Goal: Task Accomplishment & Management: Use online tool/utility

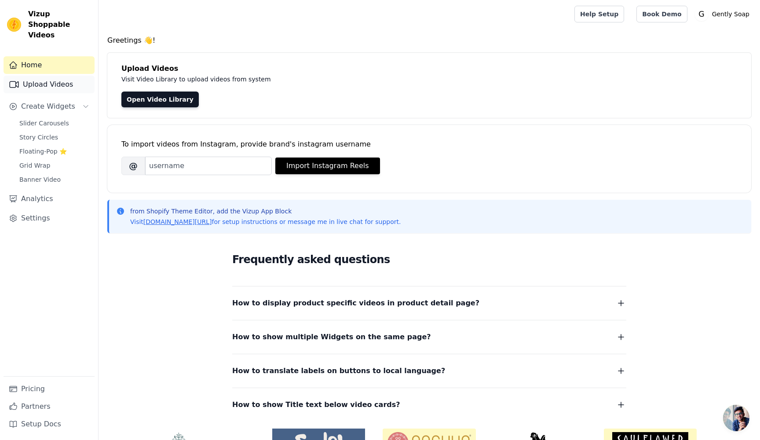
click at [40, 76] on link "Upload Videos" at bounding box center [49, 85] width 91 height 18
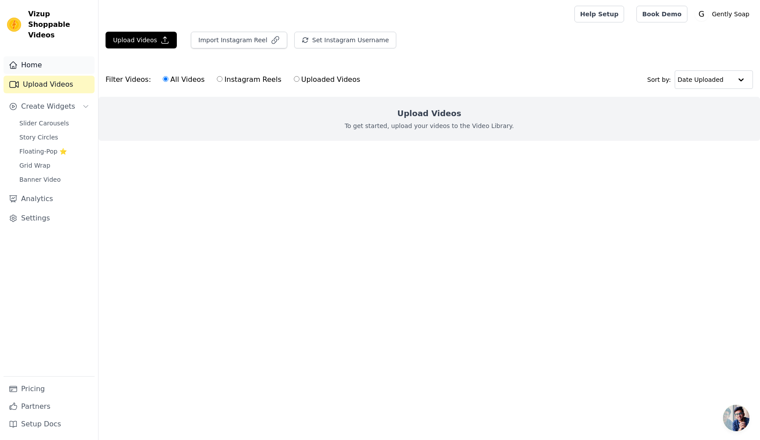
click at [21, 60] on link "Home" at bounding box center [49, 65] width 91 height 18
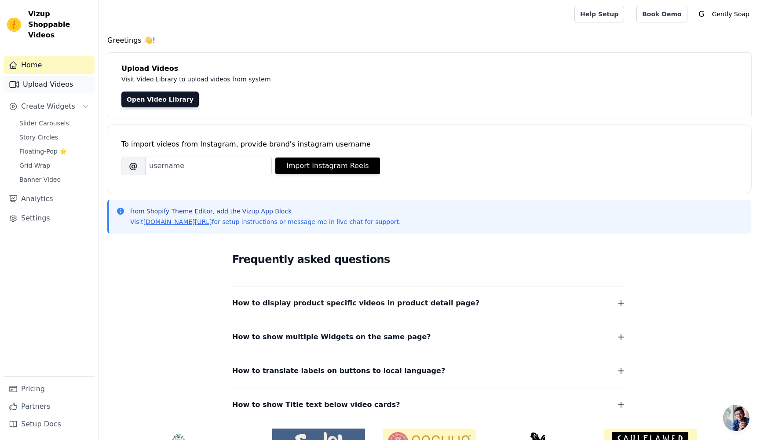
click at [48, 79] on link "Upload Videos" at bounding box center [49, 85] width 91 height 18
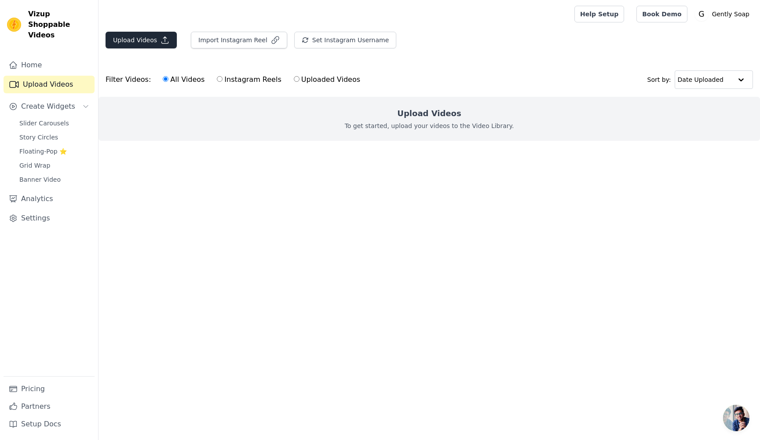
click at [136, 43] on button "Upload Videos" at bounding box center [141, 40] width 71 height 17
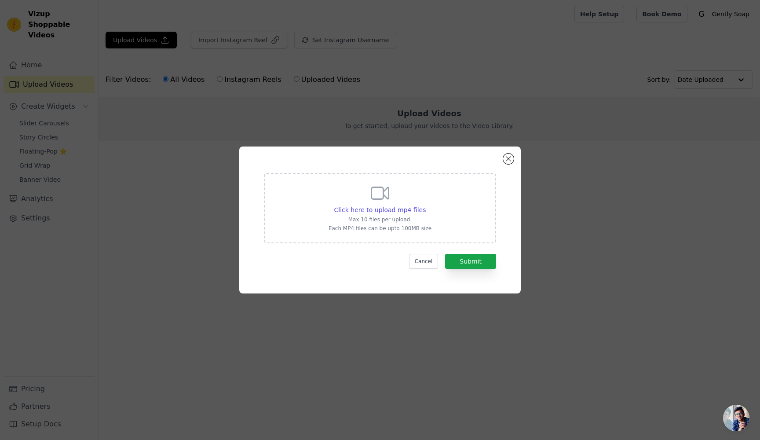
click at [575, 12] on div "Click here to upload mp4 files Max 10 files per upload. Each MP4 files can be u…" at bounding box center [380, 220] width 760 height 440
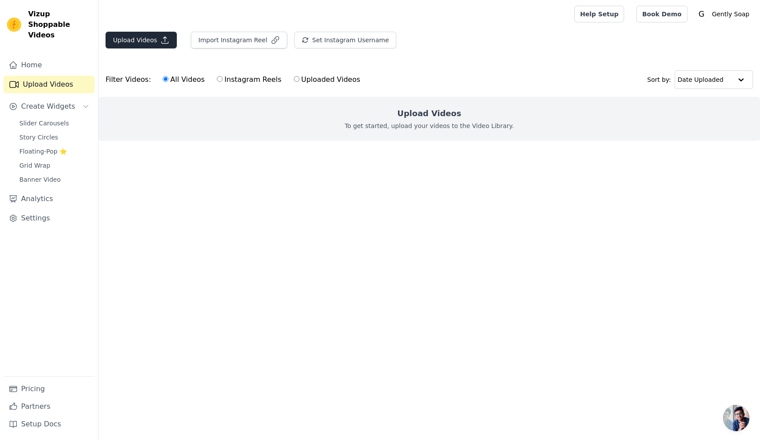
click at [150, 40] on button "Upload Videos" at bounding box center [141, 40] width 71 height 17
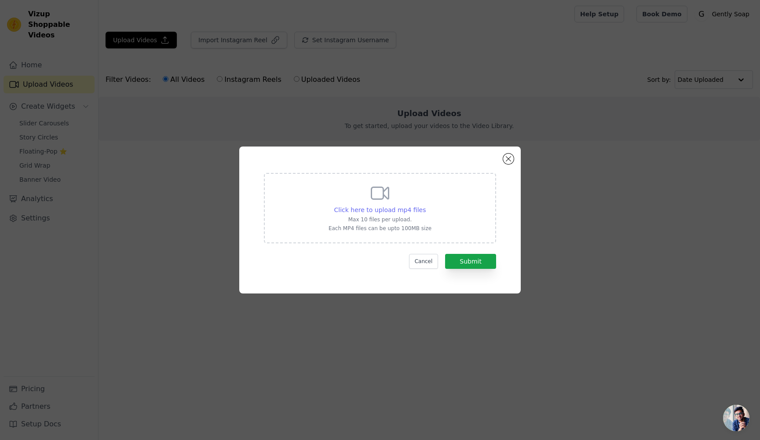
click at [377, 214] on div "Click here to upload mp4 files" at bounding box center [380, 209] width 92 height 9
click at [425, 205] on input "Click here to upload mp4 files Max 10 files per upload. Each MP4 files can be u…" at bounding box center [425, 205] width 0 height 0
type input "C:\fakepath\Beauty In Color x Gently Soap - IG Reel.mp4"
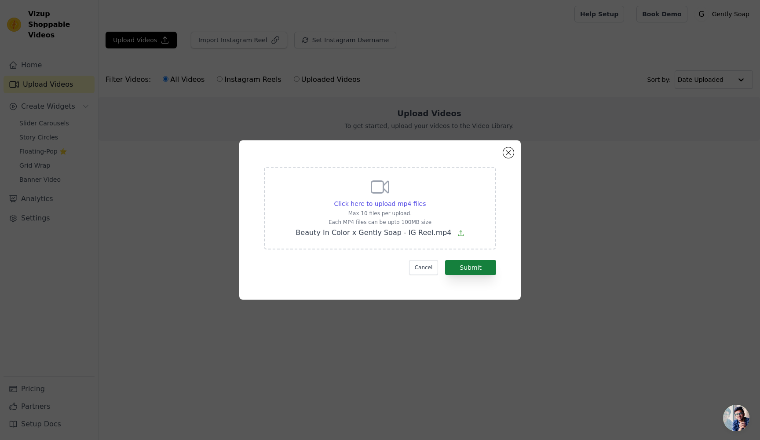
click at [475, 267] on button "Submit" at bounding box center [470, 267] width 51 height 15
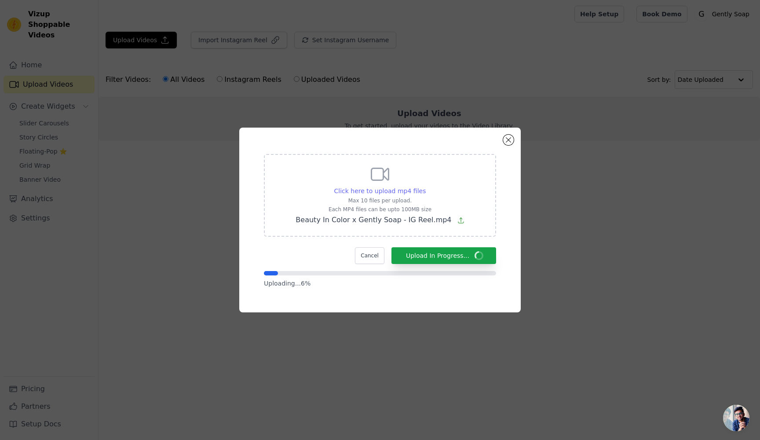
click at [397, 189] on span "Click here to upload mp4 files" at bounding box center [380, 190] width 92 height 7
click at [425, 186] on input "Click here to upload mp4 files Max 10 files per upload. Each MP4 files can be u…" at bounding box center [425, 186] width 0 height 0
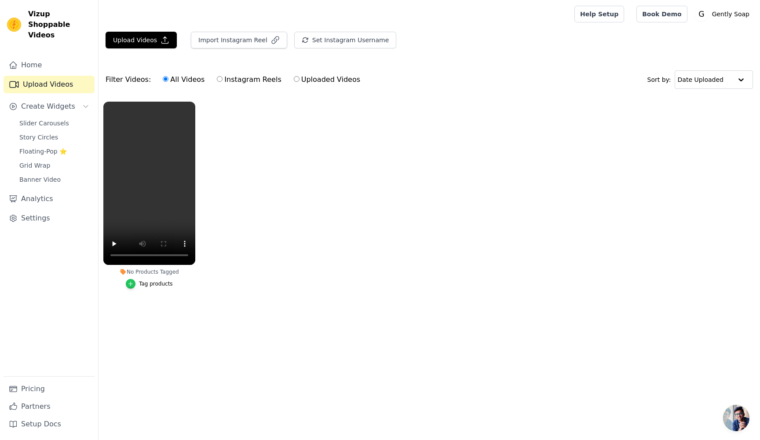
click at [133, 285] on icon "button" at bounding box center [131, 284] width 6 height 6
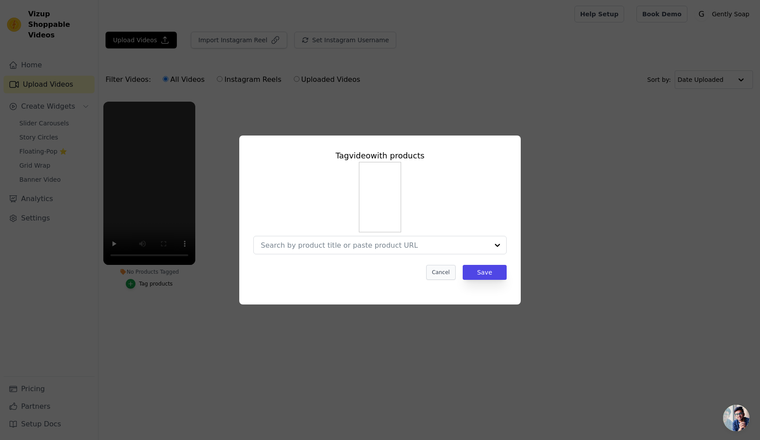
click at [439, 272] on button "Cancel" at bounding box center [440, 272] width 29 height 15
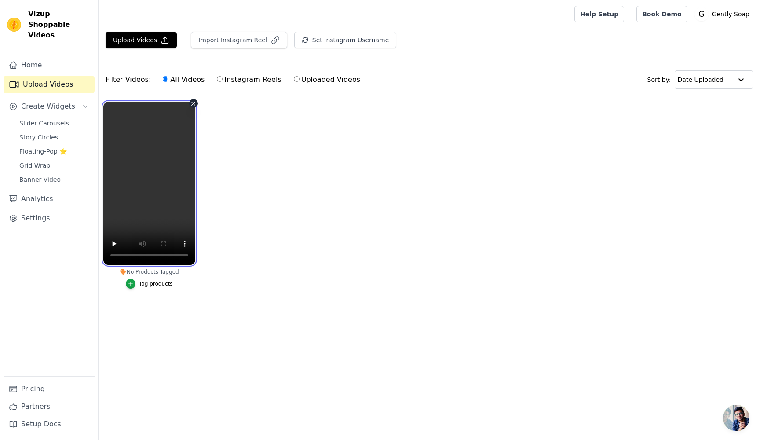
click at [147, 185] on video at bounding box center [149, 183] width 92 height 163
click at [134, 283] on icon "button" at bounding box center [131, 284] width 6 height 6
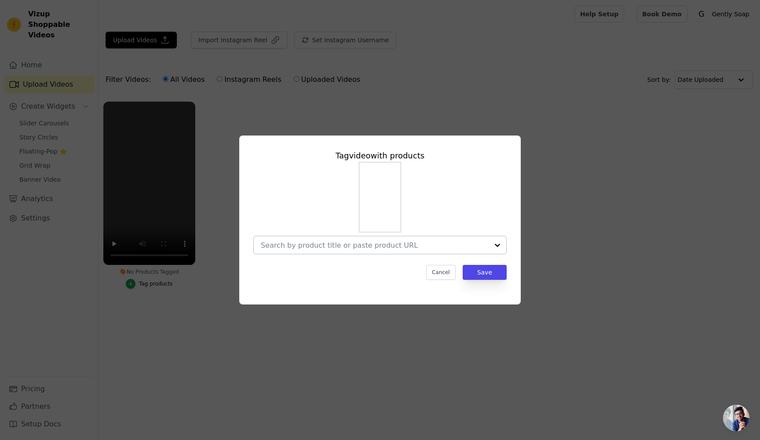
click at [362, 244] on input "No Products Tagged Tag video with products Cancel Save Tag products" at bounding box center [375, 245] width 228 height 8
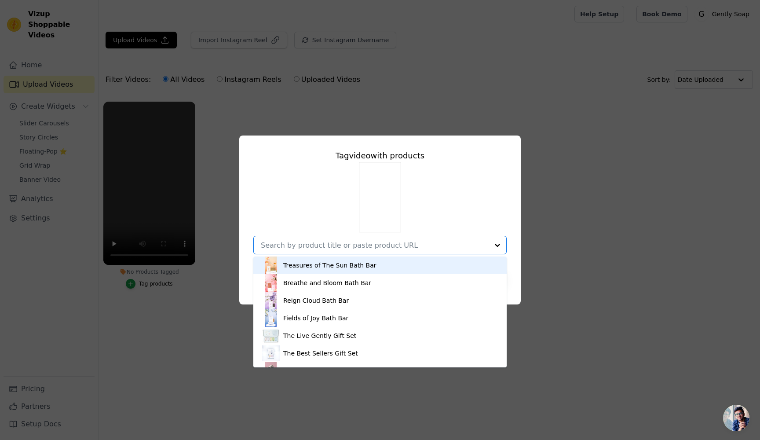
click at [332, 266] on div "Treasures of The Sun Bath Bar" at bounding box center [329, 265] width 93 height 9
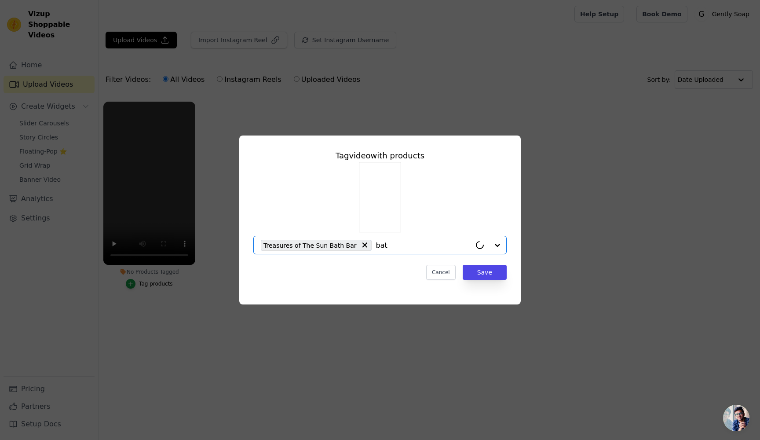
type input "bath"
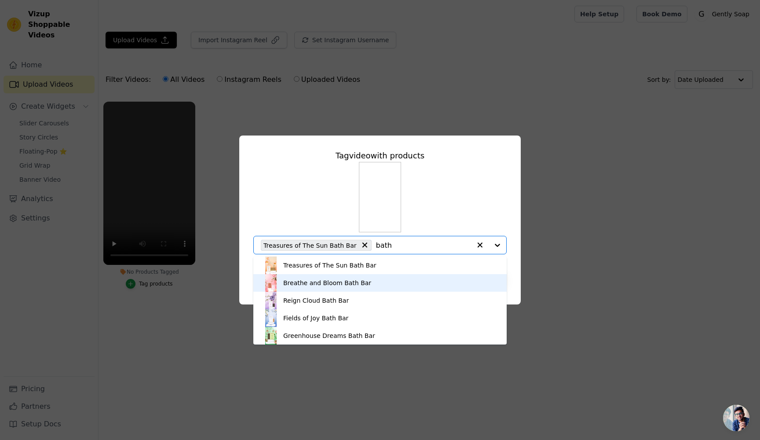
click at [356, 286] on div "Breathe and Bloom Bath Bar" at bounding box center [327, 282] width 88 height 9
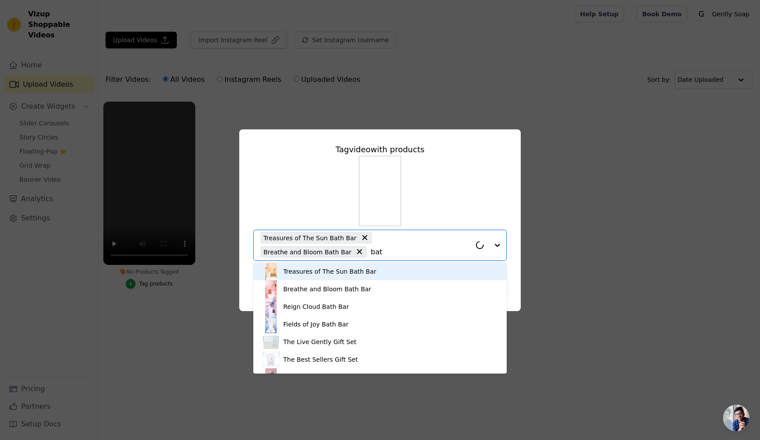
type input "bath"
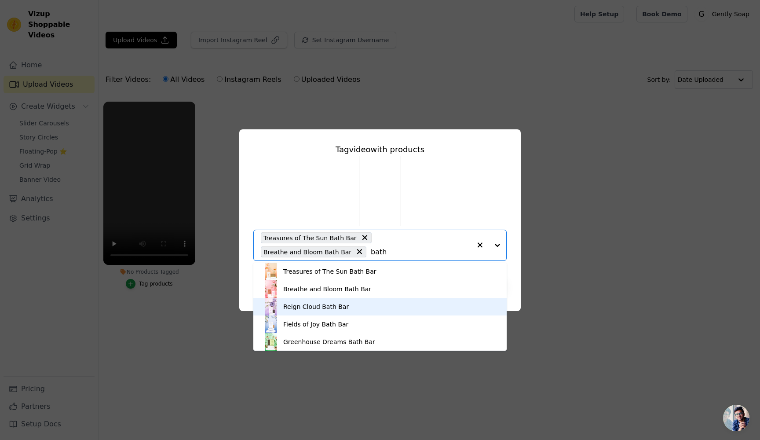
click at [312, 309] on div "Reign Cloud Bath Bar" at bounding box center [316, 306] width 66 height 9
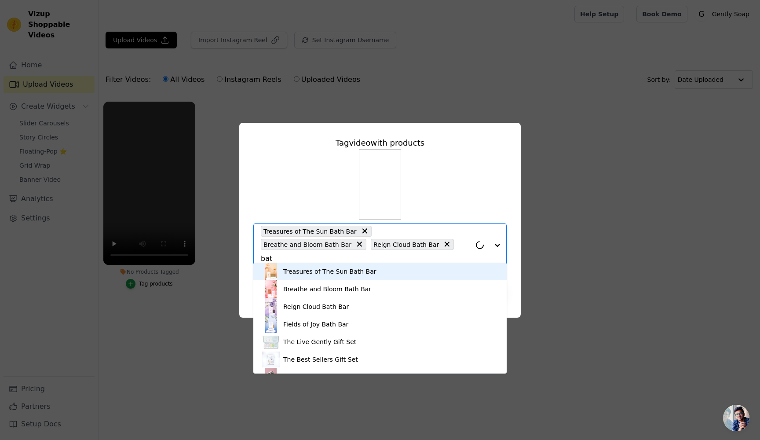
type input "bath"
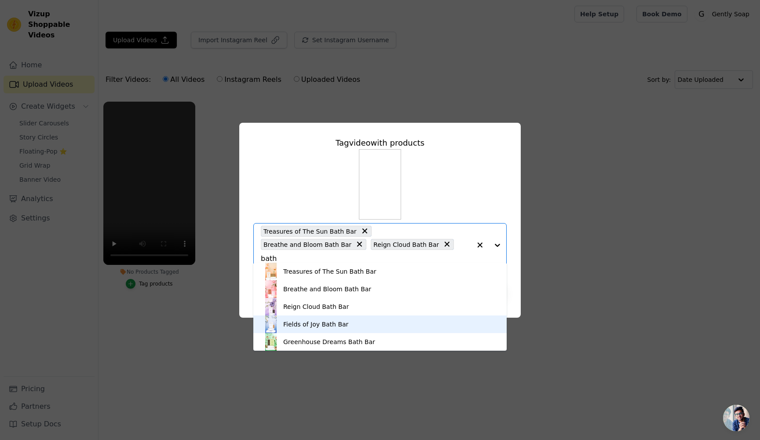
click at [320, 323] on div "Fields of Joy Bath Bar" at bounding box center [315, 324] width 65 height 9
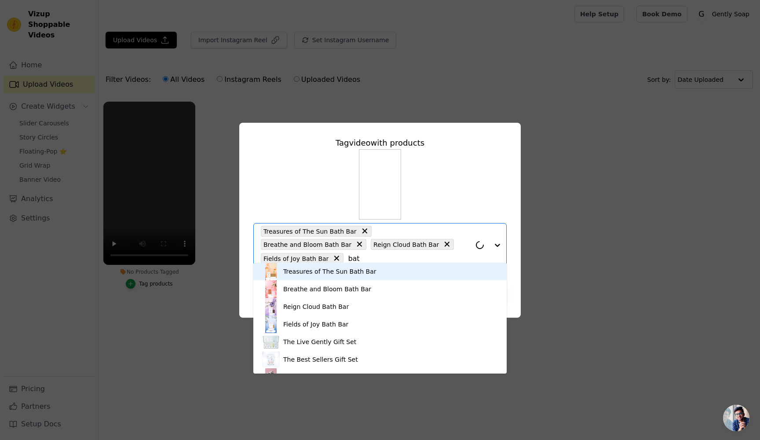
type input "bath"
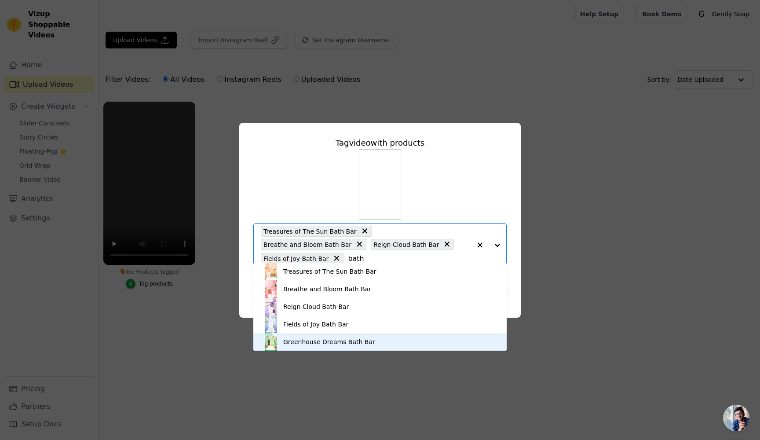
click at [321, 344] on div "Greenhouse Dreams Bath Bar" at bounding box center [329, 341] width 92 height 9
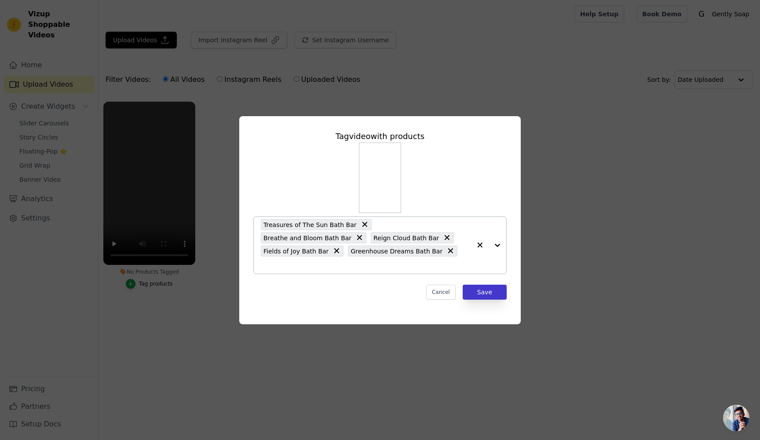
click at [492, 285] on button "Save" at bounding box center [485, 292] width 44 height 15
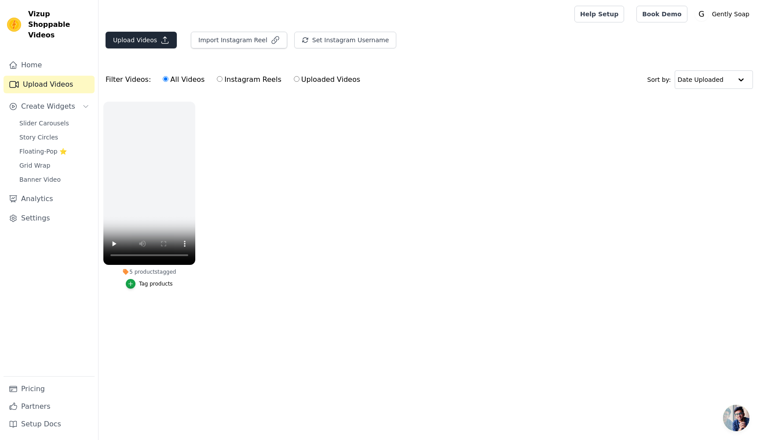
click at [141, 39] on button "Upload Videos" at bounding box center [141, 40] width 71 height 17
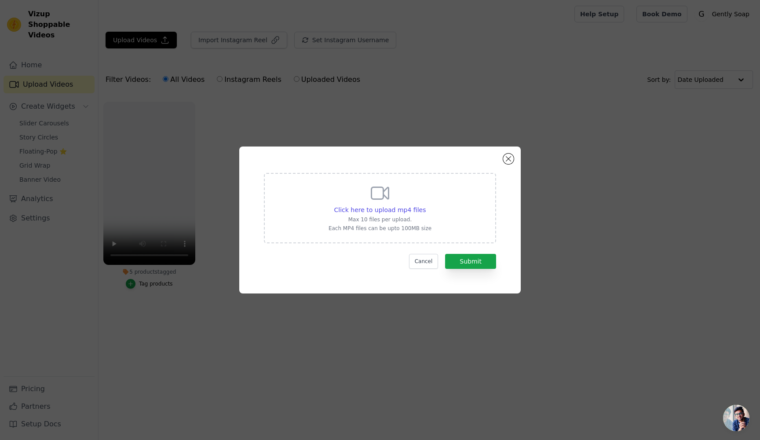
click at [389, 222] on p "Max 10 files per upload." at bounding box center [380, 219] width 103 height 7
click at [425, 205] on input "Click here to upload mp4 files Max 10 files per upload. Each MP4 files can be u…" at bounding box center [425, 205] width 0 height 0
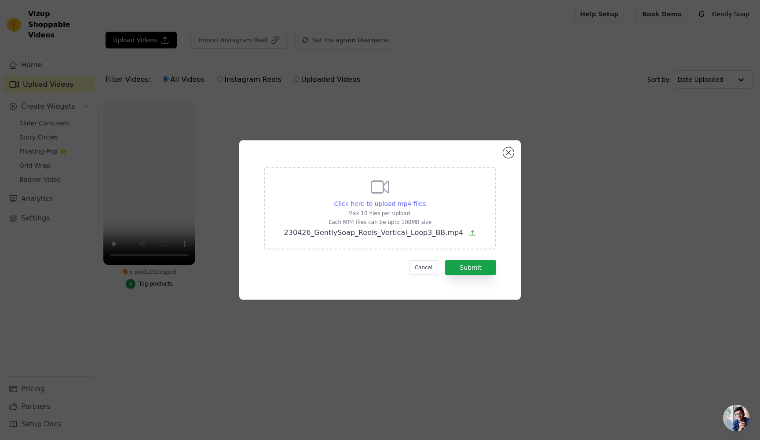
click at [397, 205] on span "Click here to upload mp4 files" at bounding box center [380, 203] width 92 height 7
click at [425, 199] on input "Click here to upload mp4 files Max 10 files per upload. Each MP4 files can be u…" at bounding box center [425, 199] width 0 height 0
type input "C:\fakepath\230706_gentlysoap_handsonsoap (1080p).mp4"
click at [422, 265] on button "Cancel" at bounding box center [423, 267] width 29 height 15
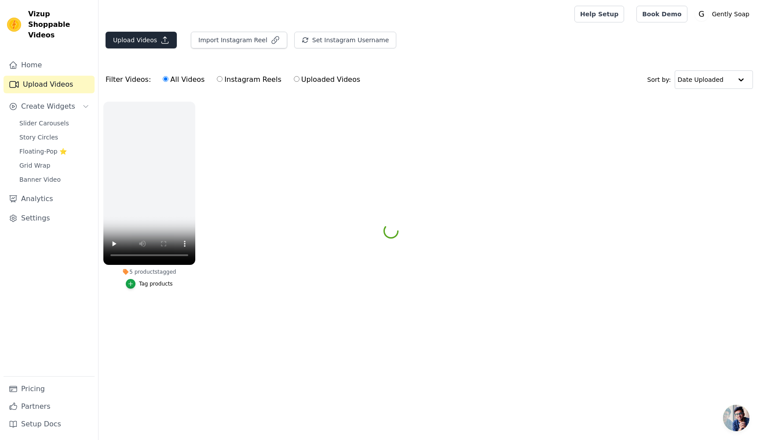
click at [136, 46] on button "Upload Videos" at bounding box center [141, 40] width 71 height 17
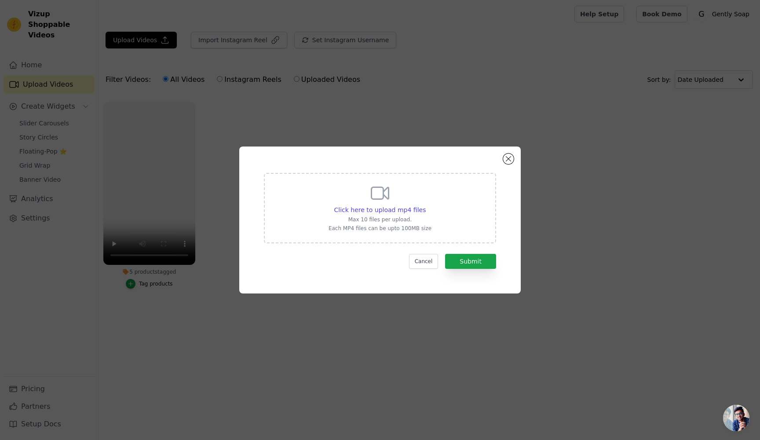
click at [368, 230] on p "Each MP4 files can be upto 100MB size" at bounding box center [380, 228] width 103 height 7
click at [425, 205] on input "Click here to upload mp4 files Max 10 files per upload. Each MP4 files can be u…" at bounding box center [425, 205] width 0 height 0
type input "C:\fakepath\0915 (1).mp4"
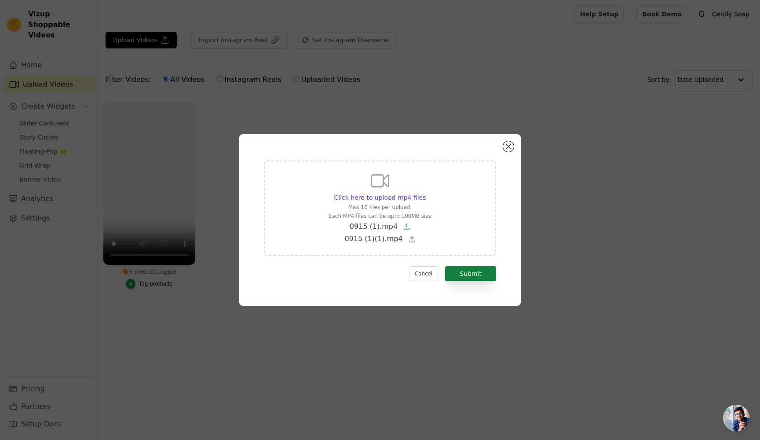
click at [461, 278] on button "Submit" at bounding box center [470, 273] width 51 height 15
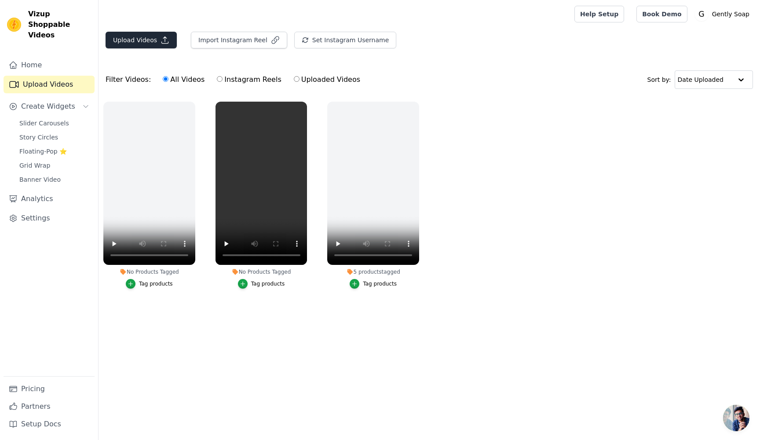
click at [123, 43] on button "Upload Videos" at bounding box center [141, 40] width 71 height 17
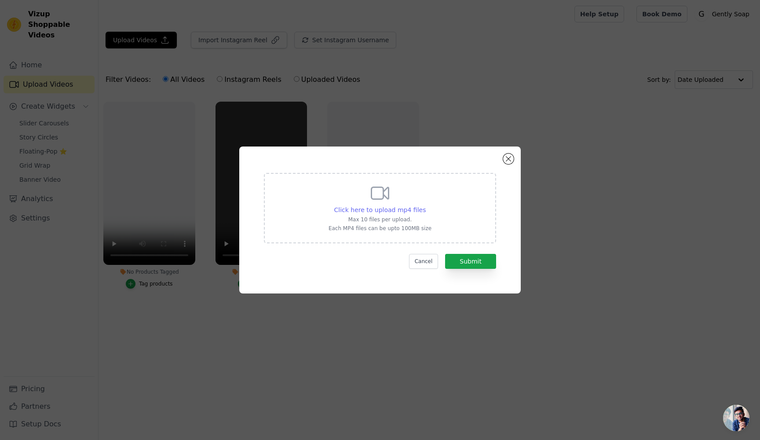
click at [400, 208] on span "Click here to upload mp4 files" at bounding box center [380, 209] width 92 height 7
click at [425, 205] on input "Click here to upload mp4 files Max 10 files per upload. Each MP4 files can be u…" at bounding box center [425, 205] width 0 height 0
type input "C:\fakepath\Gently Soap Ad_V1.mp4"
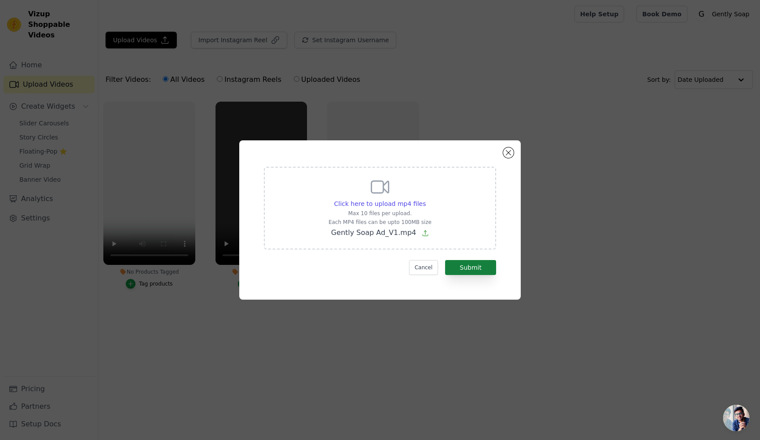
click at [476, 265] on button "Submit" at bounding box center [470, 267] width 51 height 15
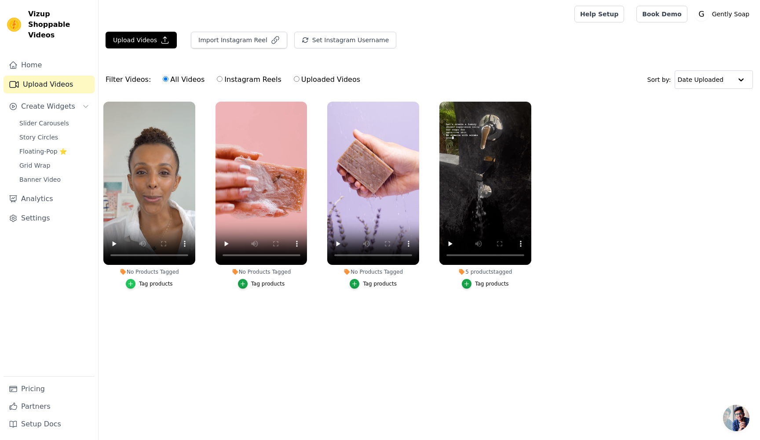
click at [134, 284] on icon "button" at bounding box center [131, 284] width 6 height 6
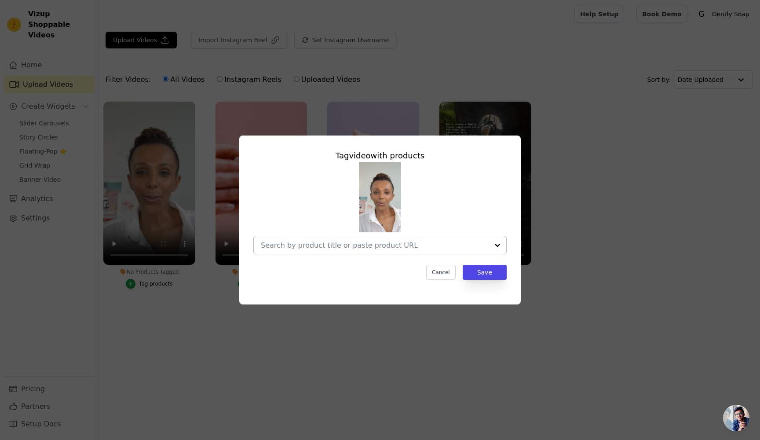
click at [384, 244] on input "No Products Tagged Tag video with products Cancel Save Tag products" at bounding box center [375, 245] width 228 height 8
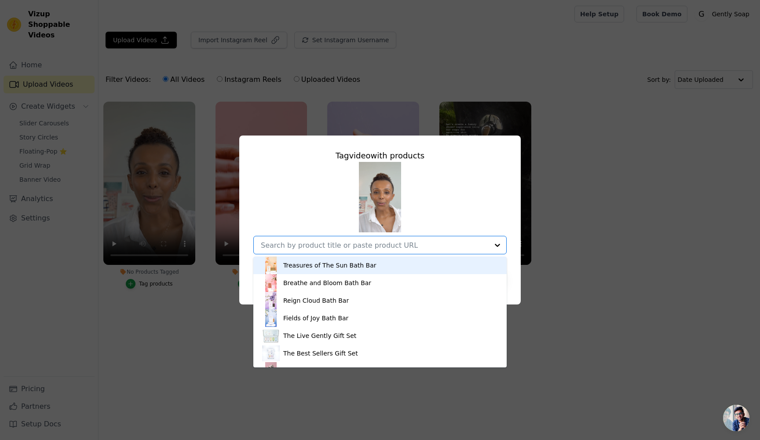
click at [340, 268] on div "Treasures of The Sun Bath Bar" at bounding box center [329, 265] width 93 height 9
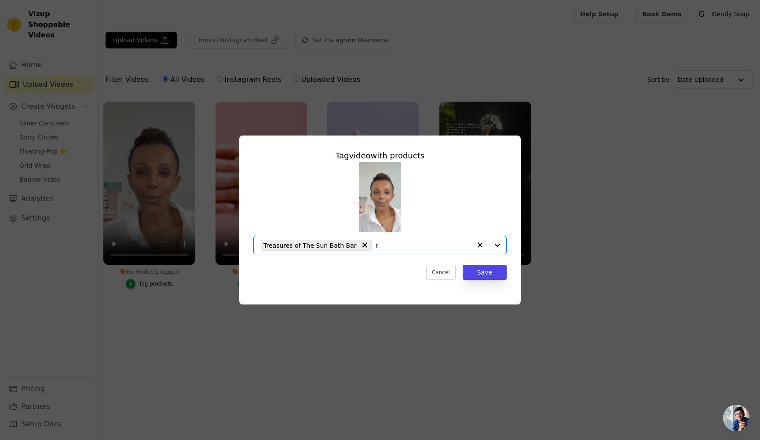
type input "re"
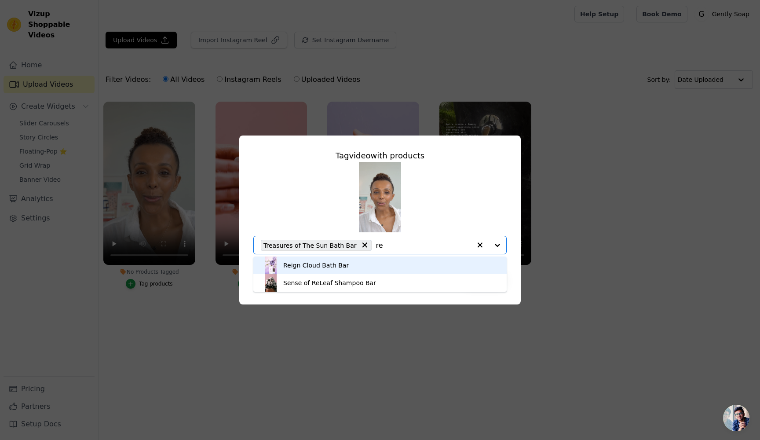
click at [337, 266] on div "Reign Cloud Bath Bar" at bounding box center [316, 265] width 66 height 9
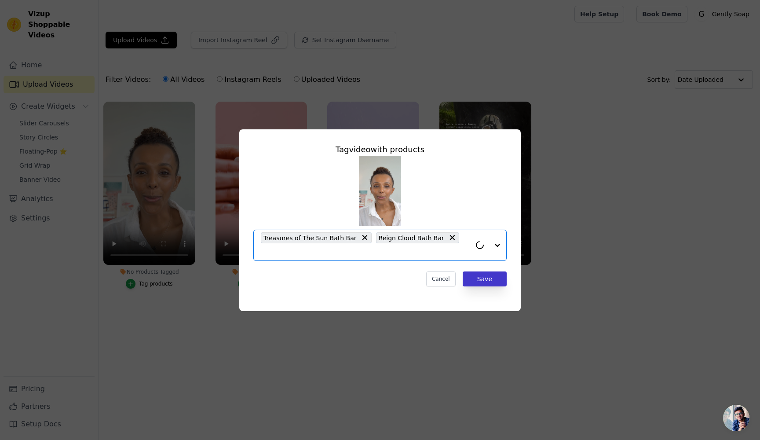
click at [500, 272] on button "Save" at bounding box center [485, 278] width 44 height 15
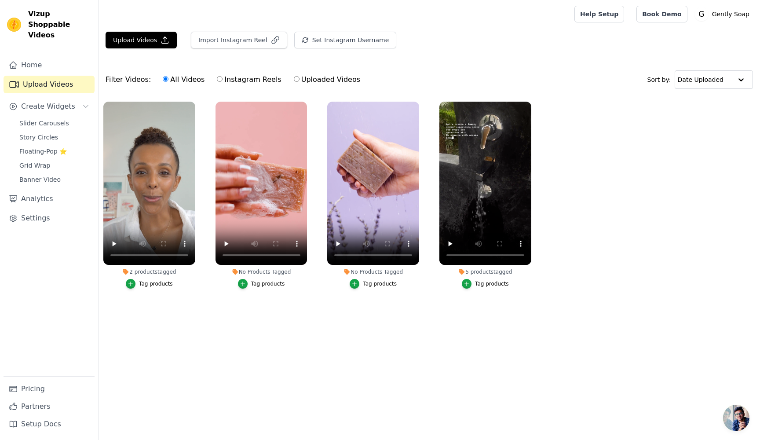
click at [252, 281] on div "Tag products" at bounding box center [268, 283] width 34 height 7
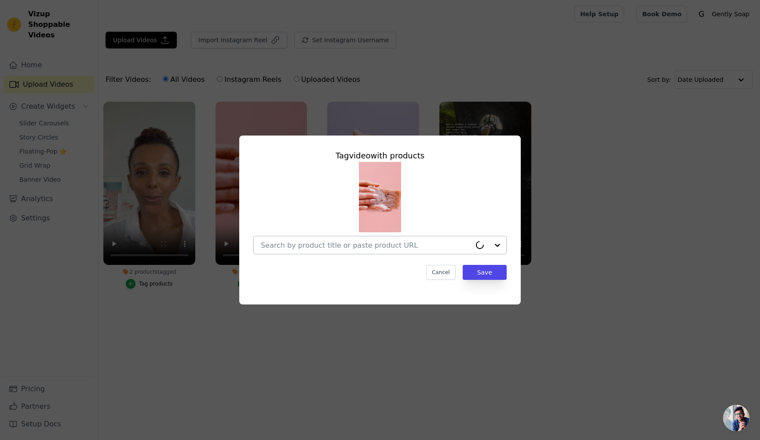
click at [368, 248] on input "No Products Tagged Tag video with products Cancel Save Tag products" at bounding box center [366, 245] width 210 height 8
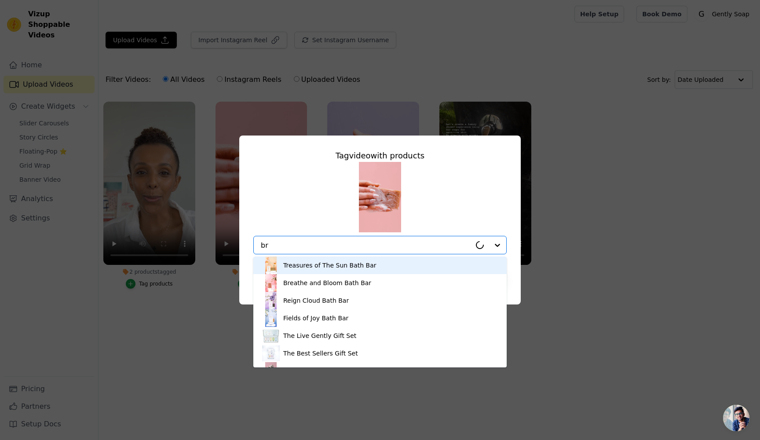
type input "bre"
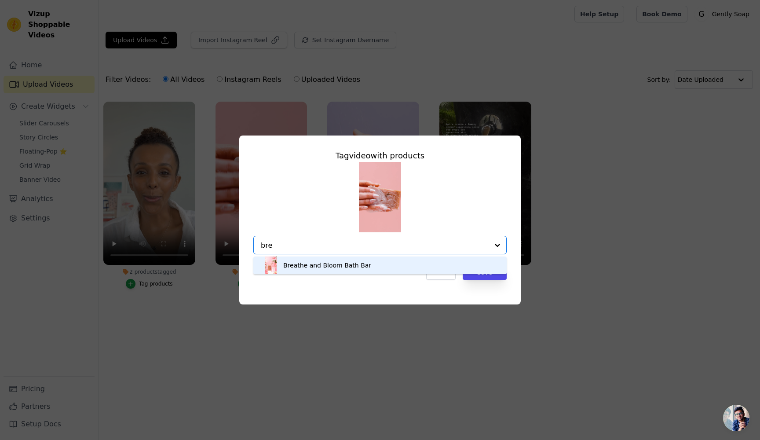
click at [349, 268] on div "Breathe and Bloom Bath Bar" at bounding box center [327, 265] width 88 height 9
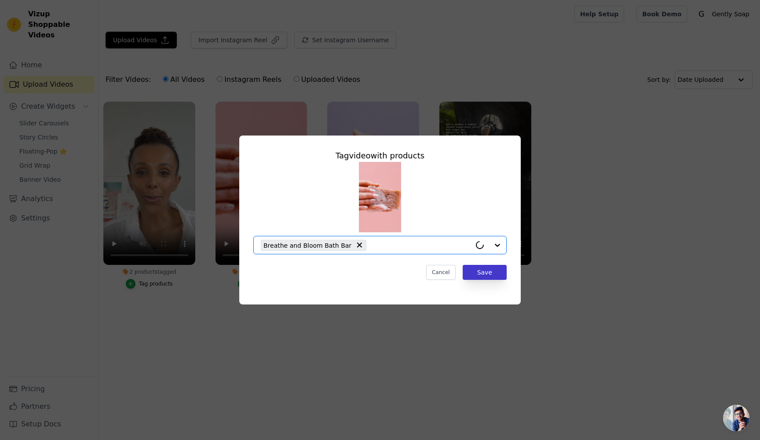
click at [494, 277] on button "Save" at bounding box center [485, 272] width 44 height 15
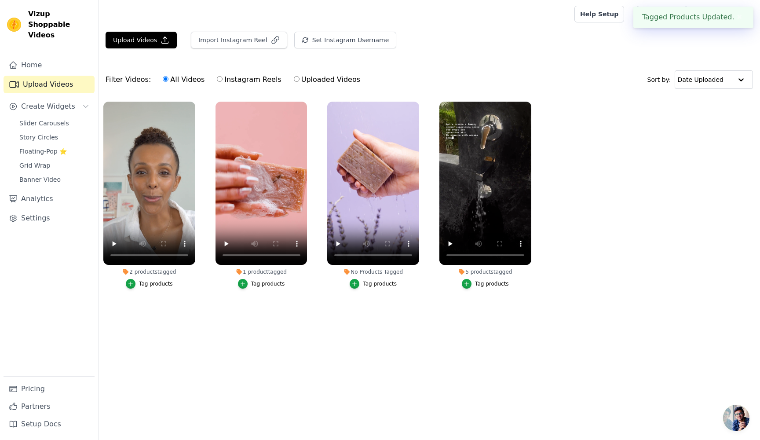
click at [365, 285] on div "Tag products" at bounding box center [380, 283] width 34 height 7
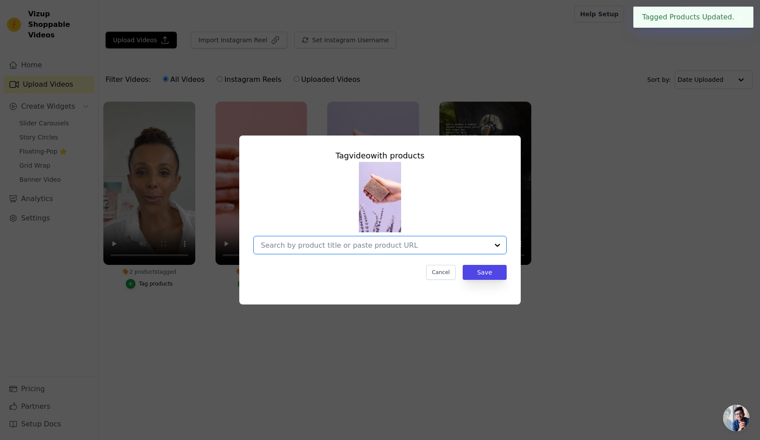
click at [402, 243] on input "No Products Tagged Tag video with products Option undefined, selected. Select i…" at bounding box center [375, 245] width 228 height 8
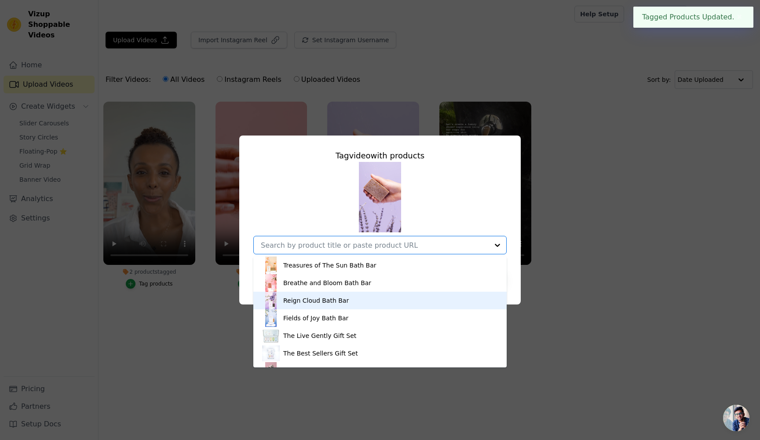
click at [324, 300] on div "Reign Cloud Bath Bar" at bounding box center [316, 300] width 66 height 9
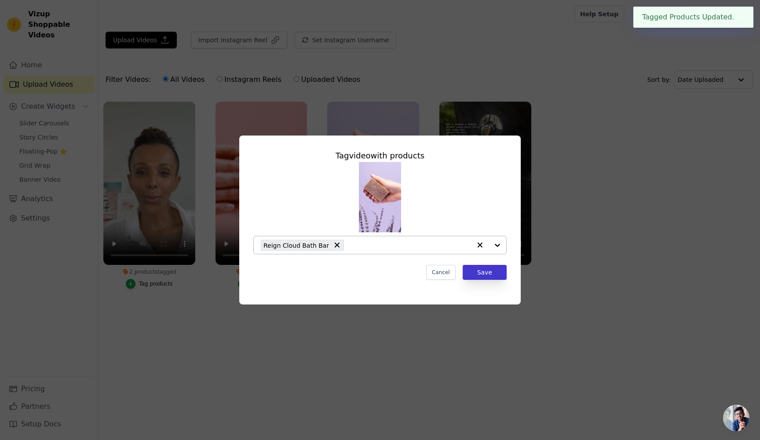
click at [484, 273] on button "Save" at bounding box center [485, 272] width 44 height 15
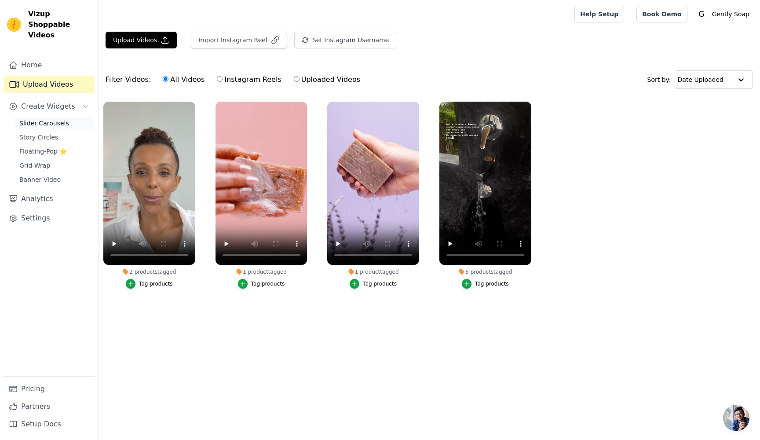
click at [37, 117] on link "Slider Carousels" at bounding box center [54, 123] width 80 height 12
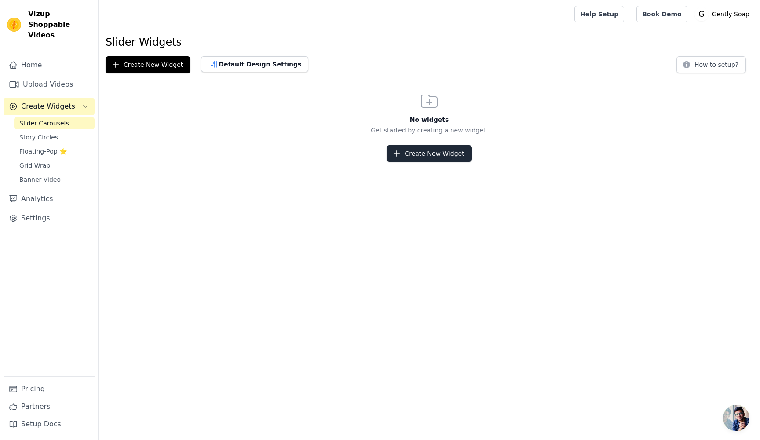
click at [413, 151] on button "Create New Widget" at bounding box center [429, 153] width 85 height 17
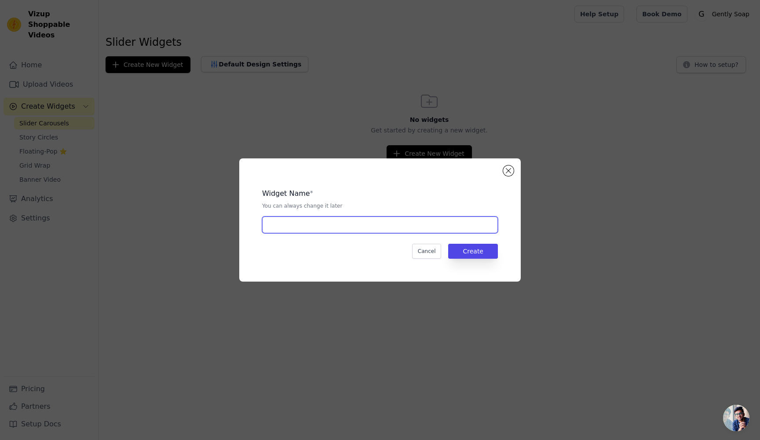
click at [326, 225] on input "text" at bounding box center [380, 224] width 236 height 17
type input "UGC Carousel"
click at [467, 248] on button "Create" at bounding box center [473, 251] width 50 height 15
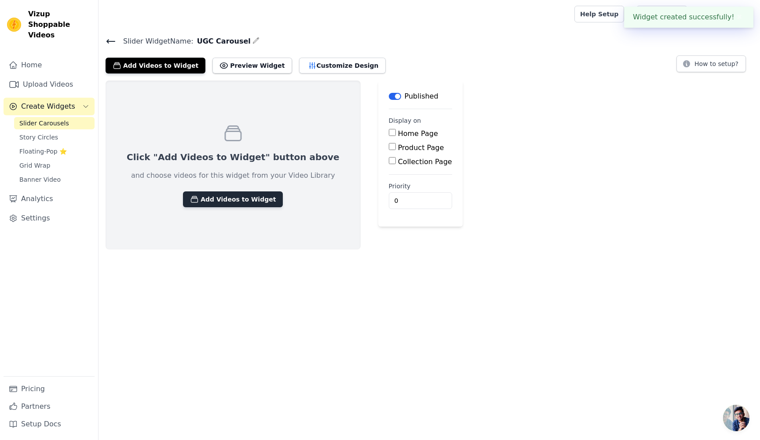
click at [200, 206] on button "Add Videos to Widget" at bounding box center [233, 199] width 100 height 16
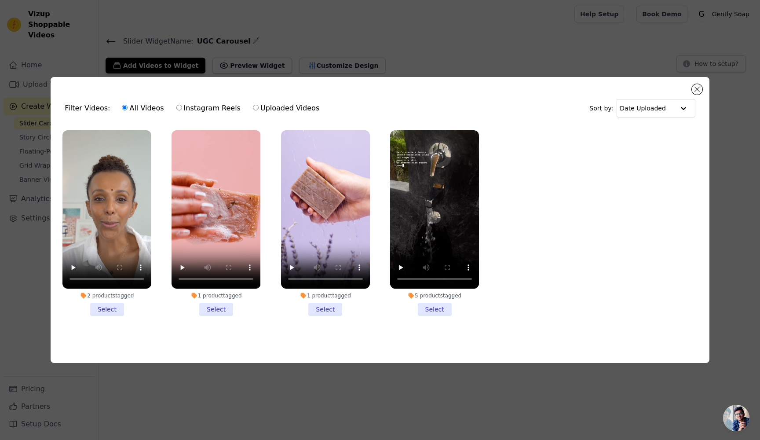
click at [109, 310] on li "2 products tagged Select" at bounding box center [106, 223] width 89 height 186
click at [0, 0] on input "2 products tagged Select" at bounding box center [0, 0] width 0 height 0
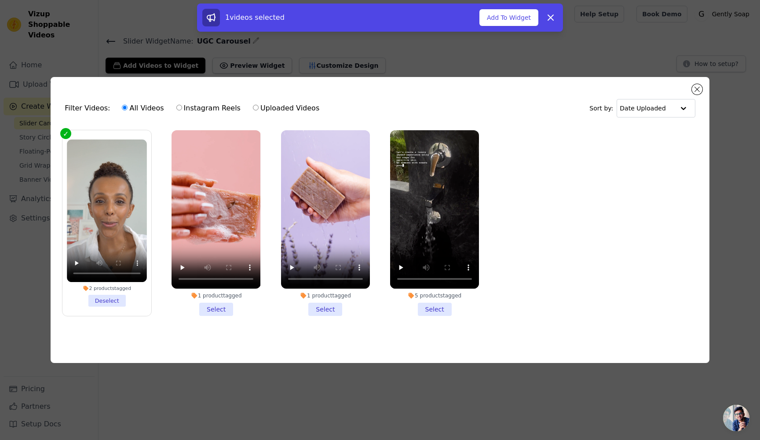
click at [208, 306] on li "1 product tagged Select" at bounding box center [216, 223] width 89 height 186
click at [0, 0] on input "1 product tagged Select" at bounding box center [0, 0] width 0 height 0
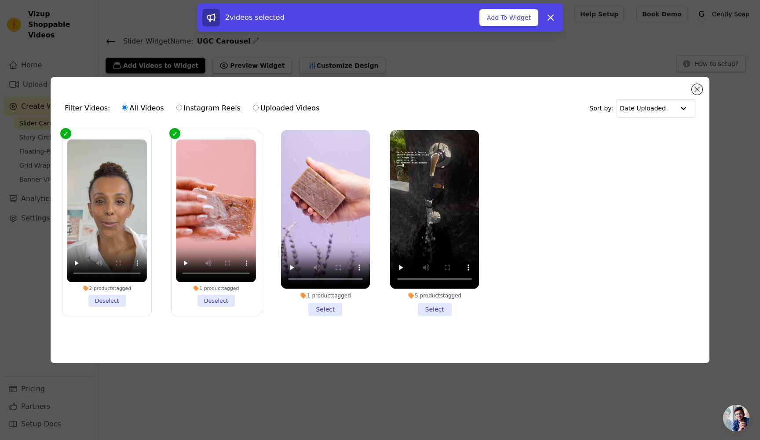
click at [426, 303] on li "5 products tagged Select" at bounding box center [434, 223] width 89 height 186
click at [0, 0] on input "5 products tagged Select" at bounding box center [0, 0] width 0 height 0
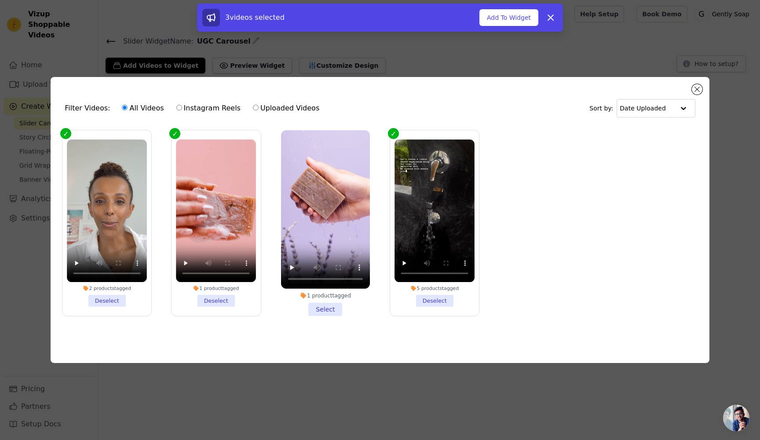
click at [323, 308] on li "1 product tagged Select" at bounding box center [325, 223] width 89 height 186
click at [0, 0] on input "1 product tagged Select" at bounding box center [0, 0] width 0 height 0
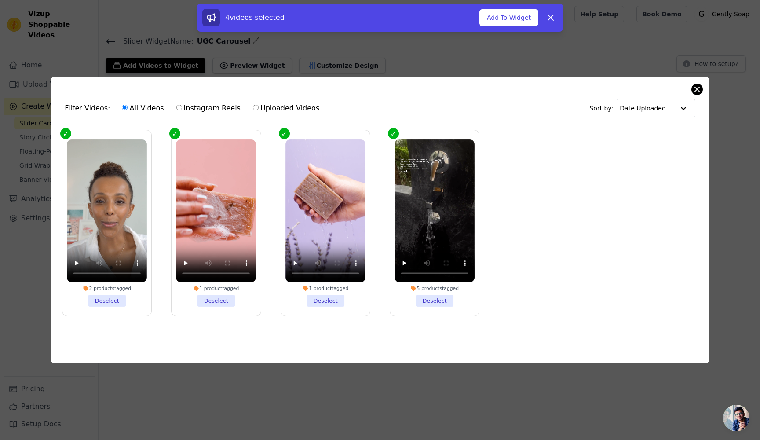
click at [696, 89] on button "Close modal" at bounding box center [697, 89] width 11 height 11
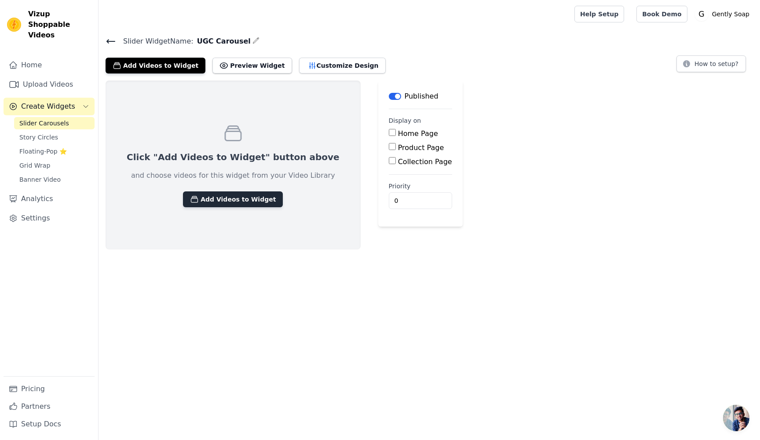
click at [206, 204] on button "Add Videos to Widget" at bounding box center [233, 199] width 100 height 16
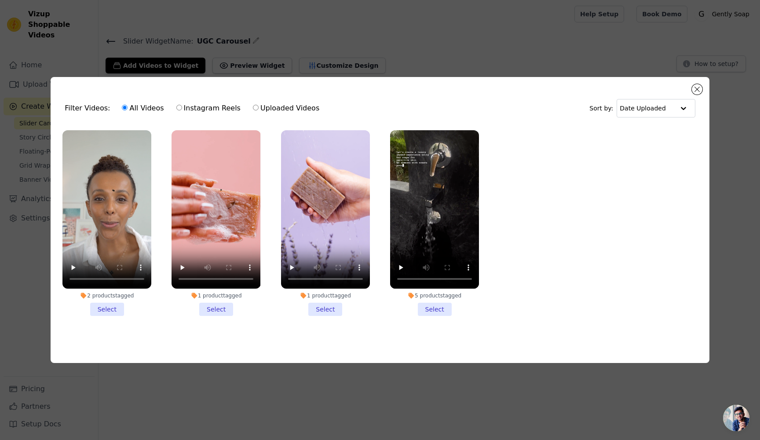
click at [108, 312] on li "2 products tagged Select" at bounding box center [106, 223] width 89 height 186
click at [0, 0] on input "2 products tagged Select" at bounding box center [0, 0] width 0 height 0
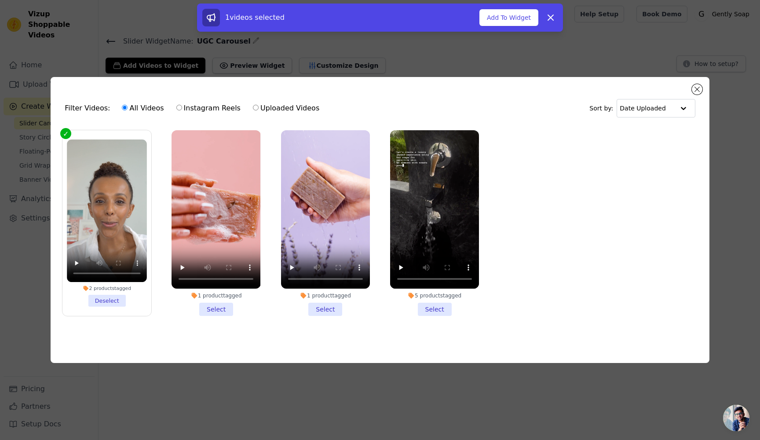
click at [211, 305] on li "1 product tagged Select" at bounding box center [216, 223] width 89 height 186
click at [0, 0] on input "1 product tagged Select" at bounding box center [0, 0] width 0 height 0
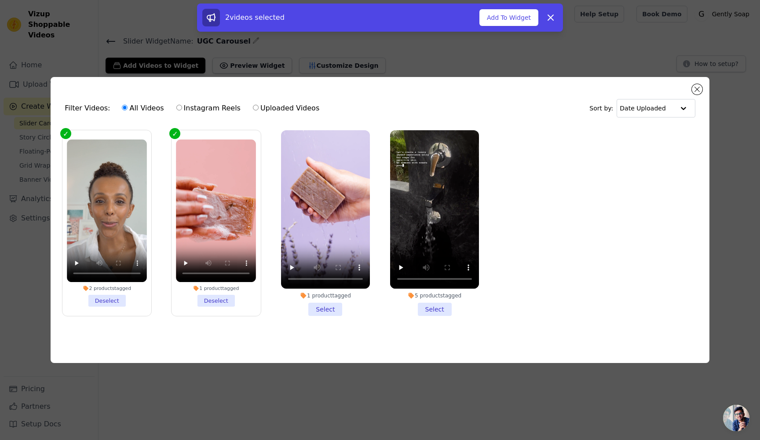
click at [320, 306] on li "1 product tagged Select" at bounding box center [325, 223] width 89 height 186
click at [0, 0] on input "1 product tagged Select" at bounding box center [0, 0] width 0 height 0
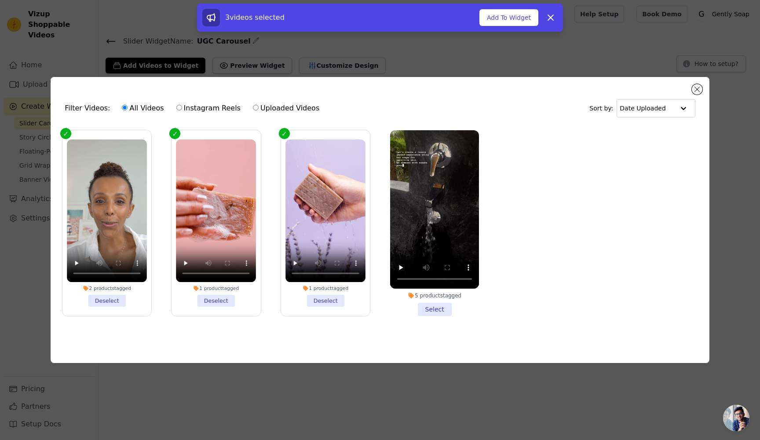
click at [437, 304] on li "5 products tagged Select" at bounding box center [434, 223] width 89 height 186
click at [0, 0] on input "5 products tagged Select" at bounding box center [0, 0] width 0 height 0
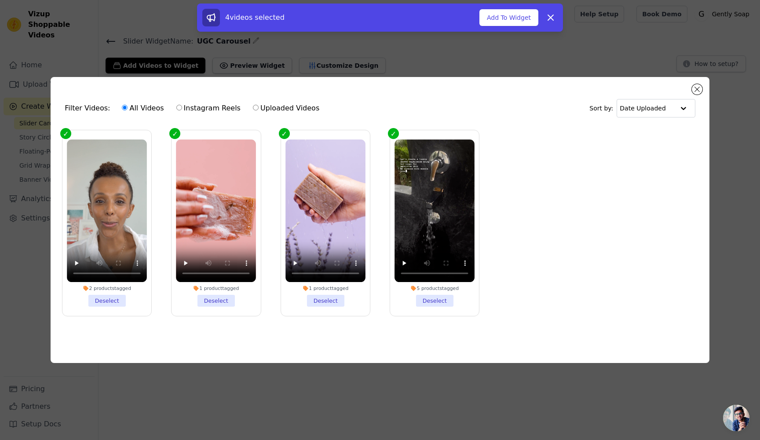
click at [512, 26] on div "4 videos selected Add To Widget Dismiss" at bounding box center [380, 18] width 366 height 28
click at [502, 21] on button "Add To Widget" at bounding box center [508, 17] width 59 height 17
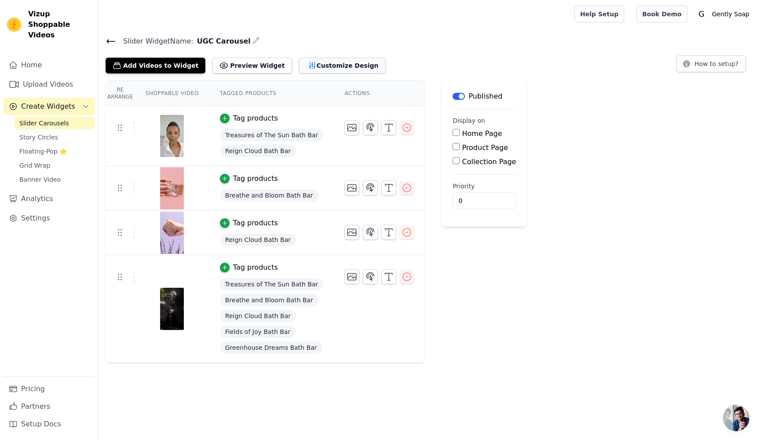
click at [329, 63] on button "Customize Design" at bounding box center [342, 66] width 87 height 16
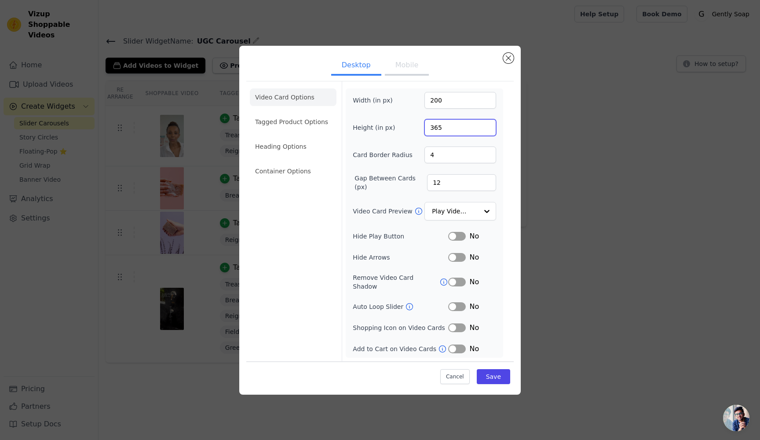
click at [488, 129] on input "365" at bounding box center [460, 127] width 72 height 17
click at [488, 129] on input "366" at bounding box center [460, 127] width 72 height 17
click at [488, 129] on input "367" at bounding box center [460, 127] width 72 height 17
click at [488, 129] on input "368" at bounding box center [460, 127] width 72 height 17
click at [488, 129] on input "369" at bounding box center [460, 127] width 72 height 17
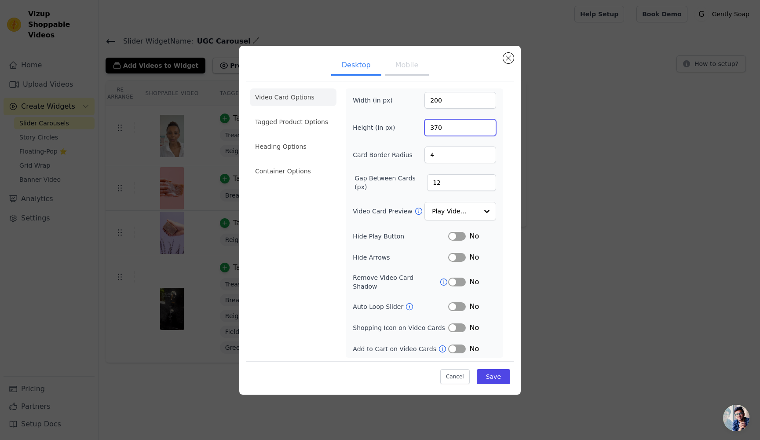
click at [488, 129] on input "370" at bounding box center [460, 127] width 72 height 17
click at [488, 129] on input "371" at bounding box center [460, 127] width 72 height 17
click at [488, 129] on input "372" at bounding box center [460, 127] width 72 height 17
click at [488, 129] on input "373" at bounding box center [460, 127] width 72 height 17
click at [488, 129] on input "374" at bounding box center [460, 127] width 72 height 17
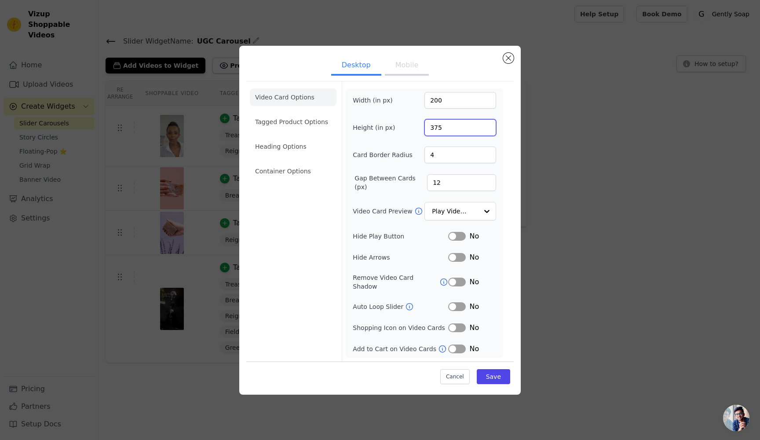
click at [488, 129] on input "375" at bounding box center [460, 127] width 72 height 17
click at [488, 129] on input "376" at bounding box center [460, 127] width 72 height 17
click at [488, 129] on input "377" at bounding box center [460, 127] width 72 height 17
click at [488, 129] on input "378" at bounding box center [460, 127] width 72 height 17
click at [488, 129] on input "379" at bounding box center [460, 127] width 72 height 17
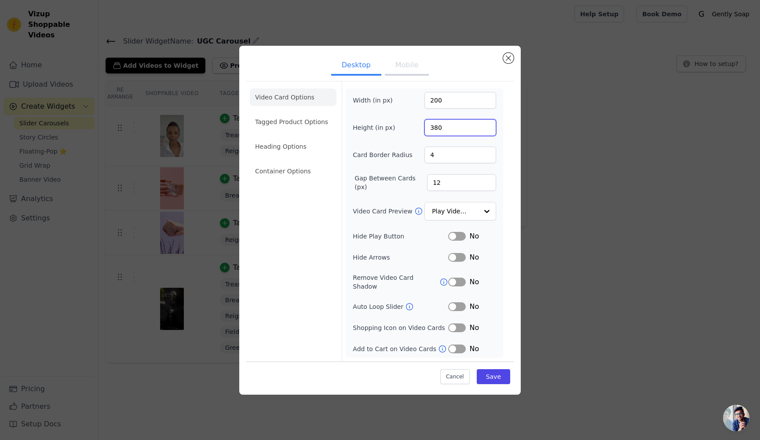
click at [488, 129] on input "380" at bounding box center [460, 127] width 72 height 17
click at [488, 129] on input "381" at bounding box center [460, 127] width 72 height 17
click at [488, 129] on input "382" at bounding box center [460, 127] width 72 height 17
click at [488, 129] on input "383" at bounding box center [460, 127] width 72 height 17
click at [488, 129] on input "384" at bounding box center [460, 127] width 72 height 17
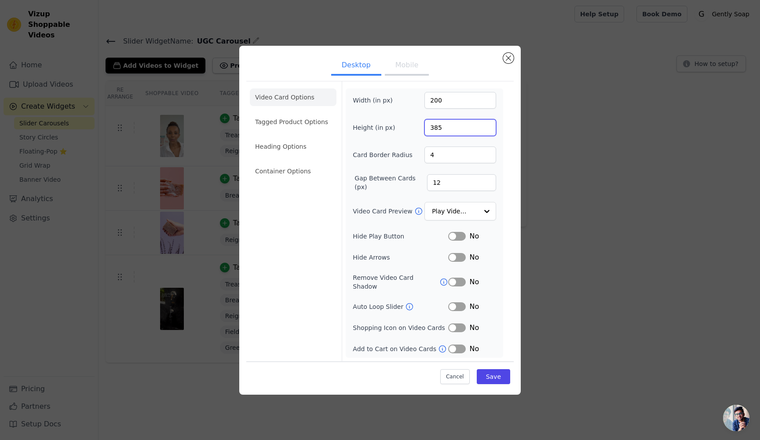
click at [488, 129] on input "385" at bounding box center [460, 127] width 72 height 17
click at [488, 129] on input "386" at bounding box center [460, 127] width 72 height 17
click at [488, 129] on input "387" at bounding box center [460, 127] width 72 height 17
click at [488, 129] on input "388" at bounding box center [460, 127] width 72 height 17
click at [488, 129] on input "389" at bounding box center [460, 127] width 72 height 17
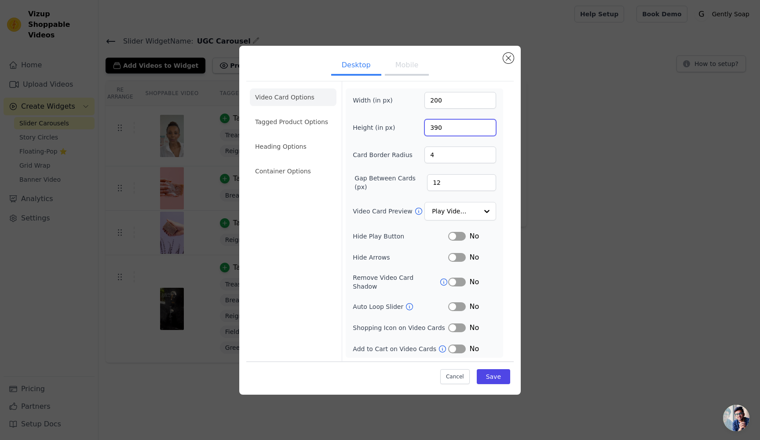
click at [488, 129] on input "390" at bounding box center [460, 127] width 72 height 17
click at [488, 129] on input "391" at bounding box center [460, 127] width 72 height 17
click at [439, 129] on input "391" at bounding box center [460, 127] width 72 height 17
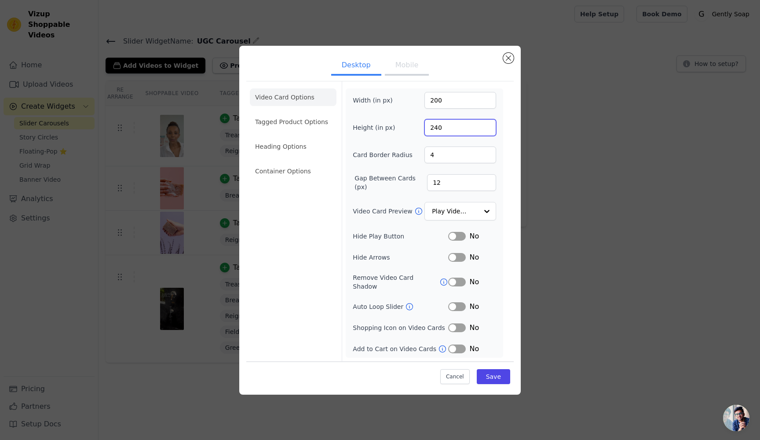
type input "240"
click at [439, 104] on input "200" at bounding box center [460, 100] width 72 height 17
click at [439, 106] on input "108" at bounding box center [460, 100] width 72 height 17
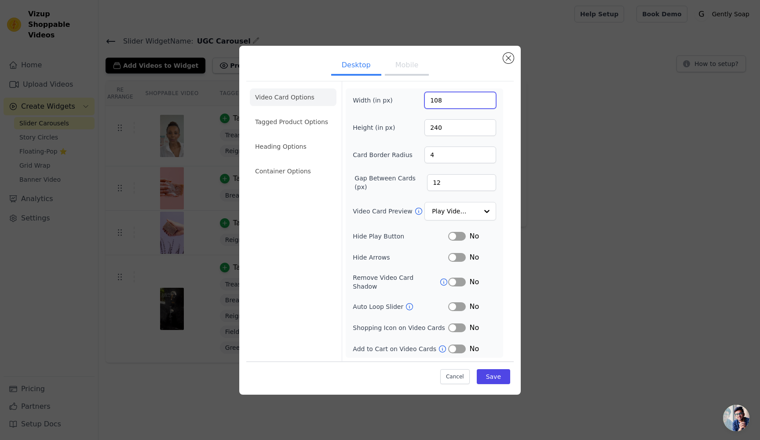
click at [439, 106] on input "108" at bounding box center [460, 100] width 72 height 17
type input "216"
click at [438, 126] on input "240" at bounding box center [460, 127] width 72 height 17
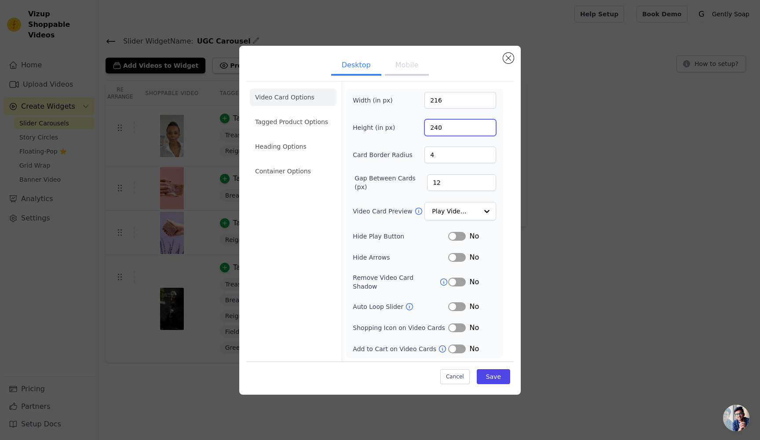
click at [438, 126] on input "240" at bounding box center [460, 127] width 72 height 17
type input "480"
click at [488, 183] on input "13" at bounding box center [461, 182] width 69 height 17
click at [488, 183] on input "14" at bounding box center [461, 182] width 69 height 17
click at [488, 183] on input "15" at bounding box center [461, 182] width 69 height 17
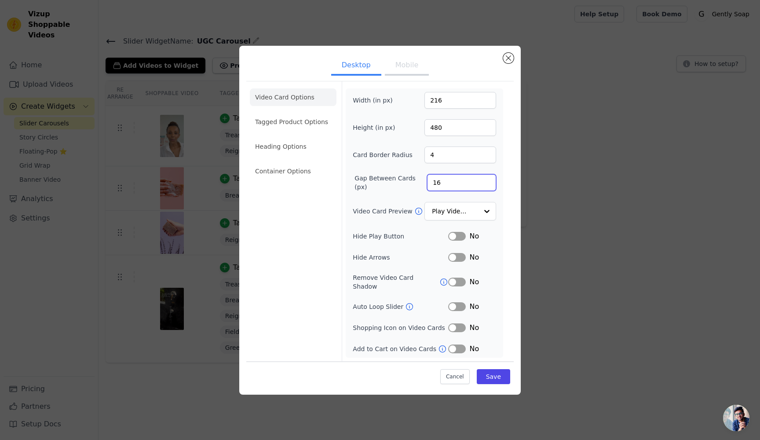
click at [488, 183] on input "16" at bounding box center [461, 182] width 69 height 17
click at [488, 183] on input "17" at bounding box center [461, 182] width 69 height 17
click at [488, 183] on input "18" at bounding box center [461, 182] width 69 height 17
click at [488, 183] on input "19" at bounding box center [461, 182] width 69 height 17
type input "20"
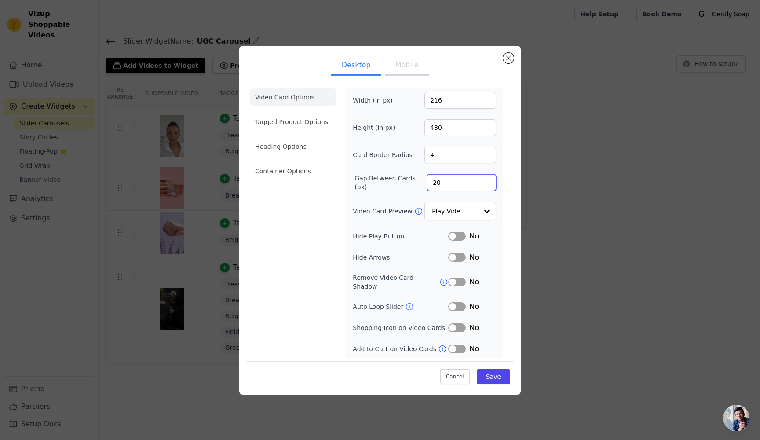
click at [488, 183] on input "20" at bounding box center [461, 182] width 69 height 17
click at [489, 216] on div at bounding box center [487, 211] width 18 height 18
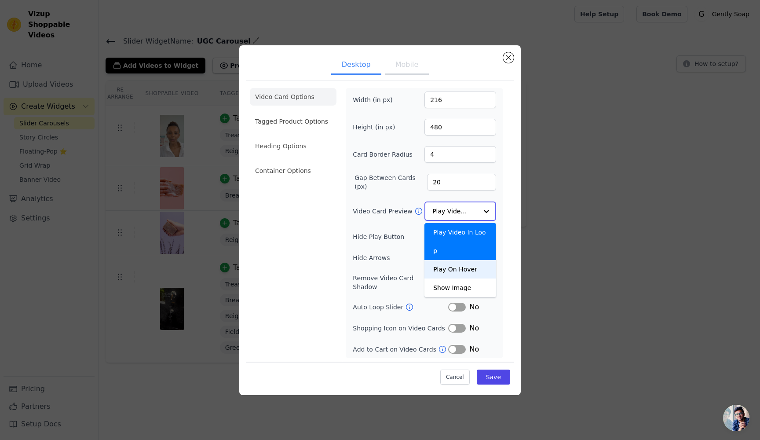
click at [471, 260] on div "Play On Hover" at bounding box center [460, 269] width 72 height 18
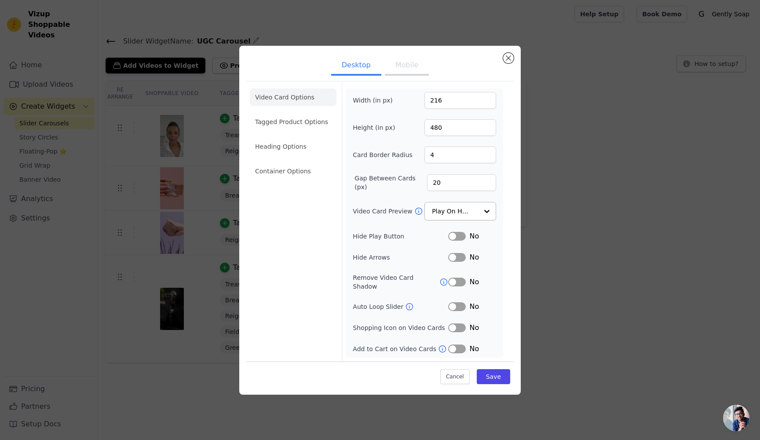
click at [441, 282] on icon at bounding box center [444, 281] width 7 height 7
click at [458, 283] on button "Label" at bounding box center [457, 282] width 18 height 9
click at [406, 304] on icon at bounding box center [409, 306] width 9 height 9
click at [459, 345] on button "Label" at bounding box center [457, 348] width 18 height 9
click at [465, 327] on button "Label" at bounding box center [457, 327] width 18 height 9
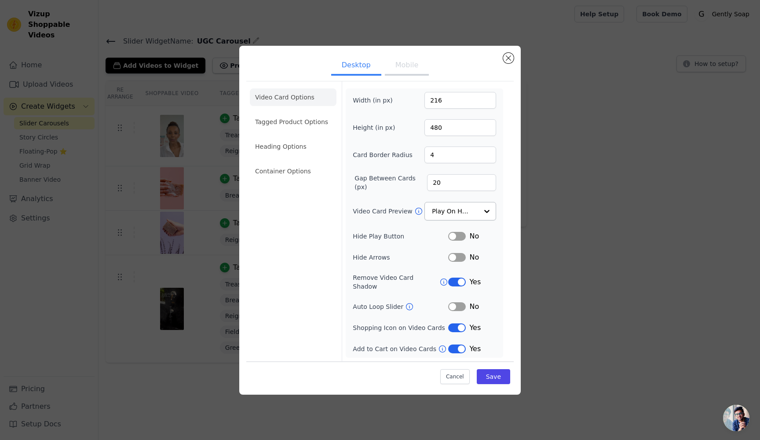
click at [300, 135] on ul "Video Card Options Tagged Product Options Heading Options Container Options" at bounding box center [293, 134] width 87 height 99
click at [286, 126] on li "Tagged Product Options" at bounding box center [293, 122] width 87 height 18
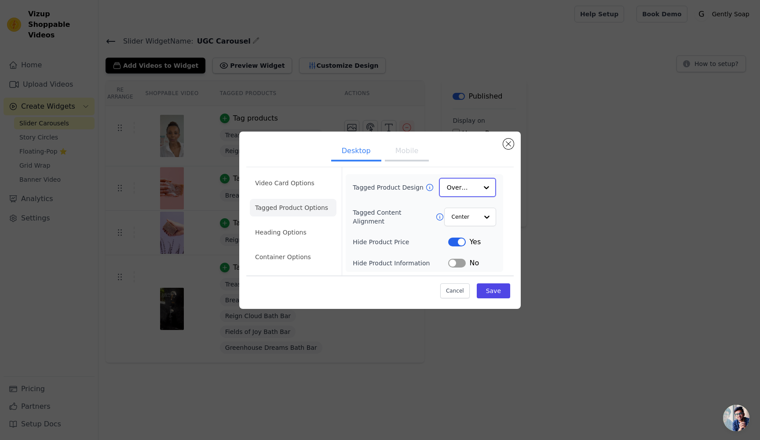
click at [462, 187] on input "Tagged Product Design" at bounding box center [462, 188] width 31 height 18
click at [462, 228] on div "Overlay" at bounding box center [467, 227] width 57 height 18
click at [476, 219] on input "Tagged Content Alignment" at bounding box center [464, 217] width 26 height 18
click at [468, 238] on div "Center" at bounding box center [469, 237] width 52 height 18
click at [461, 238] on button "Label" at bounding box center [457, 241] width 18 height 9
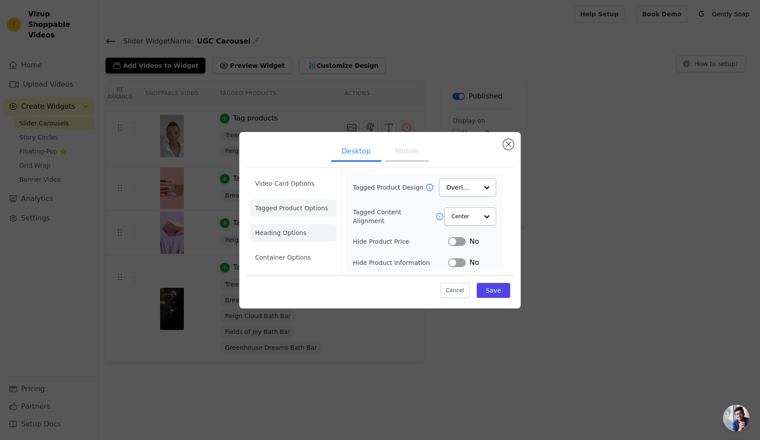
click at [284, 229] on li "Heading Options" at bounding box center [293, 233] width 87 height 18
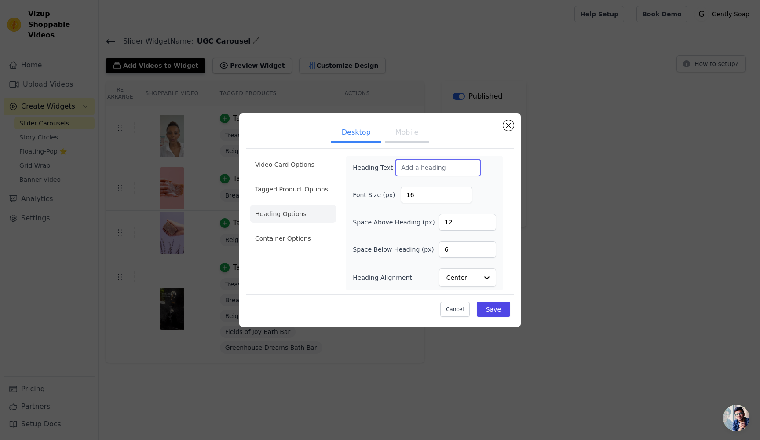
click at [414, 173] on input "Heading Text" at bounding box center [437, 167] width 85 height 17
click at [494, 173] on div "Heading Text" at bounding box center [424, 167] width 143 height 17
click at [290, 238] on li "Container Options" at bounding box center [293, 239] width 87 height 18
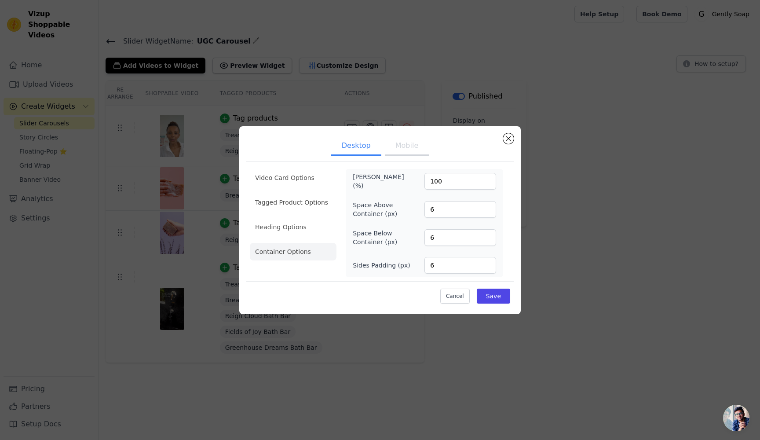
click at [407, 145] on button "Mobile" at bounding box center [407, 146] width 44 height 19
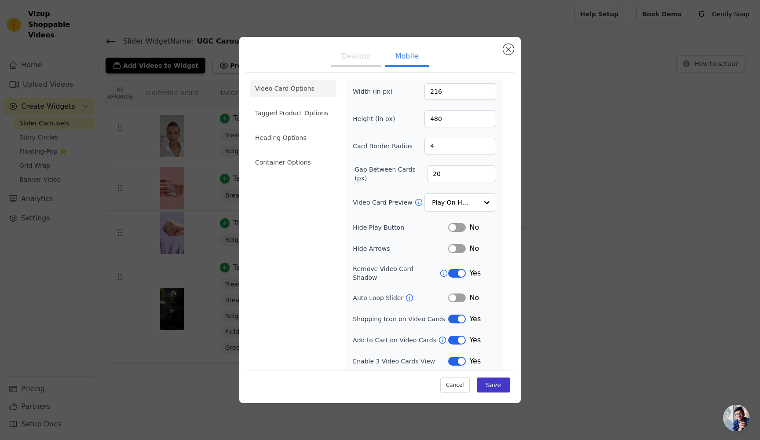
click at [503, 384] on button "Save" at bounding box center [493, 384] width 33 height 15
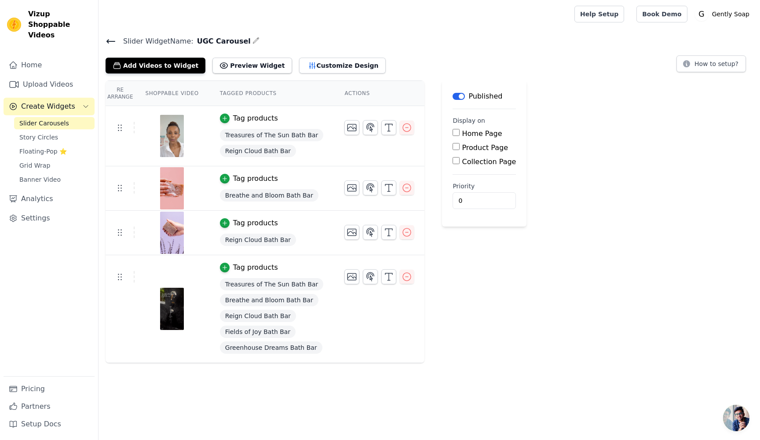
click at [117, 89] on th "Re Arrange" at bounding box center [120, 93] width 29 height 25
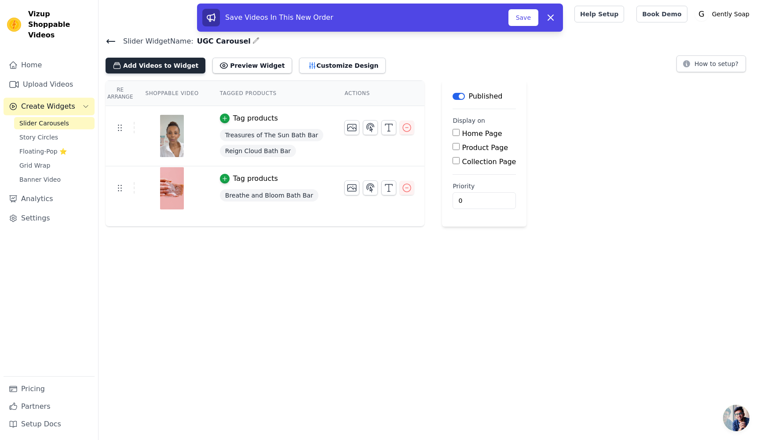
click at [146, 67] on button "Add Videos to Widget" at bounding box center [156, 66] width 100 height 16
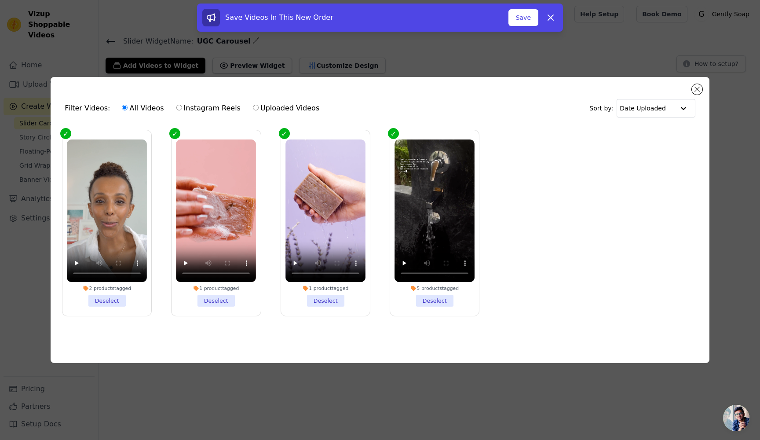
click at [439, 304] on li "5 products tagged Deselect" at bounding box center [435, 222] width 80 height 167
click at [0, 0] on input "5 products tagged Deselect" at bounding box center [0, 0] width 0 height 0
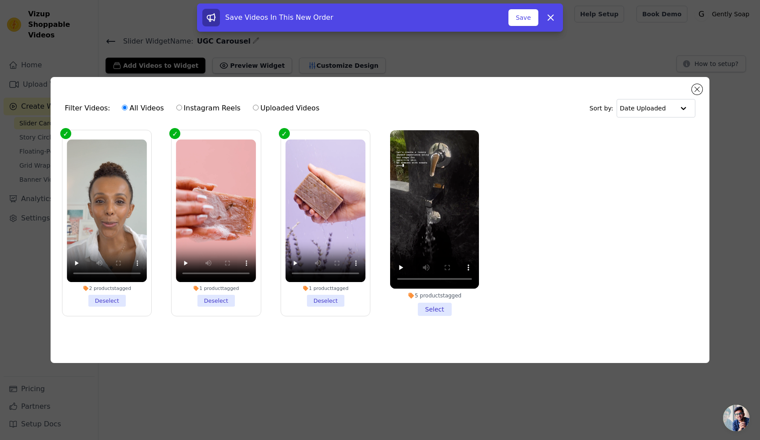
click at [314, 301] on li "1 product tagged Deselect" at bounding box center [325, 222] width 80 height 167
click at [0, 0] on input "1 product tagged Deselect" at bounding box center [0, 0] width 0 height 0
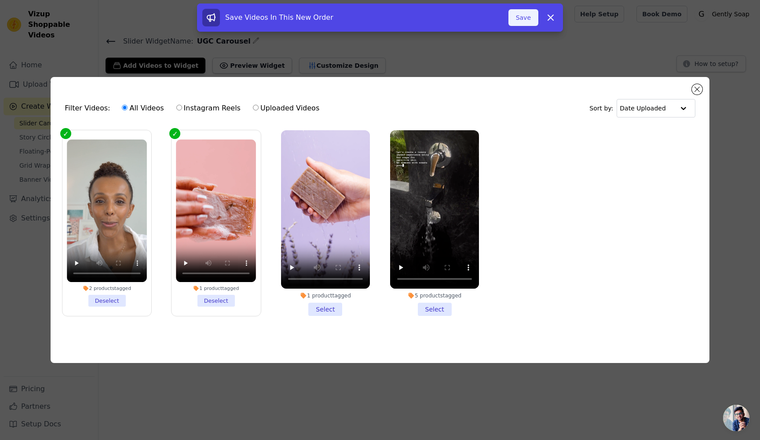
click at [535, 14] on button "Save" at bounding box center [523, 17] width 30 height 17
click at [519, 19] on button "Save" at bounding box center [523, 17] width 30 height 17
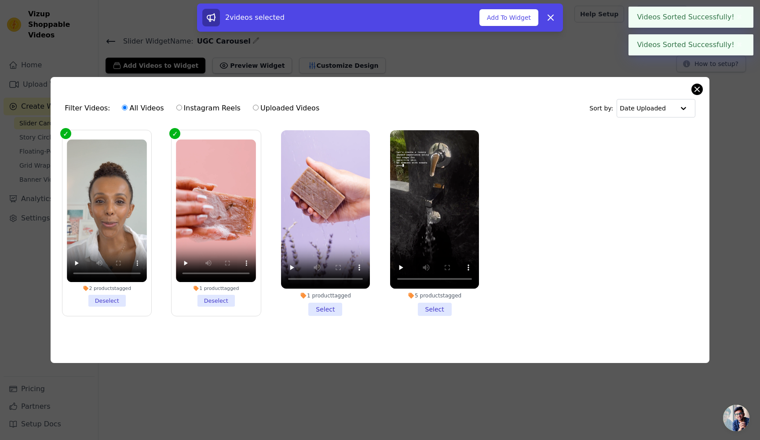
click at [700, 90] on button "Close modal" at bounding box center [697, 89] width 11 height 11
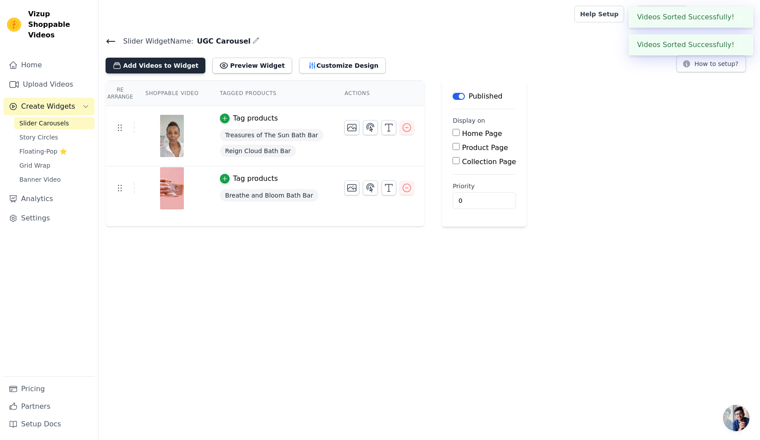
click at [137, 69] on button "Add Videos to Widget" at bounding box center [156, 66] width 100 height 16
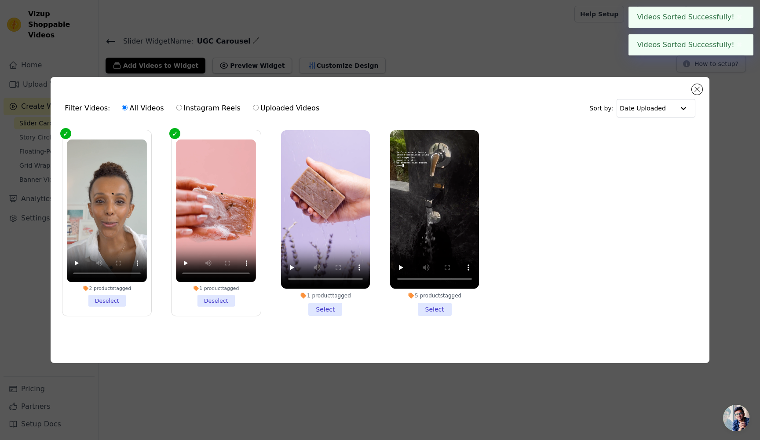
click at [439, 307] on li "5 products tagged Select" at bounding box center [434, 223] width 89 height 186
click at [0, 0] on input "5 products tagged Select" at bounding box center [0, 0] width 0 height 0
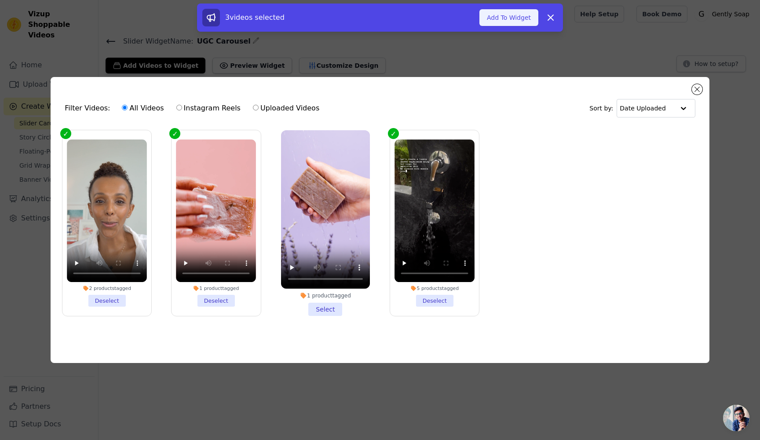
click at [515, 19] on button "Add To Widget" at bounding box center [508, 17] width 59 height 17
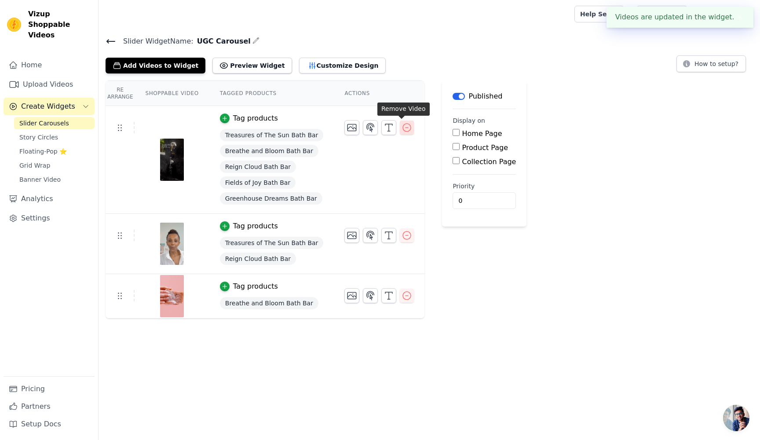
click at [402, 126] on icon "button" at bounding box center [407, 127] width 11 height 11
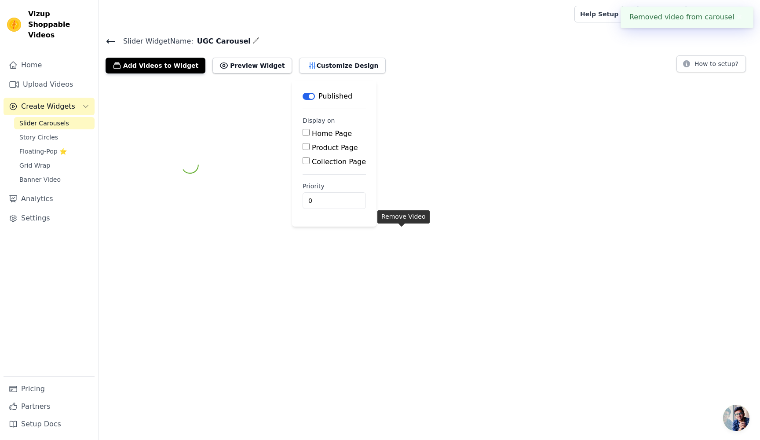
click at [404, 238] on div "Label Published Display on Home Page Product Page Collection Page Priority 0" at bounding box center [429, 164] width 661 height 169
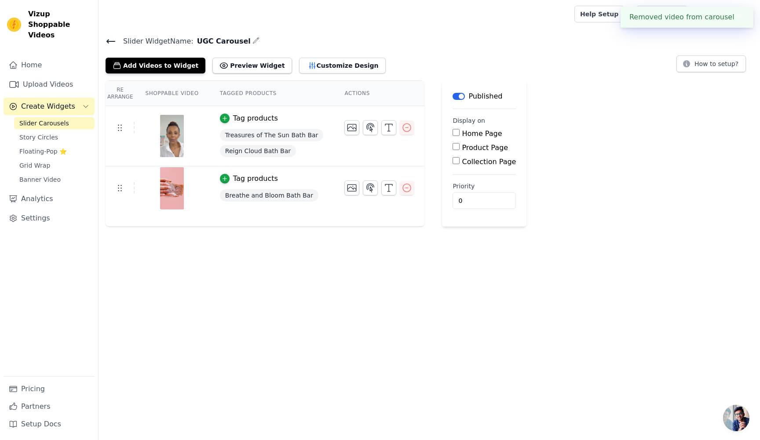
click at [404, 136] on td at bounding box center [379, 124] width 91 height 36
click at [403, 127] on icon "button" at bounding box center [407, 128] width 8 height 8
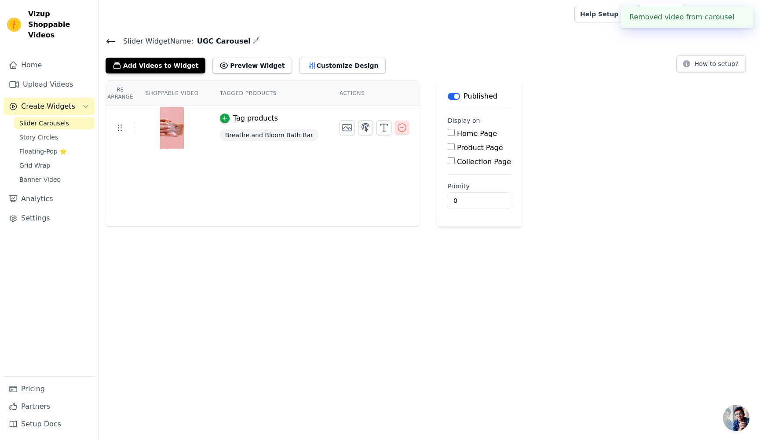
click at [396, 133] on button "button" at bounding box center [402, 128] width 14 height 14
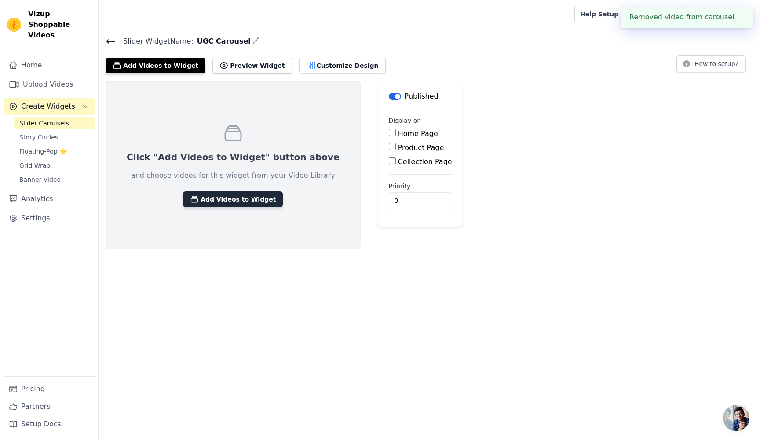
click at [209, 191] on button "Add Videos to Widget" at bounding box center [233, 199] width 100 height 16
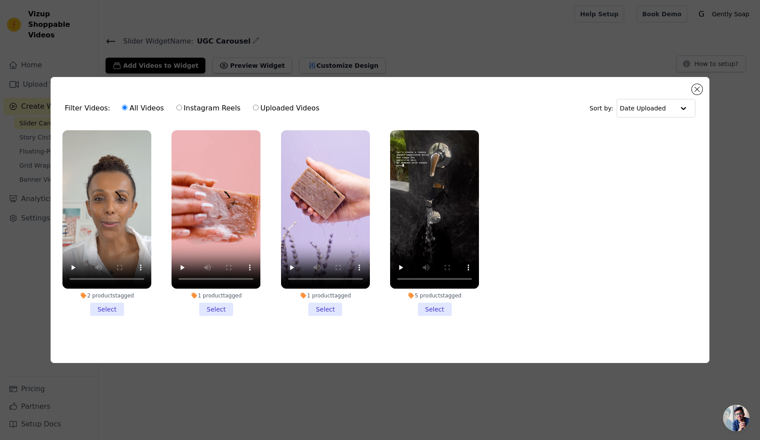
click at [425, 311] on li "5 products tagged Select" at bounding box center [434, 223] width 89 height 186
click at [0, 0] on input "5 products tagged Select" at bounding box center [0, 0] width 0 height 0
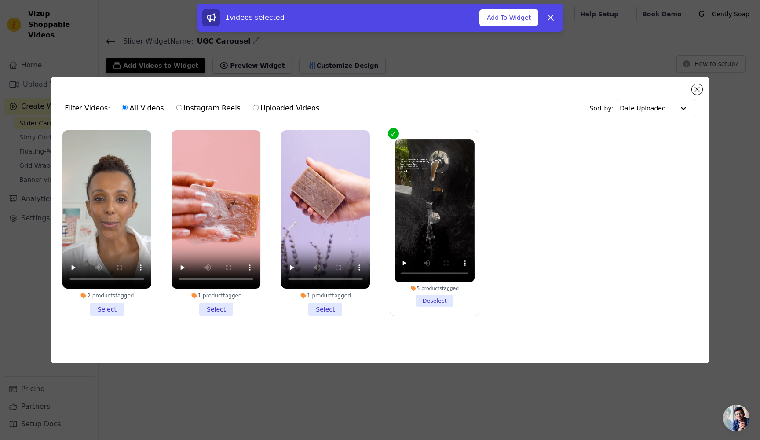
click at [430, 302] on li "5 products tagged Deselect" at bounding box center [435, 222] width 80 height 167
click at [0, 0] on input "5 products tagged Deselect" at bounding box center [0, 0] width 0 height 0
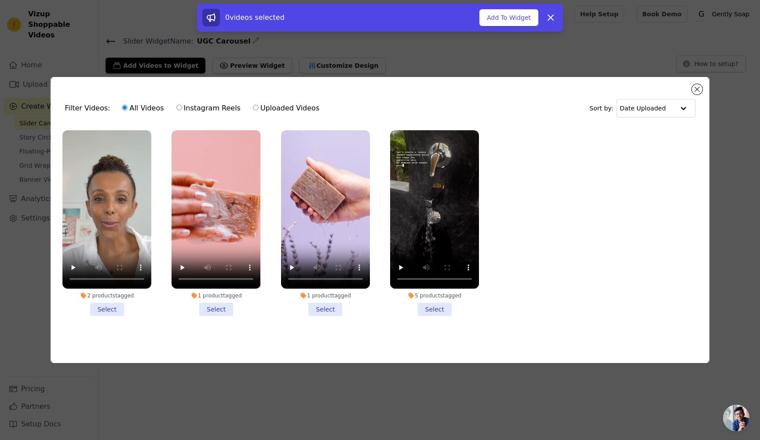
click at [107, 303] on li "2 products tagged Select" at bounding box center [106, 223] width 89 height 186
click at [0, 0] on input "2 products tagged Select" at bounding box center [0, 0] width 0 height 0
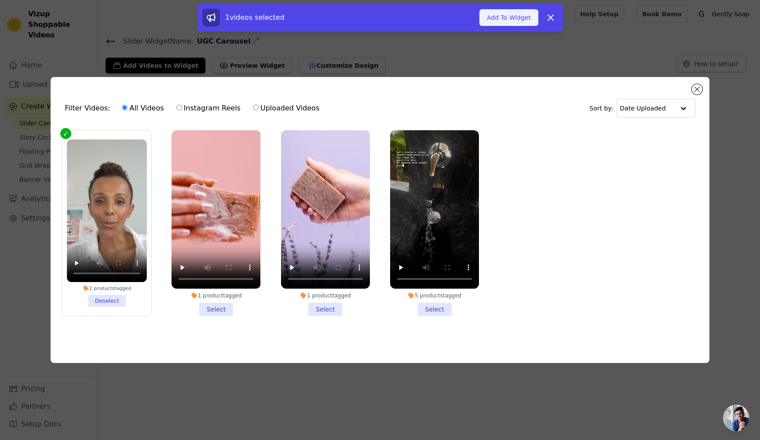
click at [496, 21] on button "Add To Widget" at bounding box center [508, 17] width 59 height 17
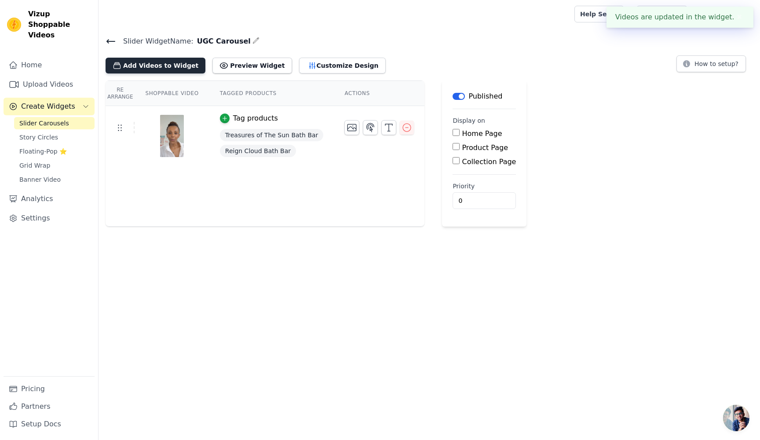
click at [176, 66] on button "Add Videos to Widget" at bounding box center [156, 66] width 100 height 16
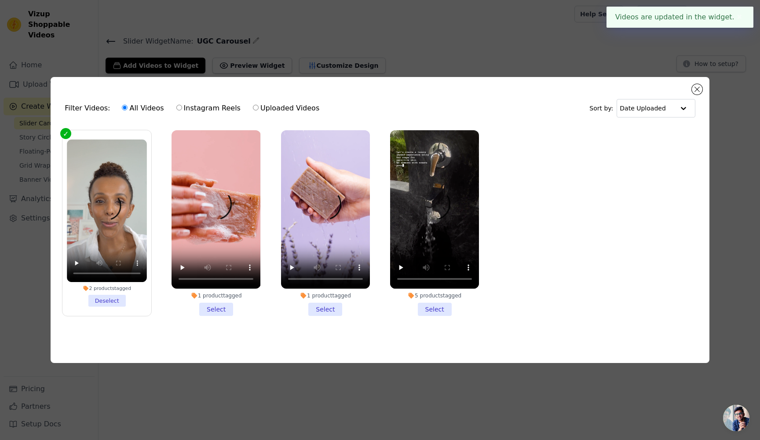
click at [330, 311] on li "1 product tagged Select" at bounding box center [325, 223] width 89 height 186
click at [0, 0] on input "1 product tagged Select" at bounding box center [0, 0] width 0 height 0
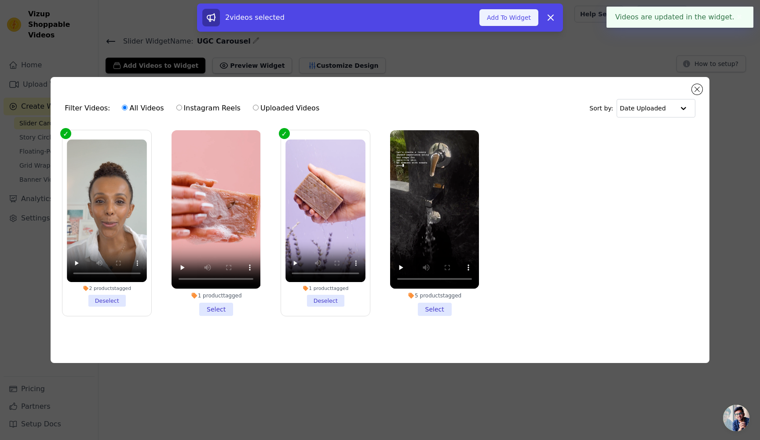
click at [512, 18] on button "Add To Widget" at bounding box center [508, 17] width 59 height 17
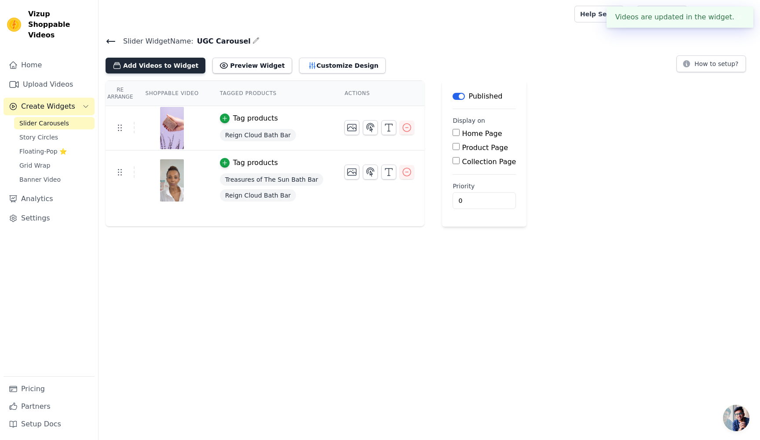
click at [148, 68] on button "Add Videos to Widget" at bounding box center [156, 66] width 100 height 16
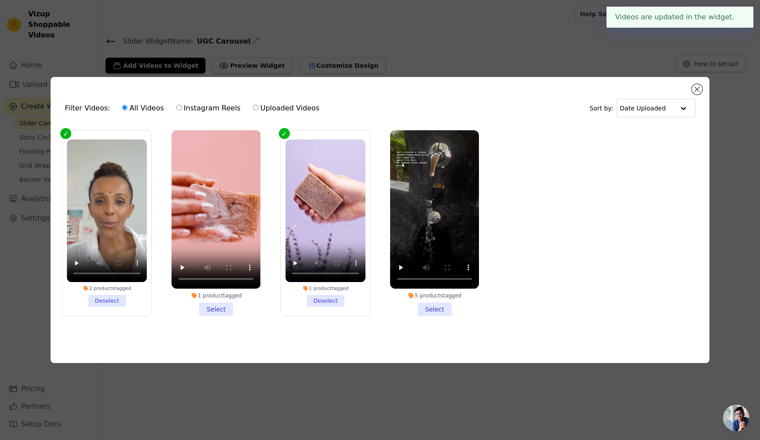
click at [430, 308] on li "5 products tagged Select" at bounding box center [434, 223] width 89 height 186
click at [0, 0] on input "5 products tagged Select" at bounding box center [0, 0] width 0 height 0
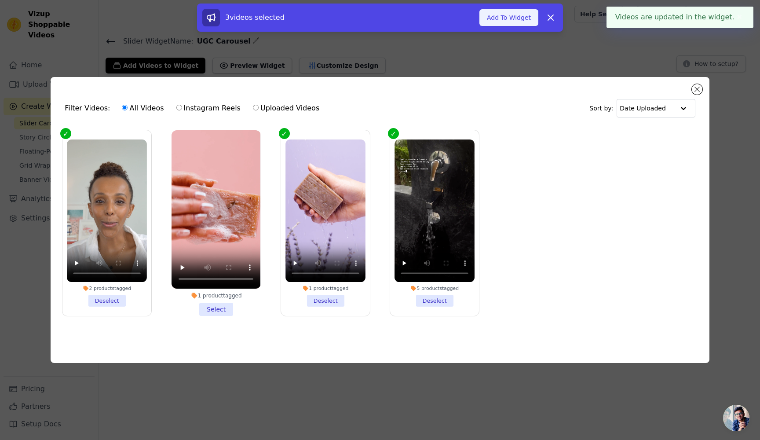
click at [503, 18] on button "Add To Widget" at bounding box center [508, 17] width 59 height 17
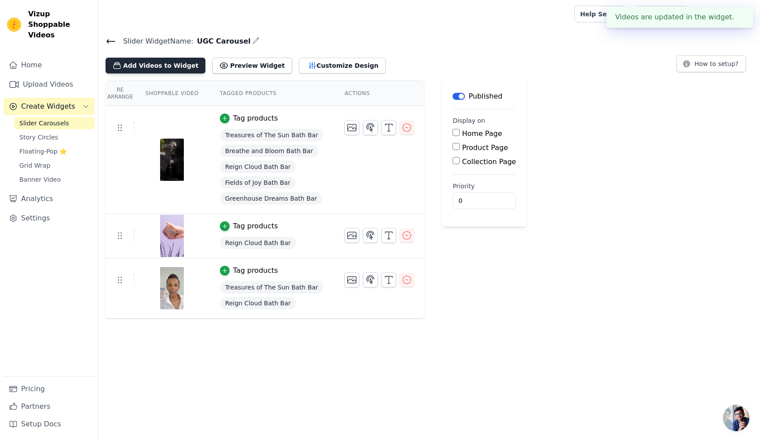
click at [145, 68] on button "Add Videos to Widget" at bounding box center [156, 66] width 100 height 16
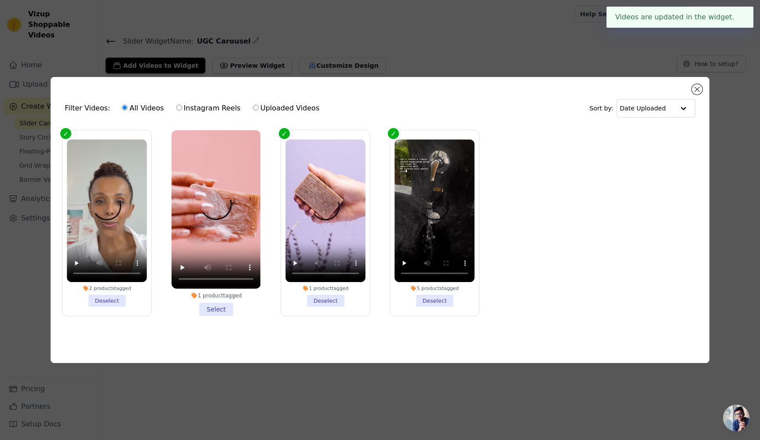
click at [218, 294] on div "1 product tagged" at bounding box center [216, 295] width 89 height 7
click at [0, 0] on input "1 product tagged Select" at bounding box center [0, 0] width 0 height 0
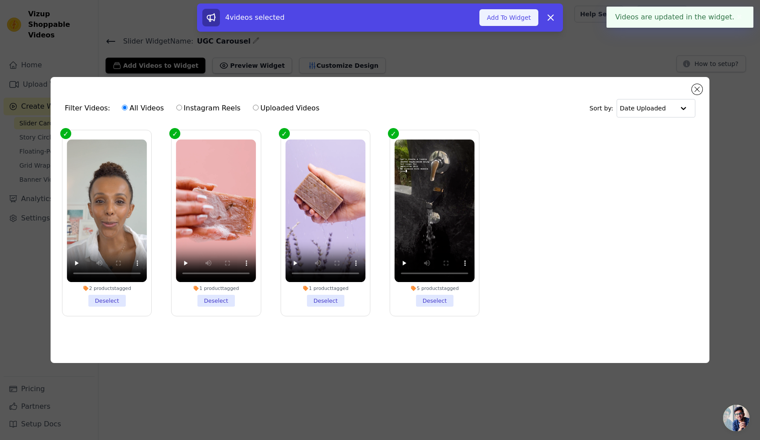
click at [506, 25] on button "Add To Widget" at bounding box center [508, 17] width 59 height 17
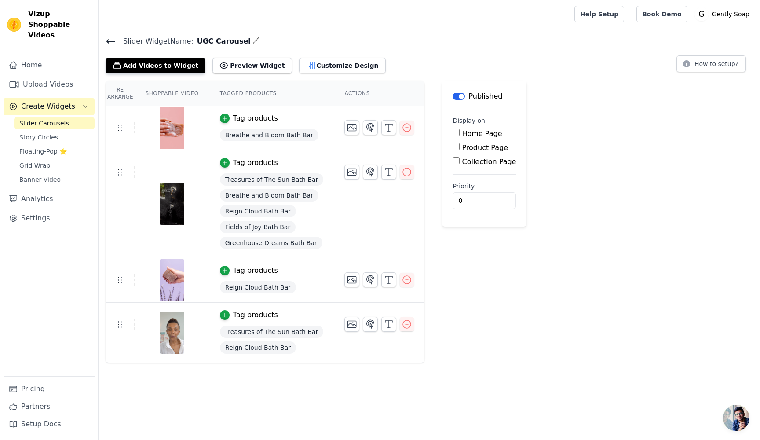
click at [462, 135] on label "Home Page" at bounding box center [482, 133] width 40 height 8
click at [457, 135] on input "Home Page" at bounding box center [456, 132] width 7 height 7
checkbox input "true"
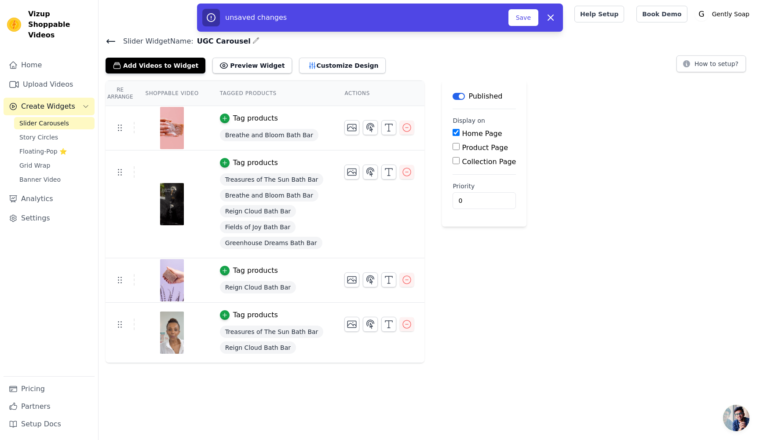
click at [456, 98] on button "Label" at bounding box center [459, 96] width 12 height 7
click at [239, 69] on button "Preview Widget" at bounding box center [251, 66] width 79 height 16
click at [323, 66] on button "Customize Design" at bounding box center [342, 66] width 87 height 16
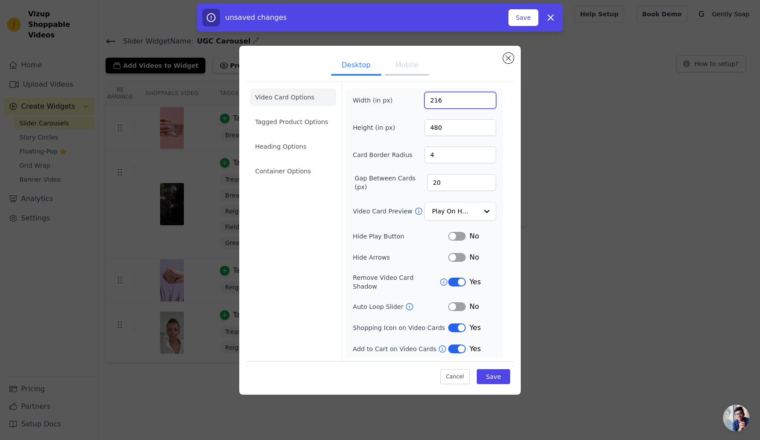
click at [441, 103] on input "216" at bounding box center [460, 100] width 72 height 17
type input "260"
click at [501, 370] on button "Save" at bounding box center [493, 376] width 33 height 15
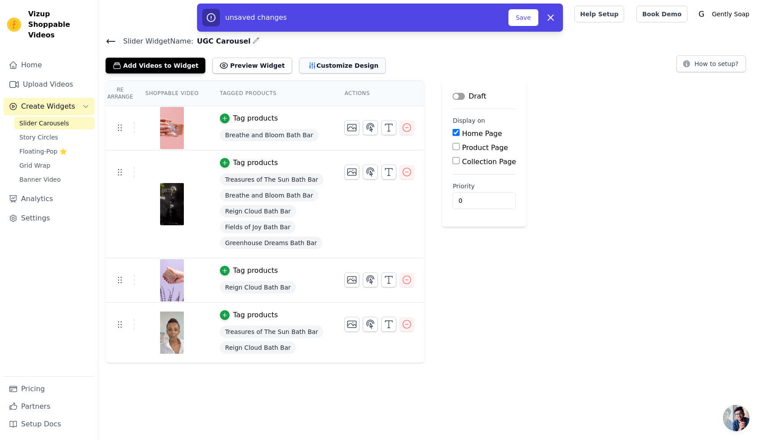
click at [339, 70] on button "Customize Design" at bounding box center [342, 66] width 87 height 16
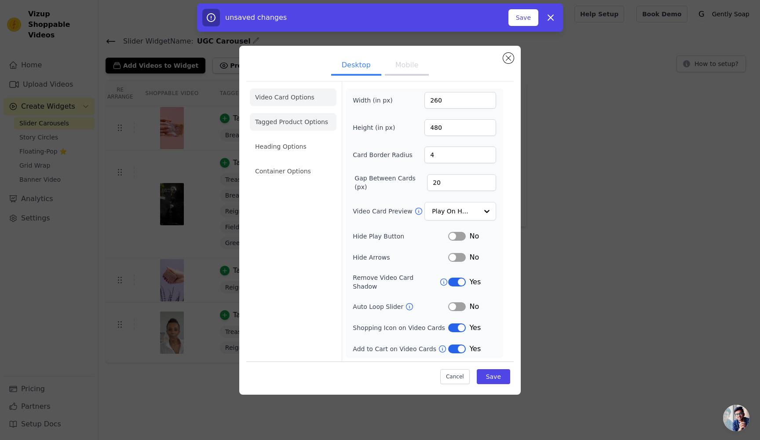
click at [291, 131] on li "Tagged Product Options" at bounding box center [293, 122] width 87 height 18
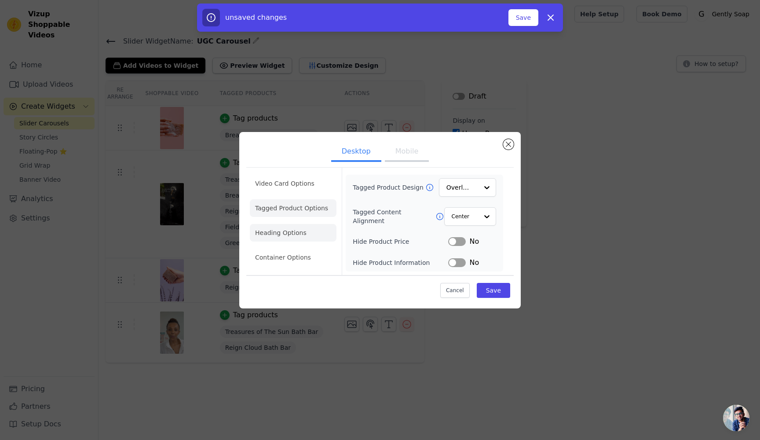
click at [285, 234] on li "Heading Options" at bounding box center [293, 233] width 87 height 18
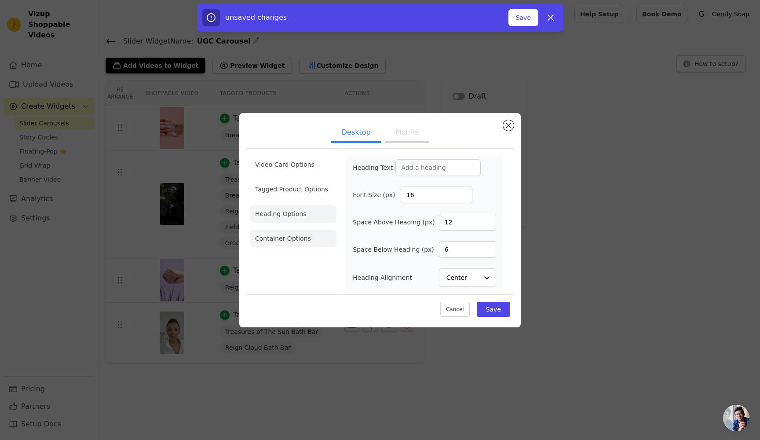
click at [277, 244] on li "Container Options" at bounding box center [293, 239] width 87 height 18
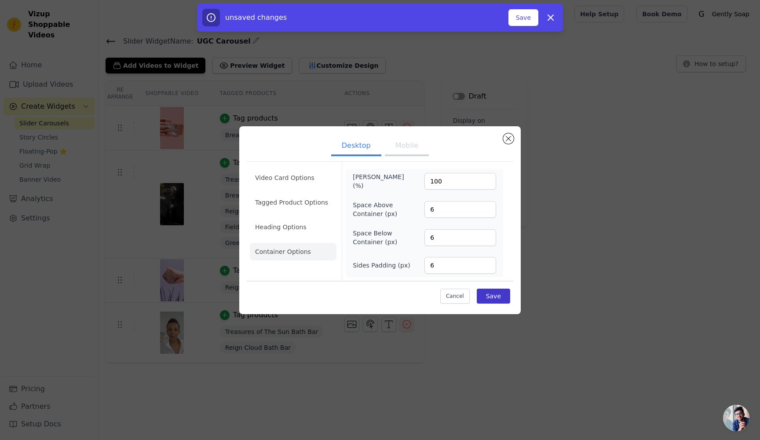
click at [504, 293] on button "Save" at bounding box center [493, 296] width 33 height 15
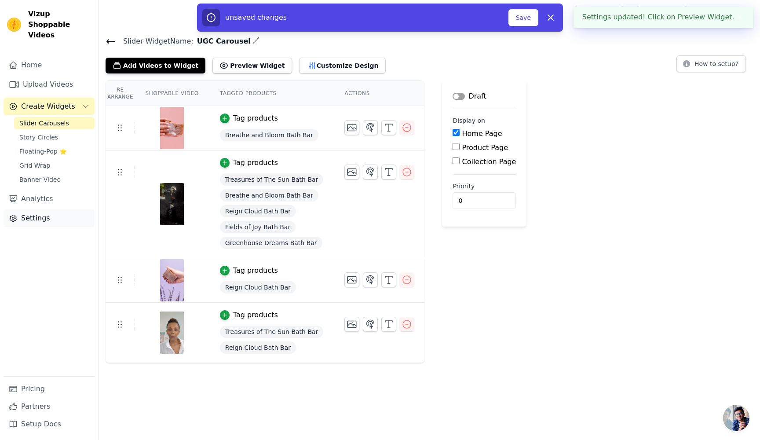
click at [39, 209] on link "Settings" at bounding box center [49, 218] width 91 height 18
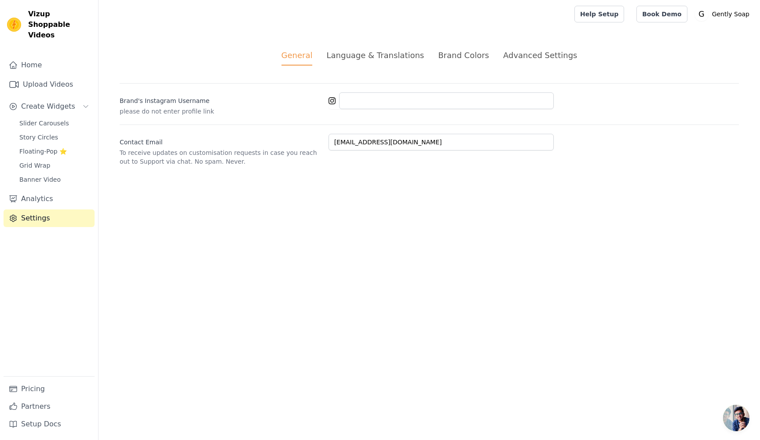
click at [490, 62] on ul "General Language & Translations Brand Colors Advanced Settings" at bounding box center [429, 57] width 619 height 16
click at [471, 56] on div "Brand Colors" at bounding box center [463, 55] width 51 height 12
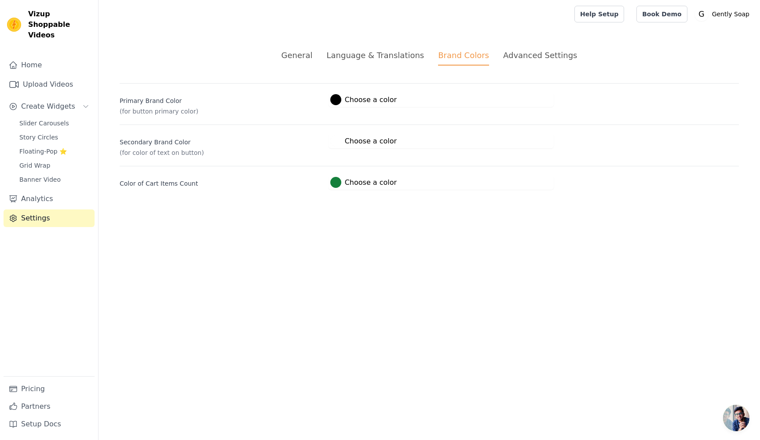
click at [336, 97] on div at bounding box center [335, 99] width 11 height 11
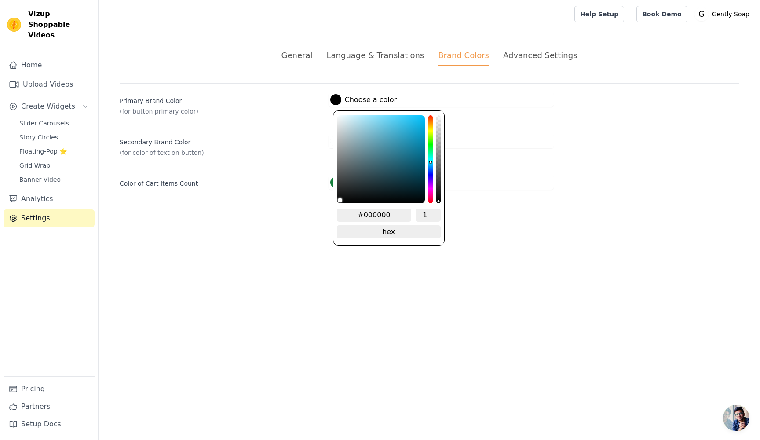
click at [430, 163] on div "hue channel" at bounding box center [430, 159] width 4 height 88
type input "#93c1cf"
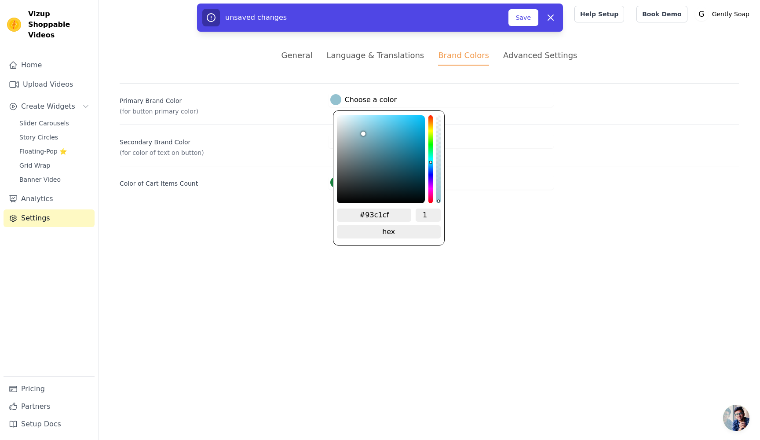
type input "#94c2d0"
type input "#95c3d1"
type input "#96c4d2"
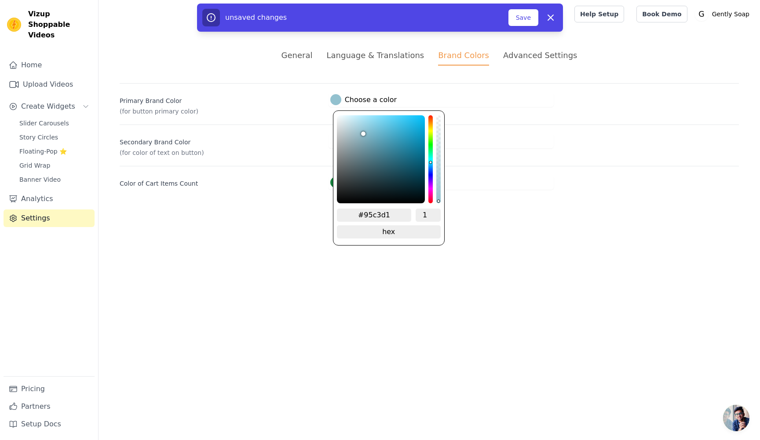
type input "#96c4d2"
type input "#97c5d4"
type input "#98c7d5"
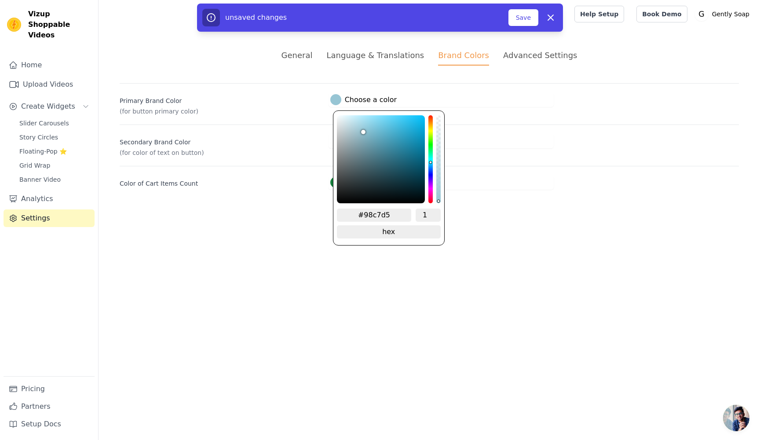
type input "#99c8d6"
type input "#9ac9d7"
click at [362, 129] on div "color picker" at bounding box center [381, 159] width 88 height 88
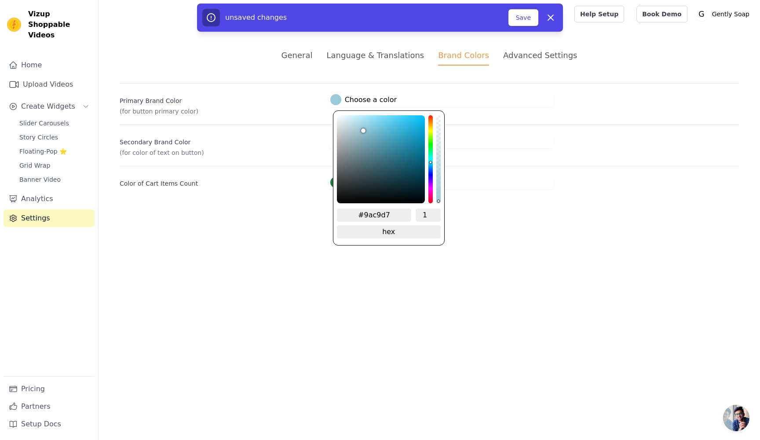
click at [384, 216] on input "#9ac9d7" at bounding box center [374, 214] width 75 height 13
paste input "D0DCEB"
type input "#000000"
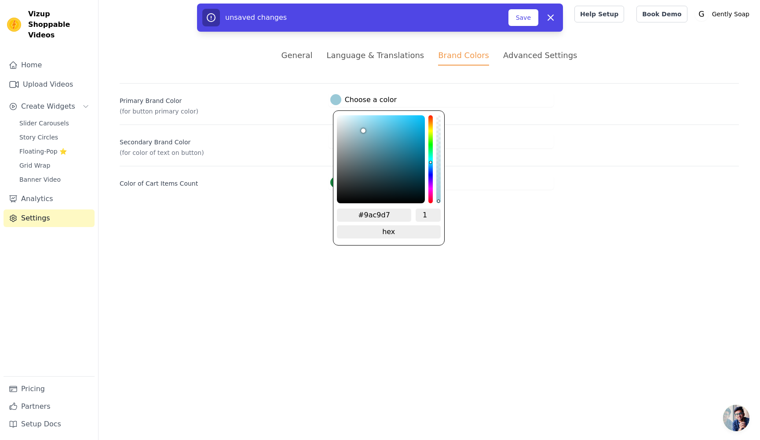
type input "D0DCEB"
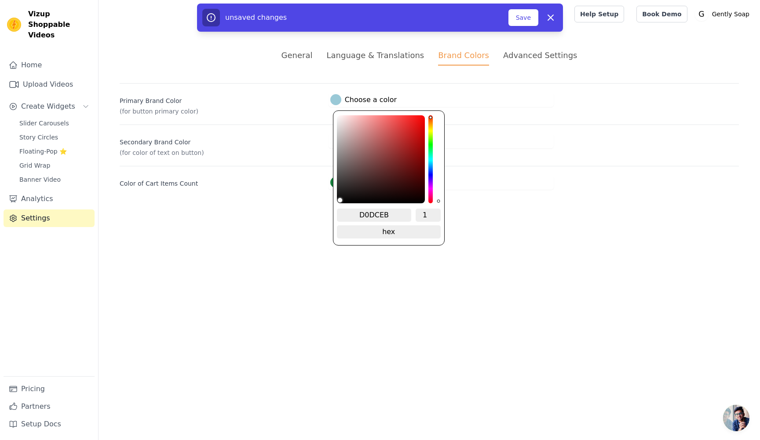
click at [359, 211] on input "D0DCEB" at bounding box center [374, 214] width 75 height 13
type input "#d0dceb"
type input "#D0DCEB"
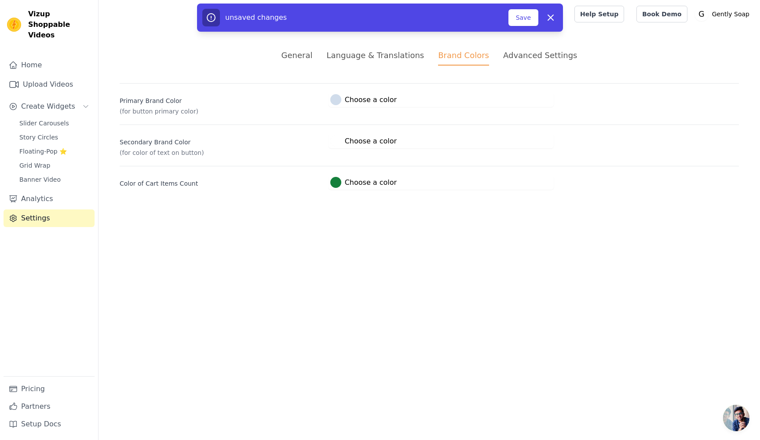
click at [417, 211] on html "Vizup Shoppable Videos Home Upload Videos Create Widgets Slider Carousels Story…" at bounding box center [380, 105] width 760 height 211
click at [333, 141] on div at bounding box center [335, 140] width 11 height 11
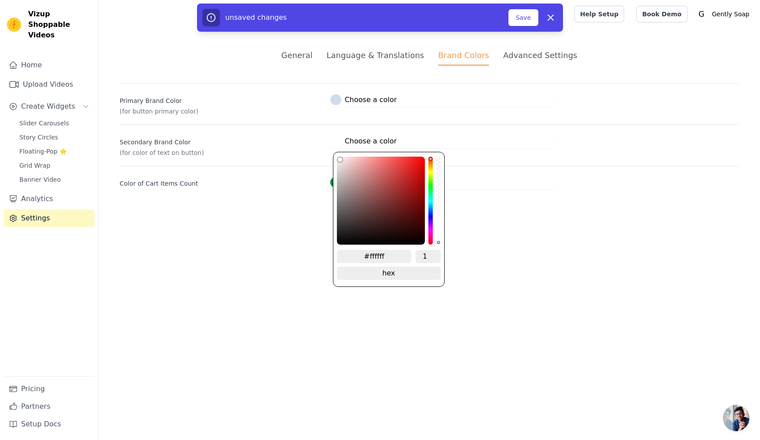
click at [373, 254] on input "#ffffff" at bounding box center [374, 256] width 75 height 13
type input "#"
paste input "577CB3"
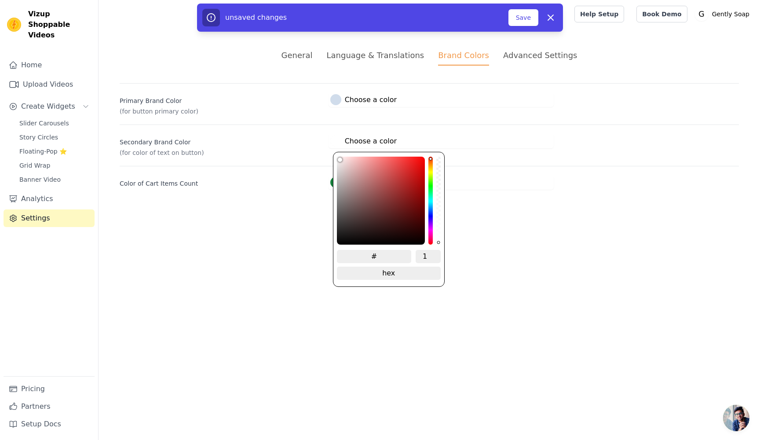
type input "#577cb3"
type input "#577CB3"
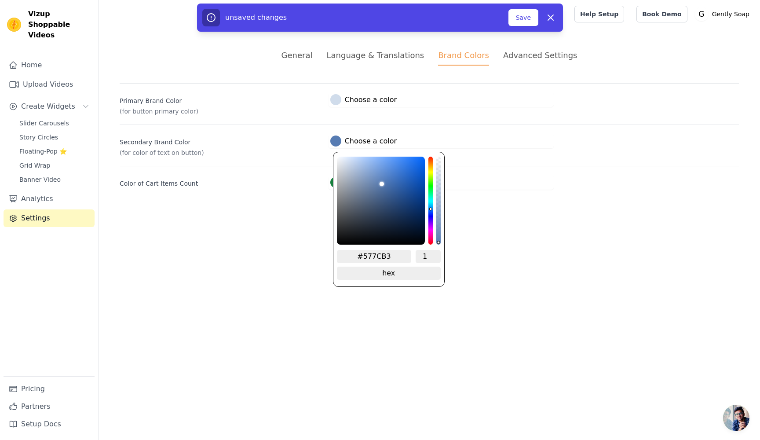
click at [479, 211] on html "Vizup Shoppable Videos Home Upload Videos Create Widgets Slider Carousels Story…" at bounding box center [380, 105] width 760 height 211
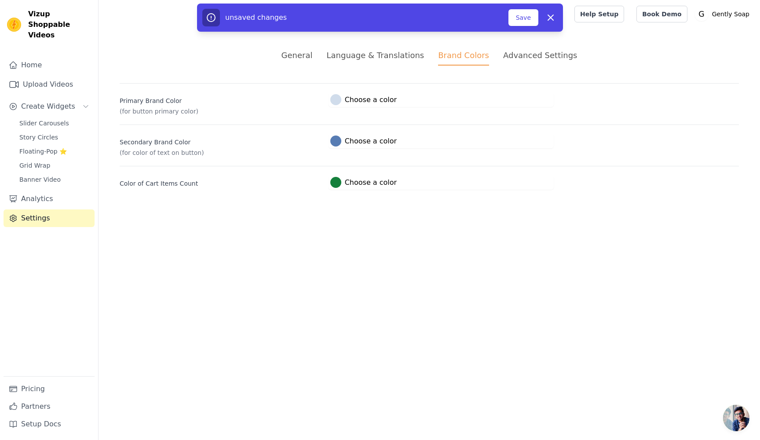
click at [332, 182] on div at bounding box center [335, 182] width 11 height 11
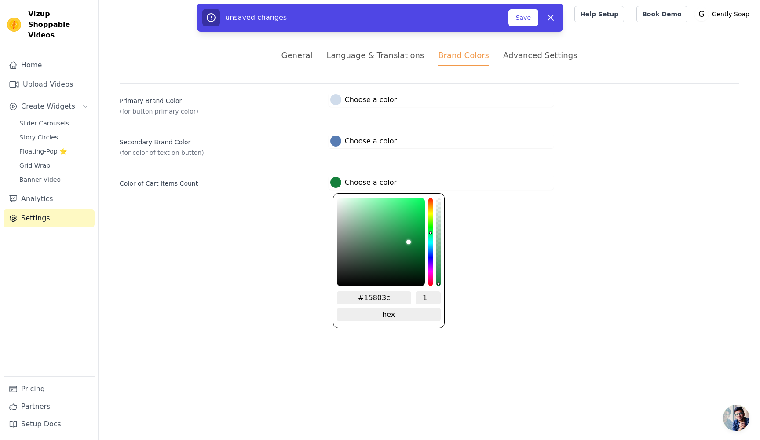
type input "#211480"
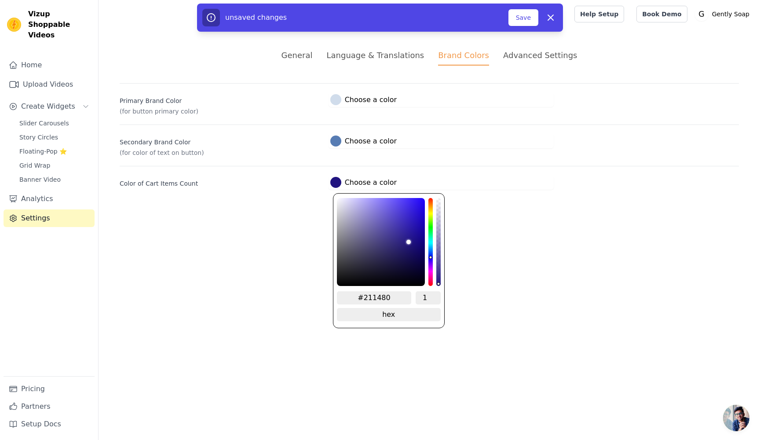
type input "#231480"
type input "#261480"
type input "#2a1480"
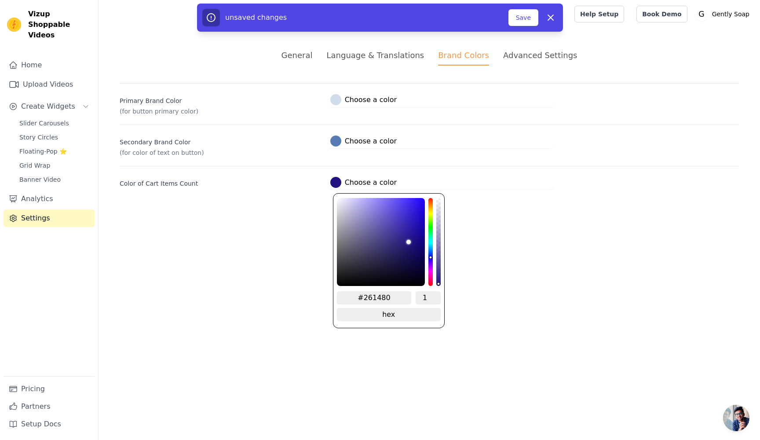
type input "#2a1480"
type input "#2d1480"
type input "#311480"
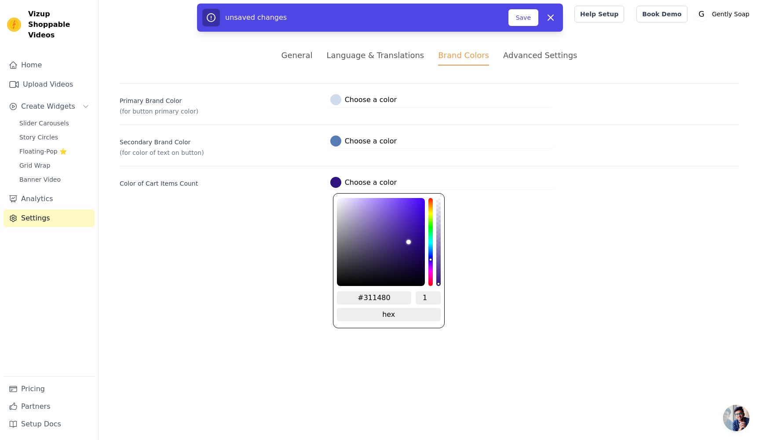
type input "#331480"
type input "#361480"
type input "#3a1480"
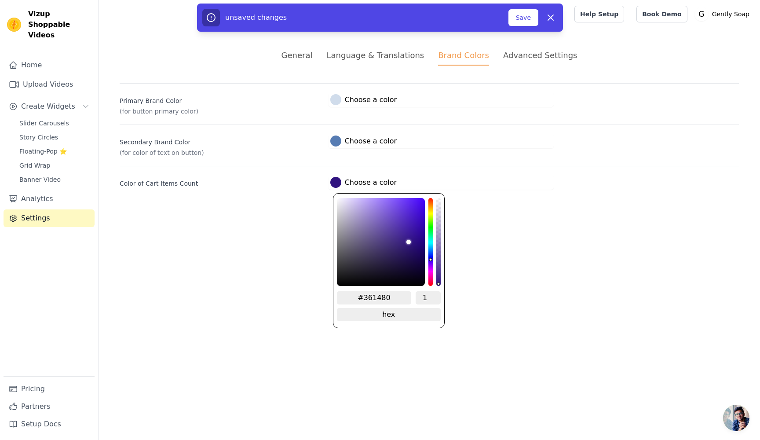
type input "#3a1480"
type input "#3d1480"
type input "#411480"
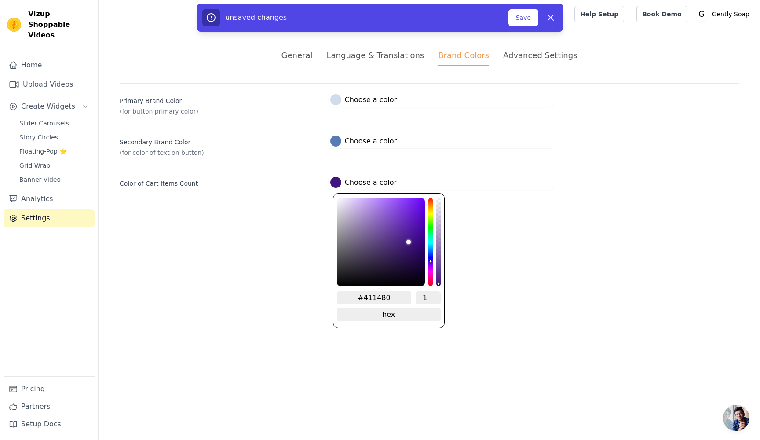
type input "#431480"
type input "#461480"
type input "#4a1480"
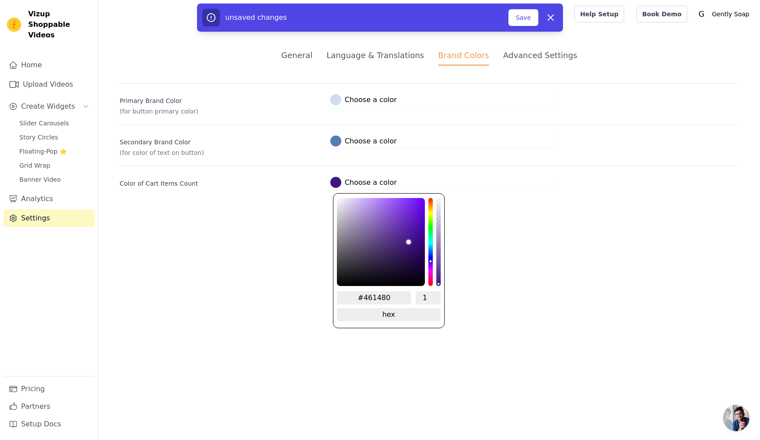
type input "#4a1480"
type input "#4e1480"
type input "#511480"
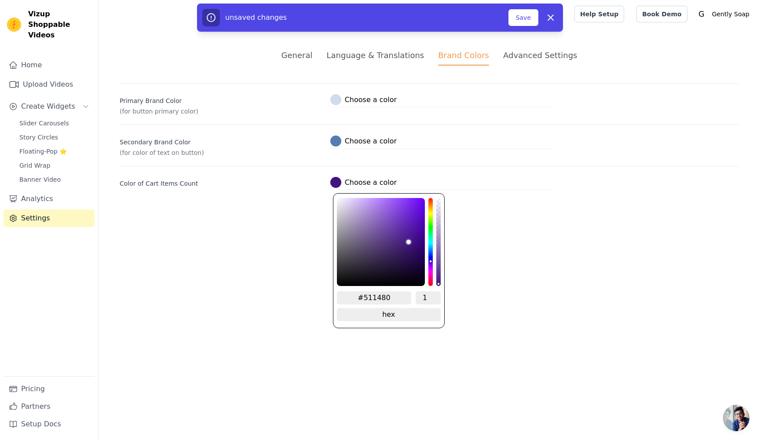
type input "#531480"
type input "#561480"
type input "#5a1480"
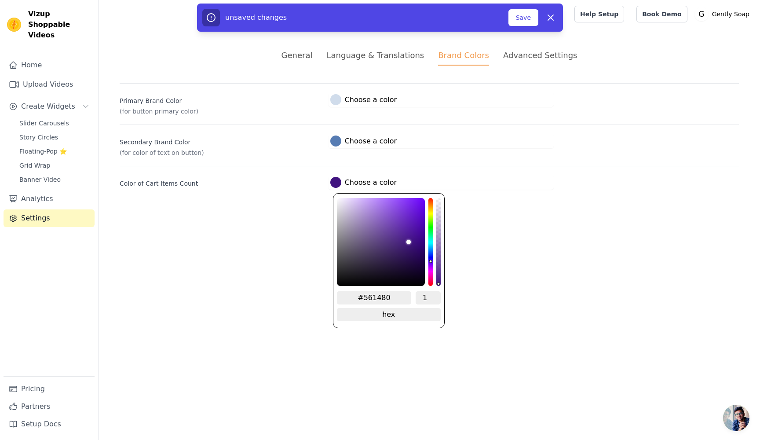
type input "#5a1480"
type input "#5e1480"
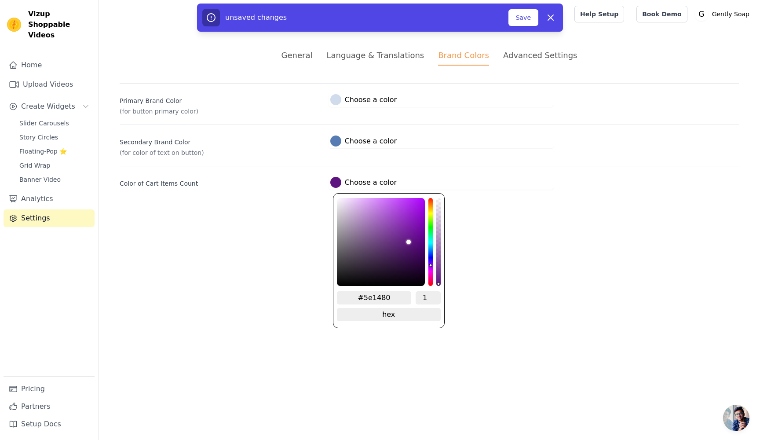
type input "#611480"
type input "#631480"
type input "#671480"
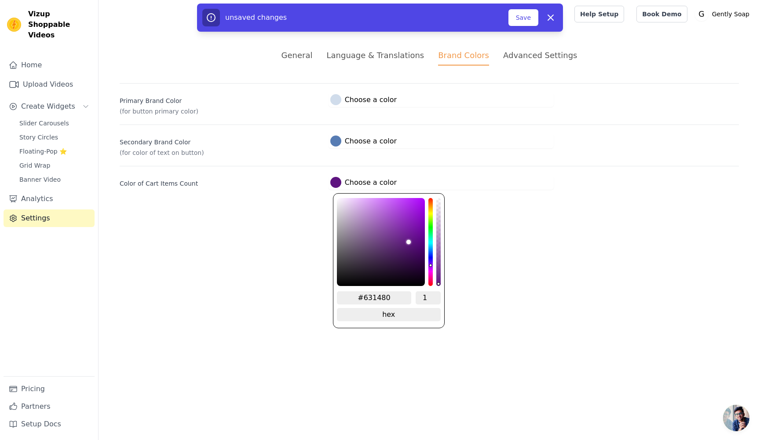
type input "#671480"
type input "#6a1480"
type input "#6e1480"
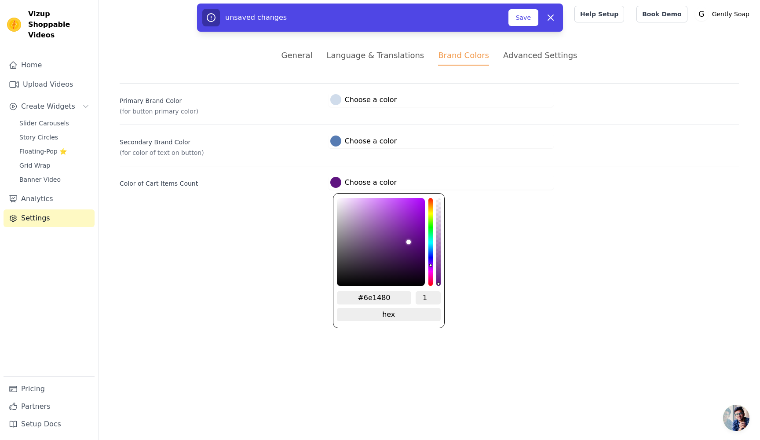
type input "#711480"
type input "#731480"
type input "#771480"
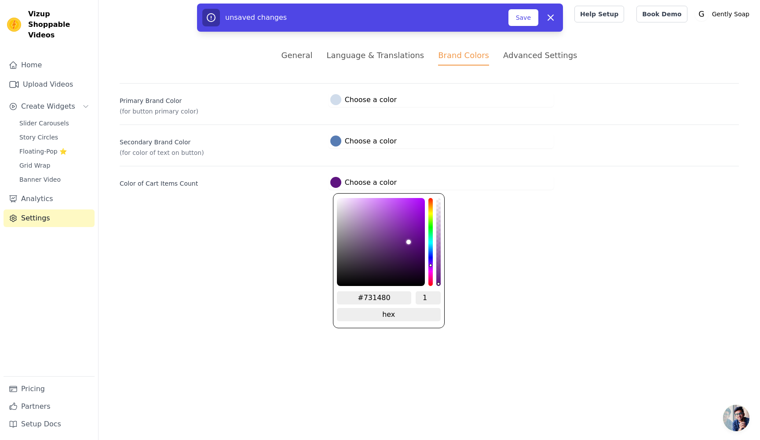
type input "#771480"
type input "#7a1480"
type input "#7e1480"
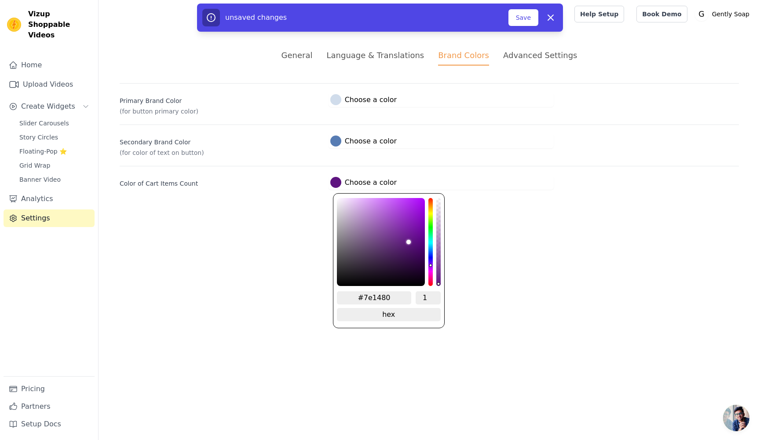
type input "#80147e"
type input "#80147c"
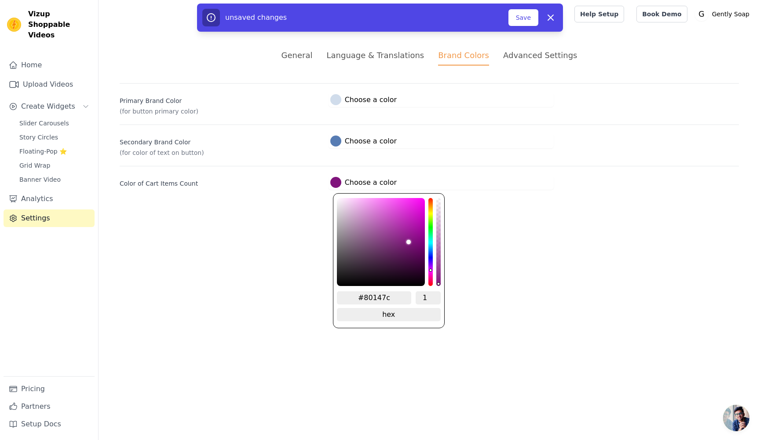
type input "#801478"
type input "#801475"
type input "#801471"
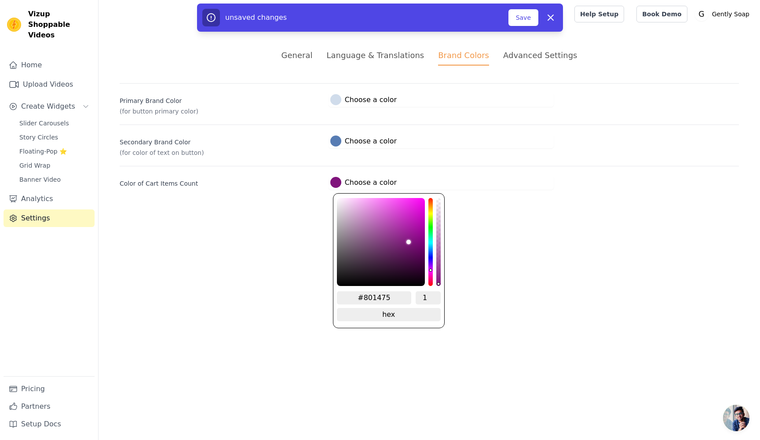
type input "#801471"
type input "#80146e"
type input "#80146c"
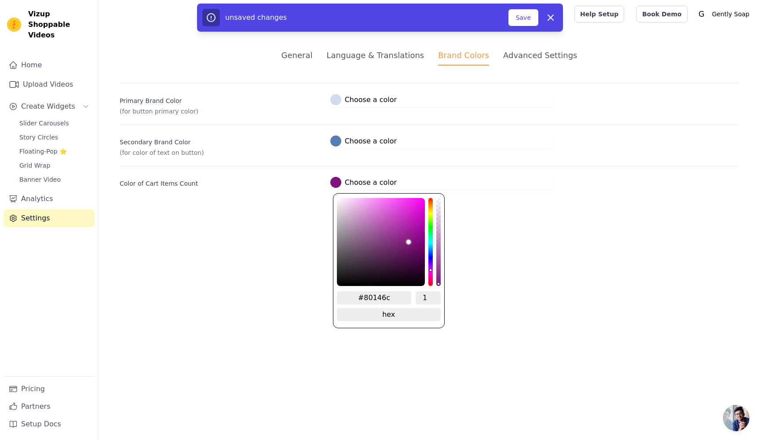
type input "#801468"
type input "#801465"
type input "#801461"
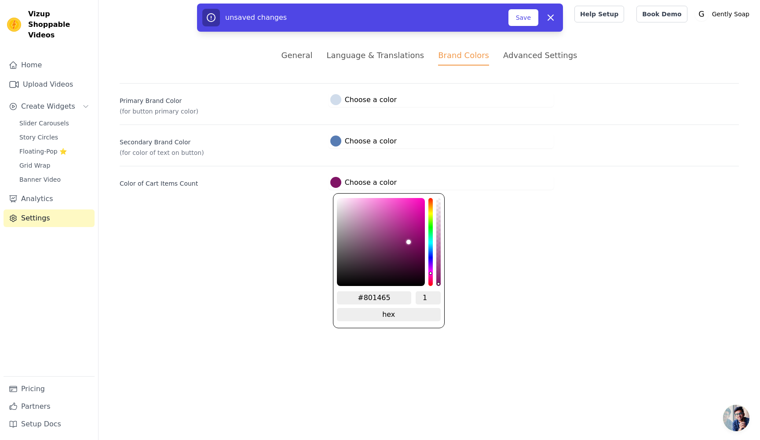
type input "#801461"
type input "#80145e"
type input "#80145c"
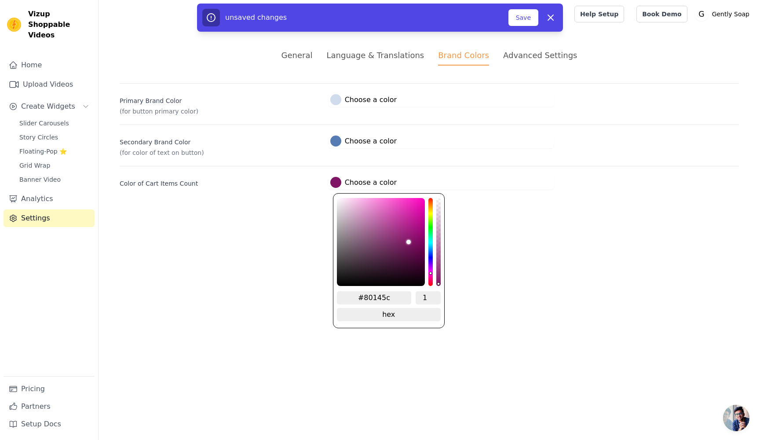
type input "#801458"
type input "#801455"
type input "#801451"
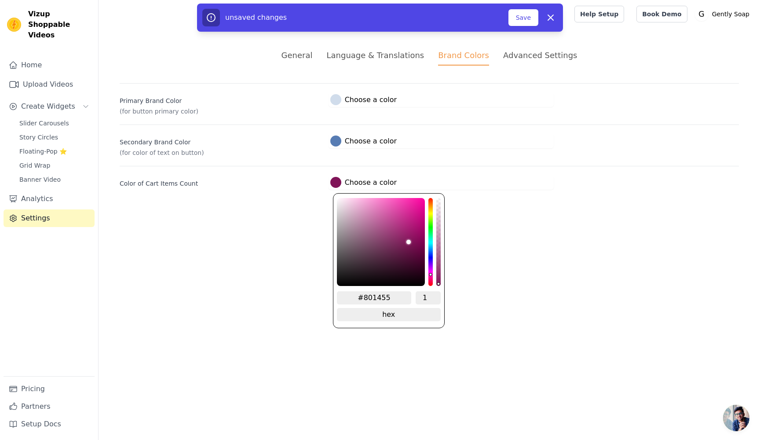
type input "#801451"
type input "#80144e"
type input "#80144c"
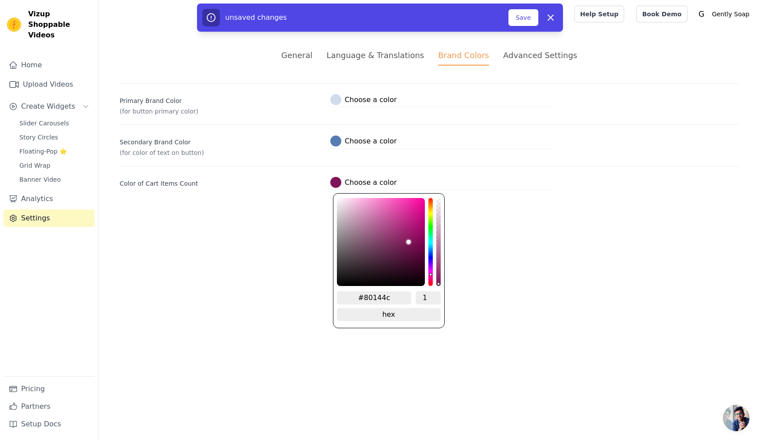
type input "#801448"
type input "#801445"
type input "#801441"
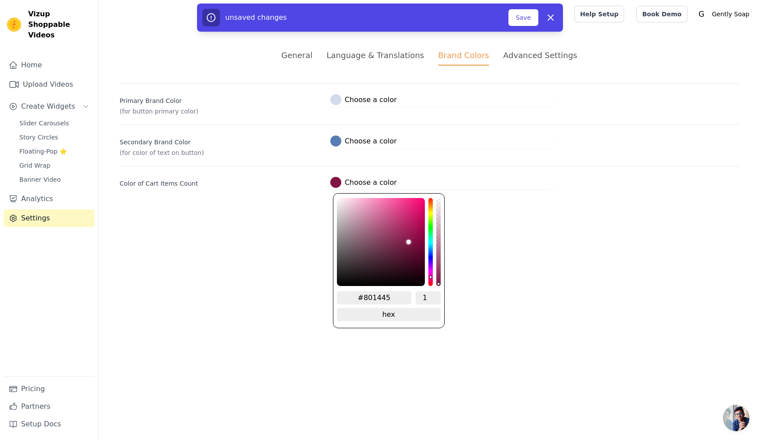
type input "#801441"
type input "#80143d"
type input "#80143c"
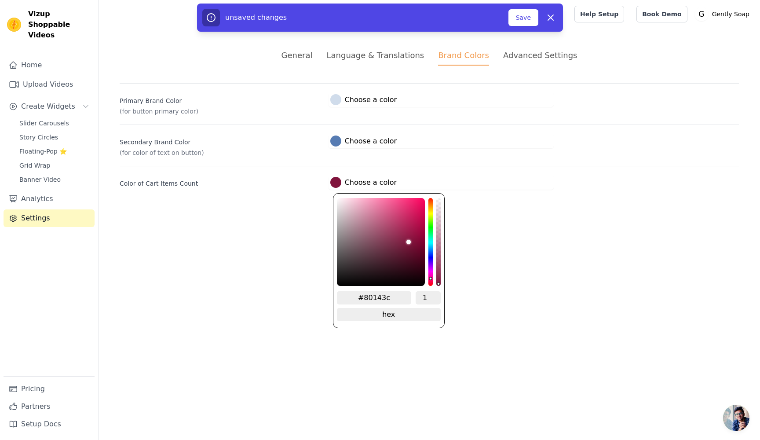
type input "#801438"
type input "#801435"
type input "#801438"
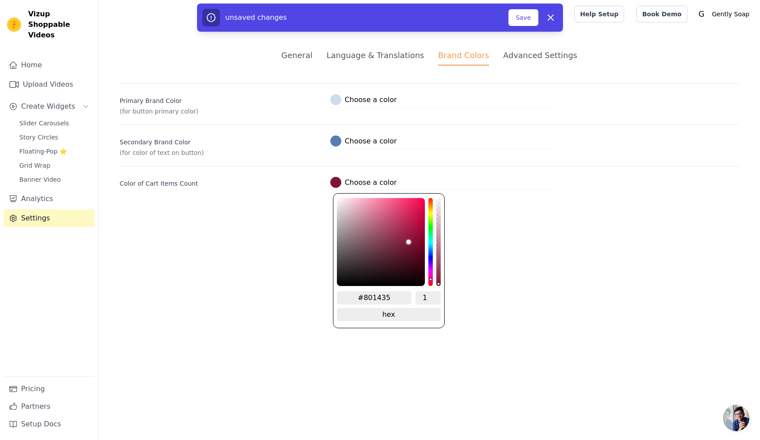
type input "#801438"
drag, startPoint x: 428, startPoint y: 259, endPoint x: 429, endPoint y: 281, distance: 22.0
click at [429, 281] on div "hue channel" at bounding box center [430, 242] width 4 height 88
type input "#d44876"
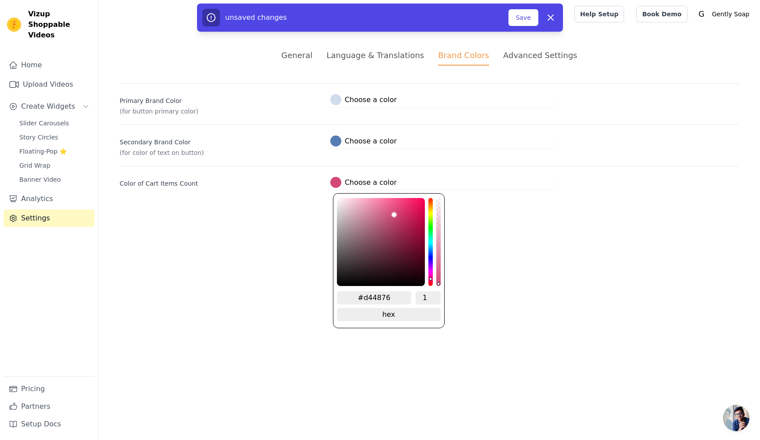
type input "#d44977"
type input "#d44a78"
type input "#d54c7a"
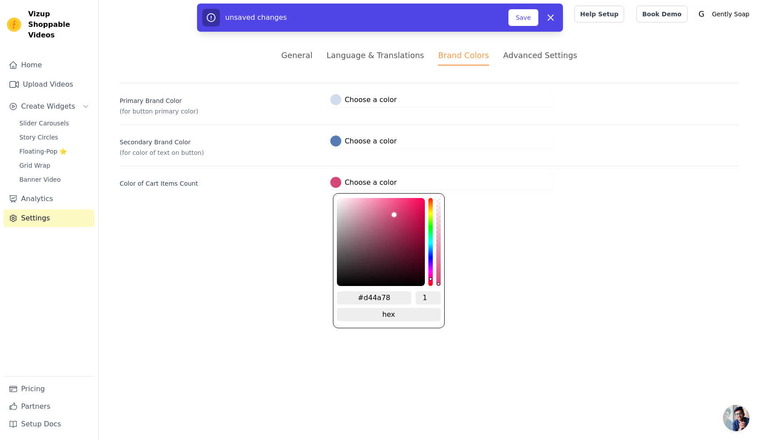
type input "#d54c7a"
type input "#d64e7b"
type input "#d74f7d"
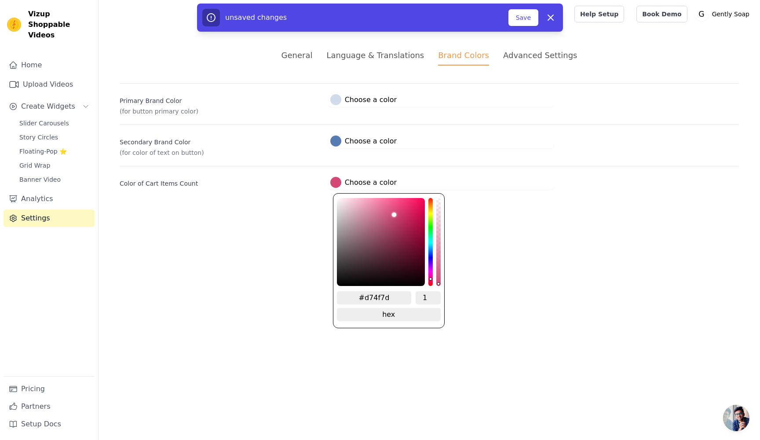
type input "#d9517e"
type input "#da5480"
type input "#db5582"
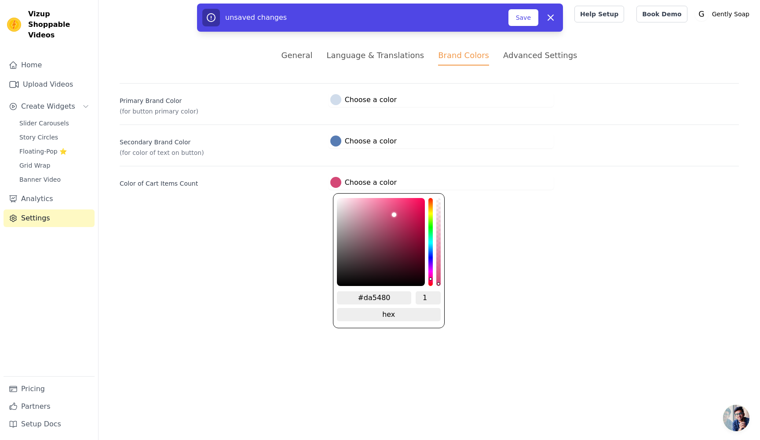
type input "#db5582"
type input "#db5683"
type input "#dd5884"
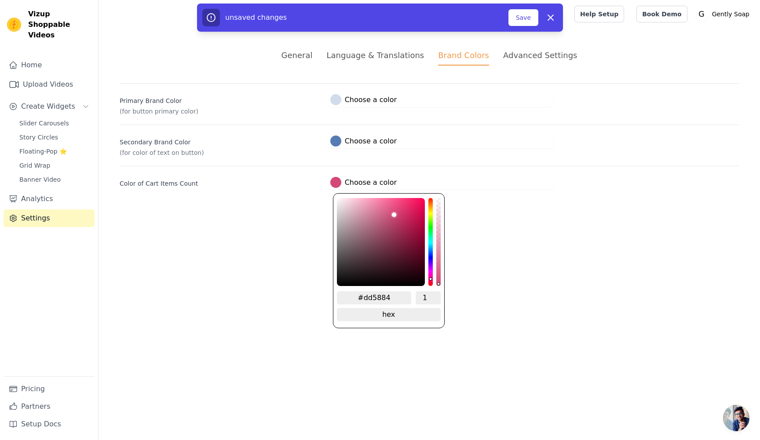
type input "#de5986"
type input "#df5b87"
type input "#df5c88"
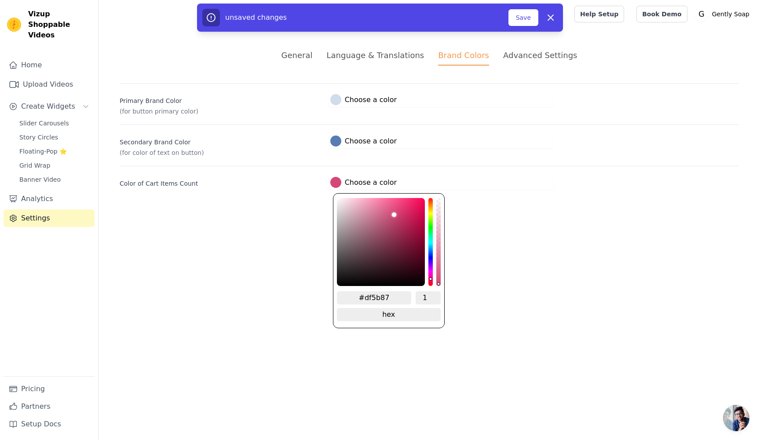
type input "#df5c88"
type input "#e05d89"
type input "#e05e89"
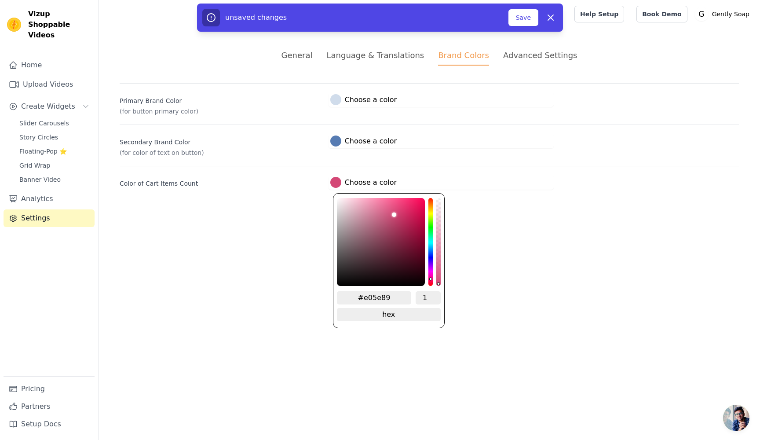
type input "#e25e8a"
type input "#e2608b"
type input "#e3608c"
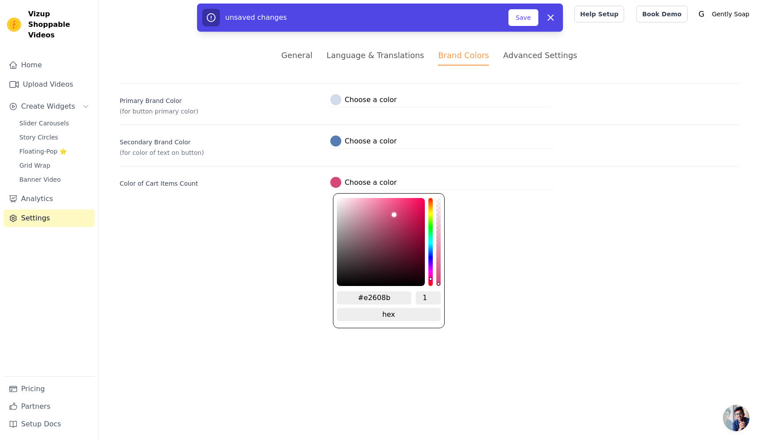
type input "#e3608c"
type input "#e3618c"
type input "#e4628d"
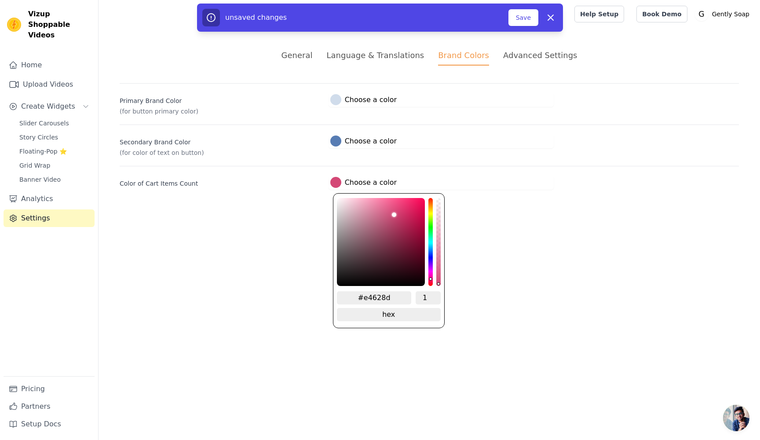
type input "#e4638e"
type input "#e6638f"
type input "#e66590"
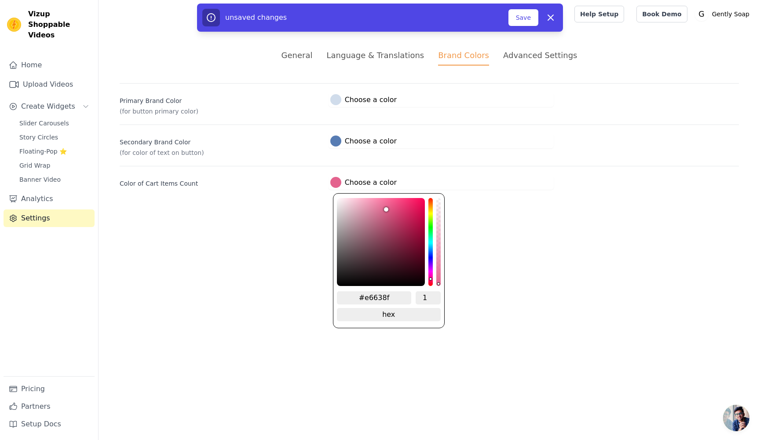
type input "#e66590"
type input "#e66690"
type input "#e76792"
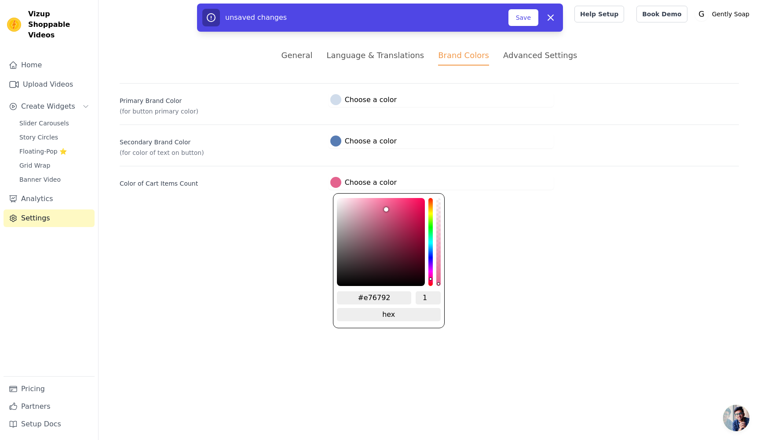
type input "#e76993"
type input "#e76a93"
drag, startPoint x: 395, startPoint y: 213, endPoint x: 369, endPoint y: 204, distance: 28.1
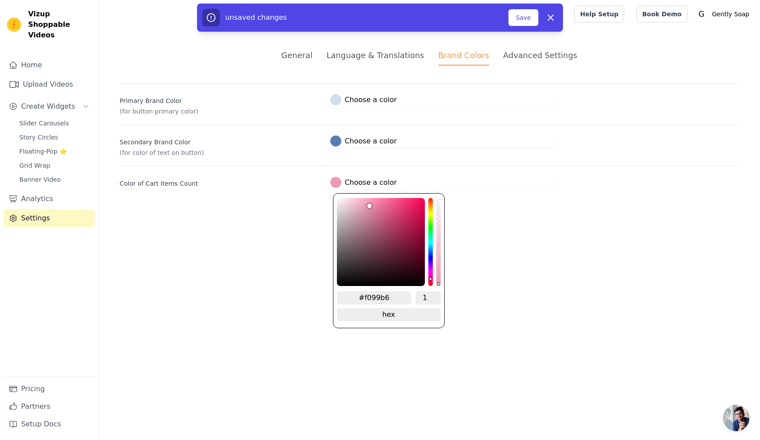
click at [369, 204] on div "color picker" at bounding box center [381, 242] width 88 height 88
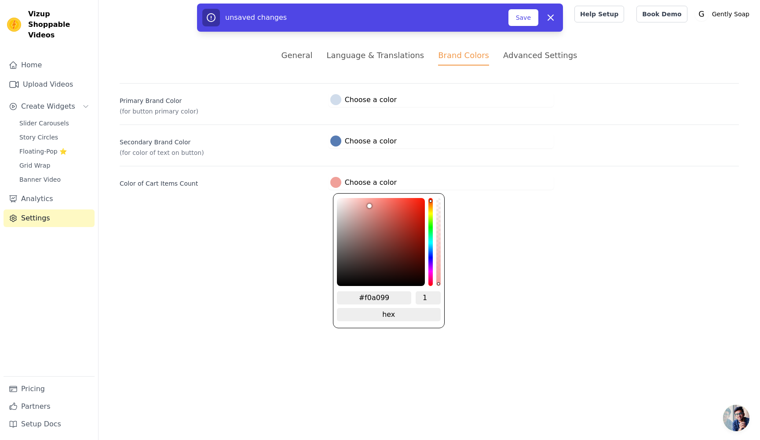
drag, startPoint x: 431, startPoint y: 279, endPoint x: 432, endPoint y: 200, distance: 79.2
click at [432, 200] on div "hue channel" at bounding box center [430, 242] width 4 height 88
drag, startPoint x: 370, startPoint y: 205, endPoint x: 363, endPoint y: 203, distance: 7.1
click at [363, 203] on div "brightness channel" at bounding box center [364, 242] width 4 height 86
click at [271, 211] on html "Vizup Shoppable Videos Home Upload Videos Create Widgets Slider Carousels Story…" at bounding box center [380, 105] width 760 height 211
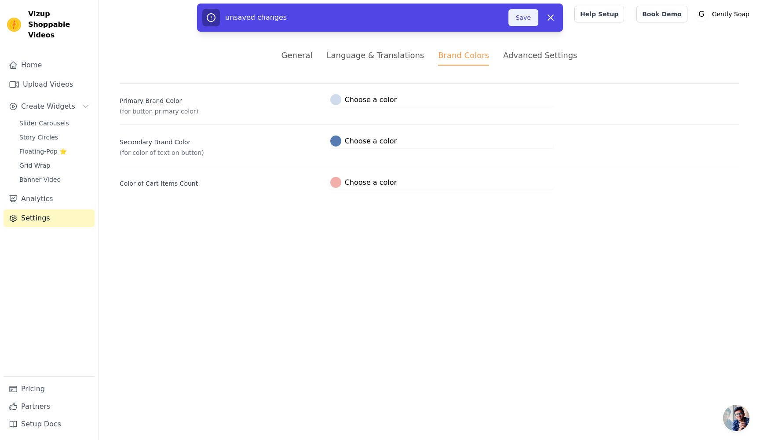
click at [523, 22] on button "Save" at bounding box center [523, 17] width 30 height 17
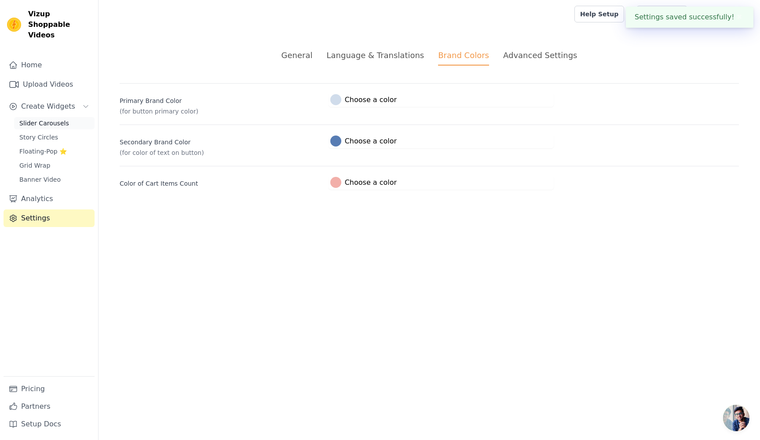
click at [48, 119] on span "Slider Carousels" at bounding box center [44, 123] width 50 height 9
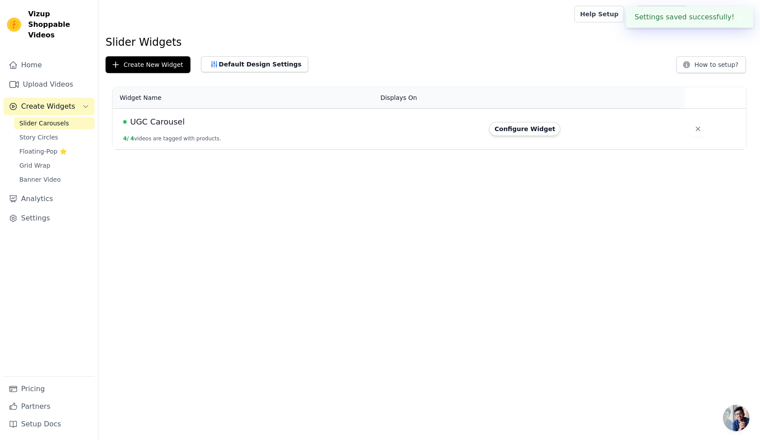
click at [172, 123] on span "UGC Carousel" at bounding box center [157, 122] width 55 height 12
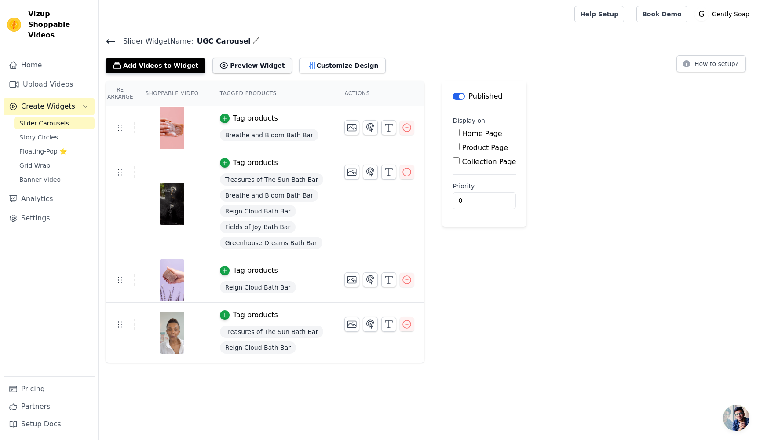
click at [246, 66] on button "Preview Widget" at bounding box center [251, 66] width 79 height 16
click at [45, 209] on link "Settings" at bounding box center [49, 218] width 91 height 18
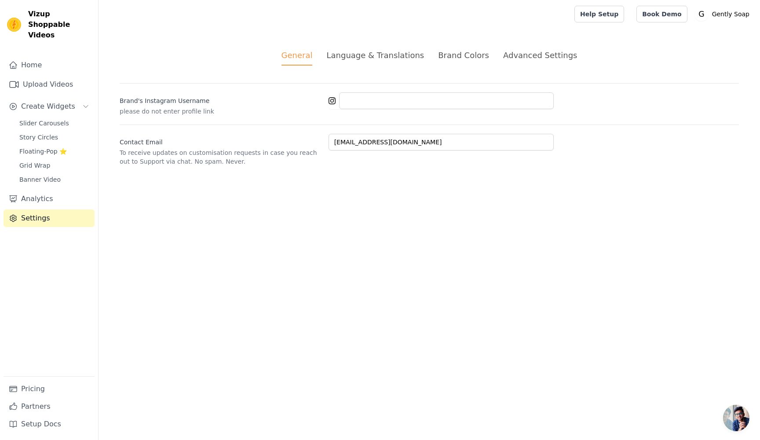
click at [453, 58] on div "Brand Colors" at bounding box center [463, 55] width 51 height 12
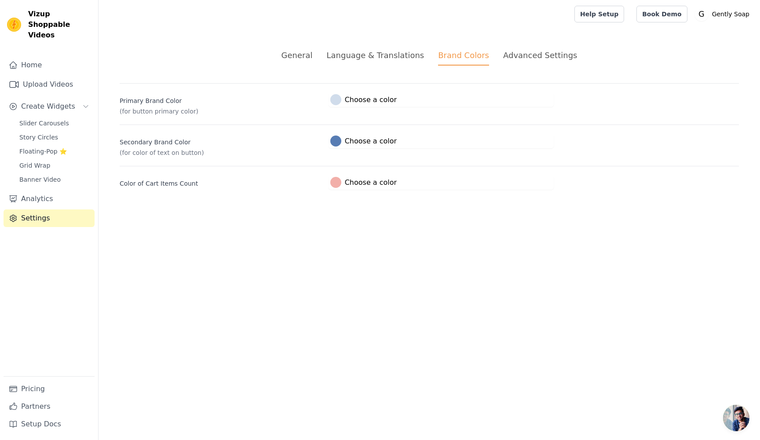
click at [337, 99] on div at bounding box center [335, 99] width 11 height 11
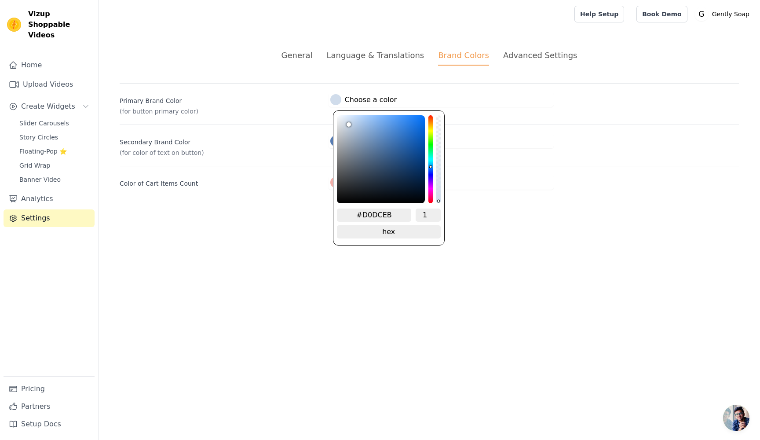
click at [305, 153] on p "(for color of text on button)" at bounding box center [221, 152] width 202 height 9
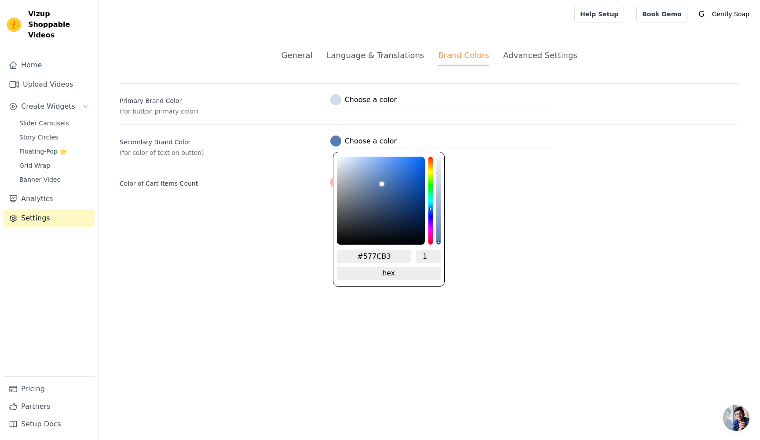
click at [339, 144] on div at bounding box center [335, 140] width 11 height 11
click at [369, 253] on input "#577CB3" at bounding box center [374, 256] width 75 height 13
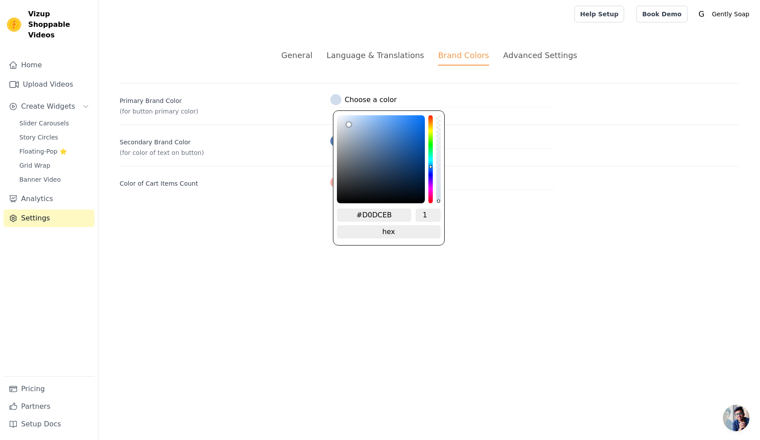
click at [357, 99] on label "#d0dceb Choose a color" at bounding box center [363, 99] width 66 height 11
click at [380, 216] on input "#D0DCEB" at bounding box center [374, 214] width 75 height 13
paste input "577CB3"
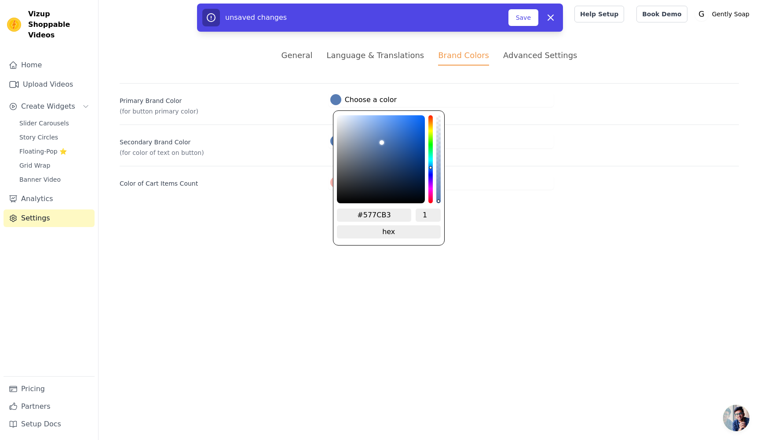
click at [247, 198] on div "General Language & Translations Brand Colors Advanced Settings unsaved changes …" at bounding box center [429, 119] width 661 height 183
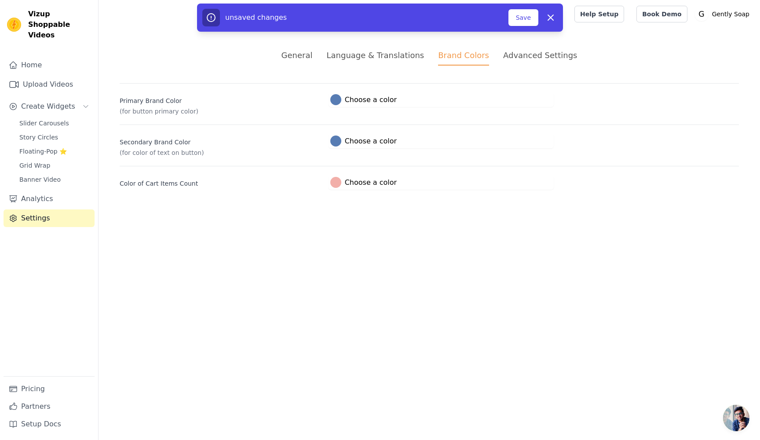
click at [333, 143] on div at bounding box center [335, 140] width 11 height 11
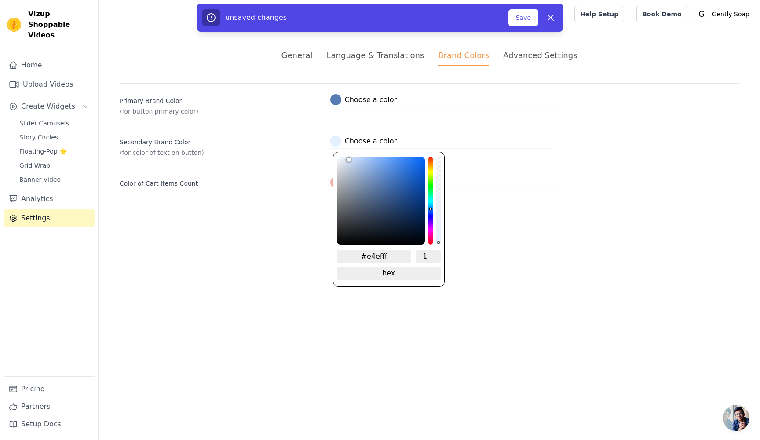
click at [346, 156] on div "#e4efff 1 hex change to rgb" at bounding box center [389, 219] width 112 height 135
click at [281, 197] on div "General Language & Translations Brand Colors Advanced Settings unsaved changes …" at bounding box center [429, 119] width 661 height 183
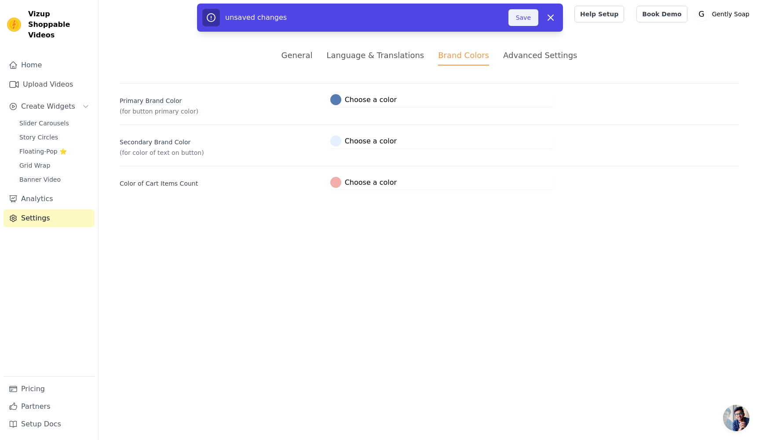
click at [526, 15] on button "Save" at bounding box center [523, 17] width 30 height 17
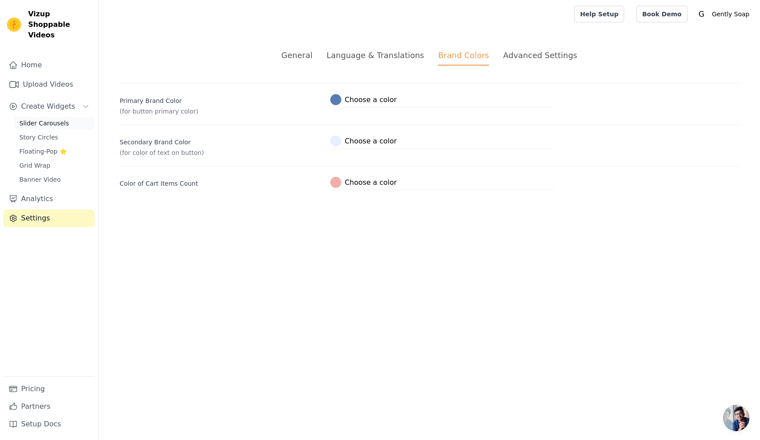
click at [40, 119] on span "Slider Carousels" at bounding box center [44, 123] width 50 height 9
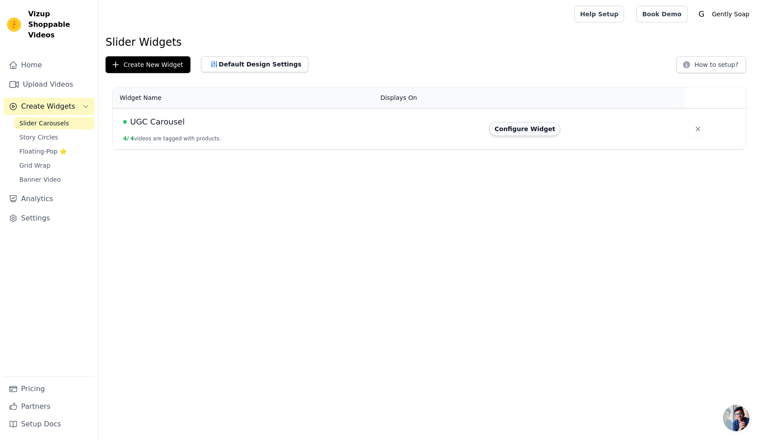
click at [521, 122] on button "Configure Widget" at bounding box center [524, 129] width 71 height 14
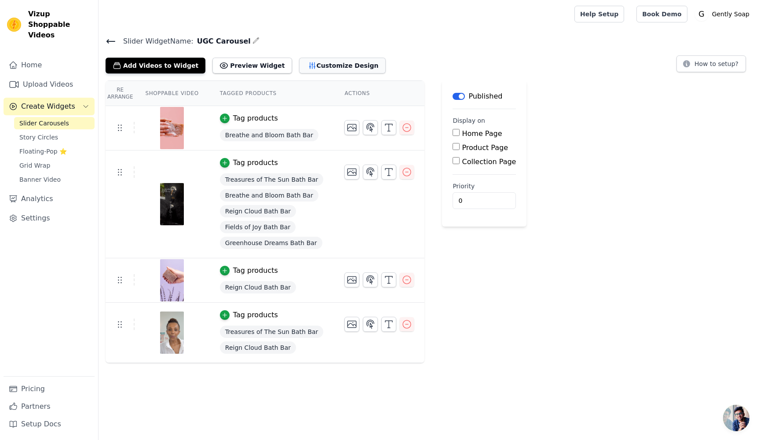
click at [314, 66] on button "Customize Design" at bounding box center [342, 66] width 87 height 16
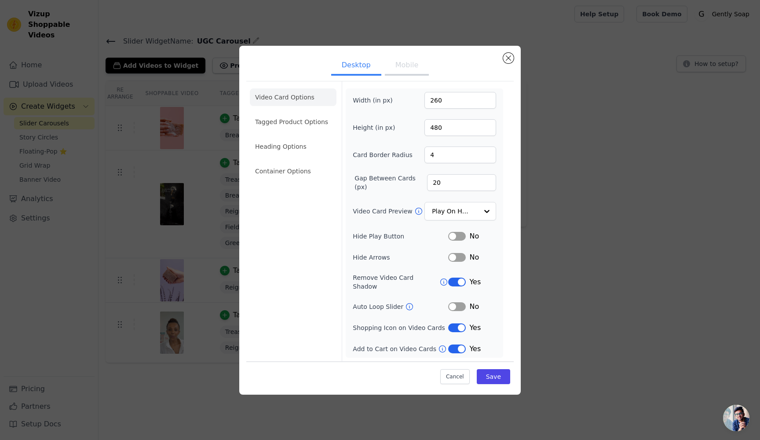
click at [460, 327] on button "Label" at bounding box center [457, 327] width 18 height 9
click at [496, 371] on button "Save" at bounding box center [493, 376] width 33 height 15
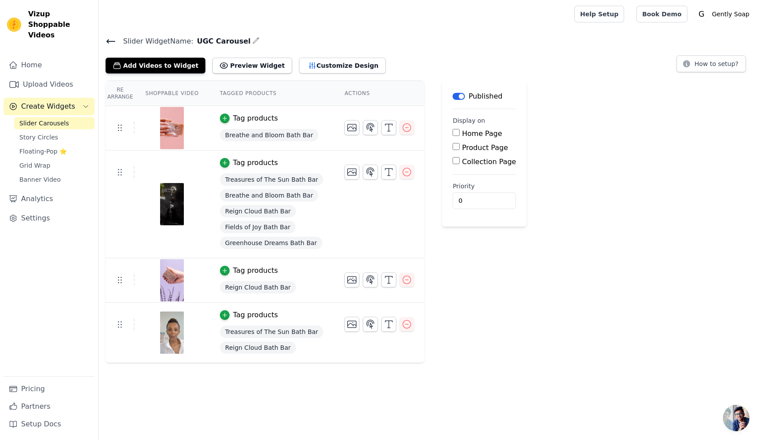
click at [453, 134] on input "Home Page" at bounding box center [456, 132] width 7 height 7
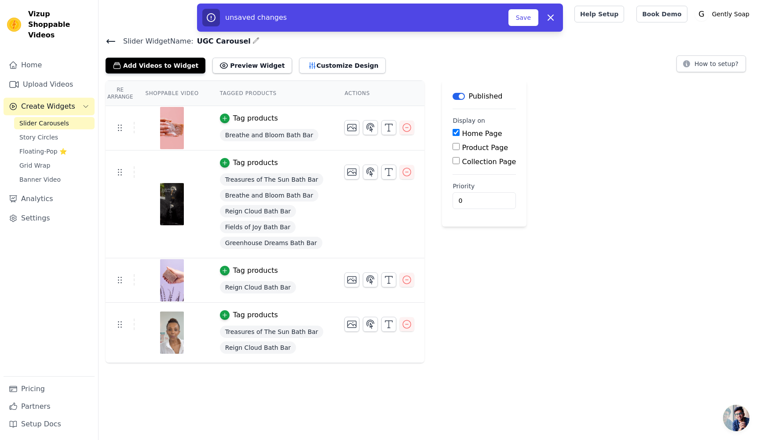
click at [227, 43] on span "UGC Carousel" at bounding box center [222, 41] width 57 height 11
copy div "UGC Carousel"
click at [312, 64] on button "Customize Design" at bounding box center [342, 66] width 87 height 16
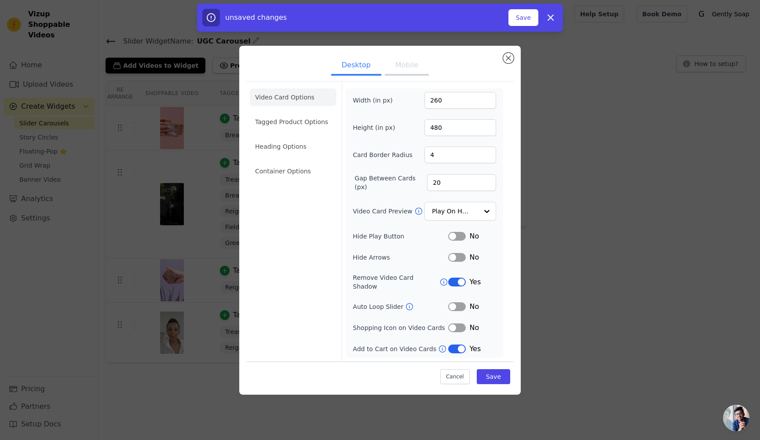
click at [448, 262] on label "Hide Arrows" at bounding box center [400, 257] width 95 height 9
click at [453, 262] on button "Label" at bounding box center [457, 257] width 18 height 9
click at [490, 375] on button "Save" at bounding box center [493, 376] width 33 height 15
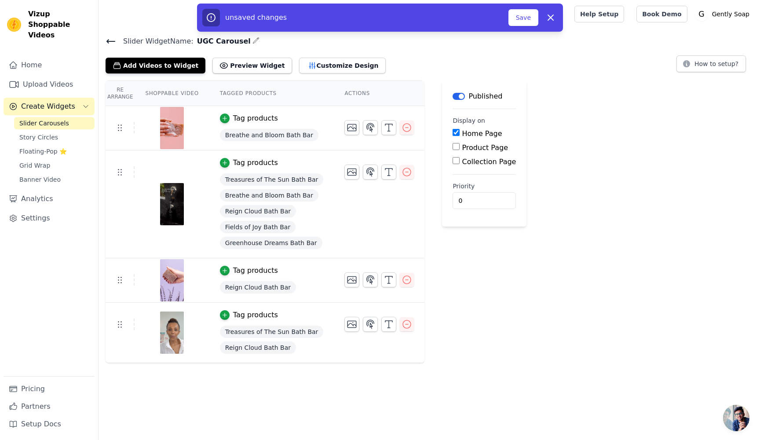
click at [453, 137] on div "Home Page" at bounding box center [484, 133] width 63 height 11
click at [537, 40] on h4 "Slider Widget Name: UGC Carousel" at bounding box center [429, 41] width 647 height 12
click at [307, 70] on button "Customize Design" at bounding box center [342, 66] width 87 height 16
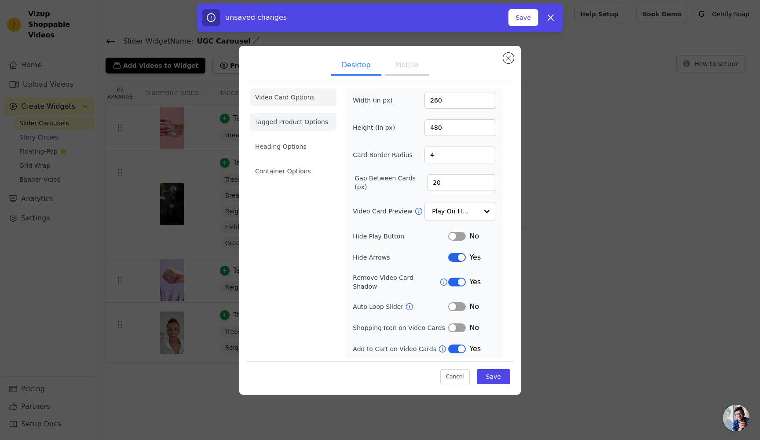
click at [292, 127] on li "Tagged Product Options" at bounding box center [293, 122] width 87 height 18
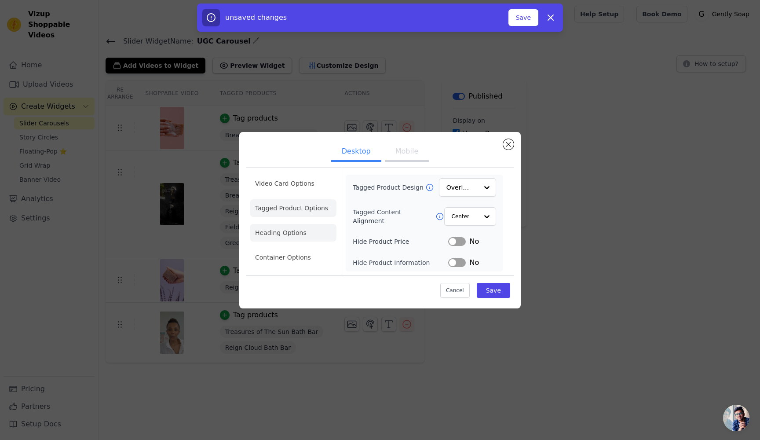
click at [278, 235] on li "Heading Options" at bounding box center [293, 233] width 87 height 18
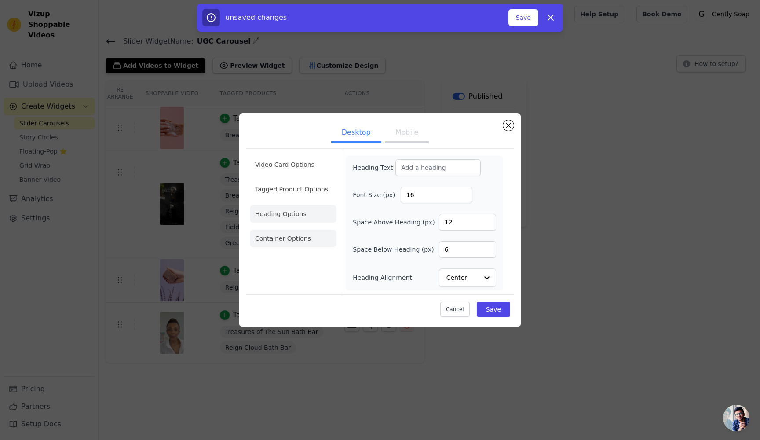
click at [284, 234] on li "Container Options" at bounding box center [293, 239] width 87 height 18
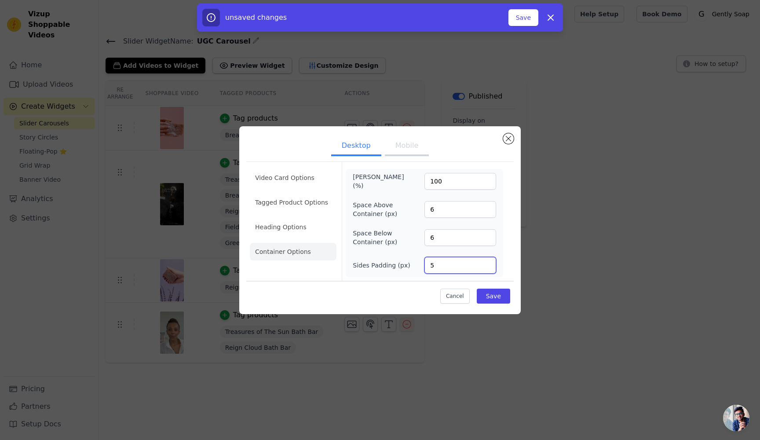
click at [486, 267] on input "5" at bounding box center [460, 265] width 72 height 17
click at [486, 267] on input "4" at bounding box center [460, 265] width 72 height 17
click at [486, 267] on input "3" at bounding box center [460, 265] width 72 height 17
click at [486, 267] on input "2" at bounding box center [460, 265] width 72 height 17
click at [486, 267] on input "1" at bounding box center [460, 265] width 72 height 17
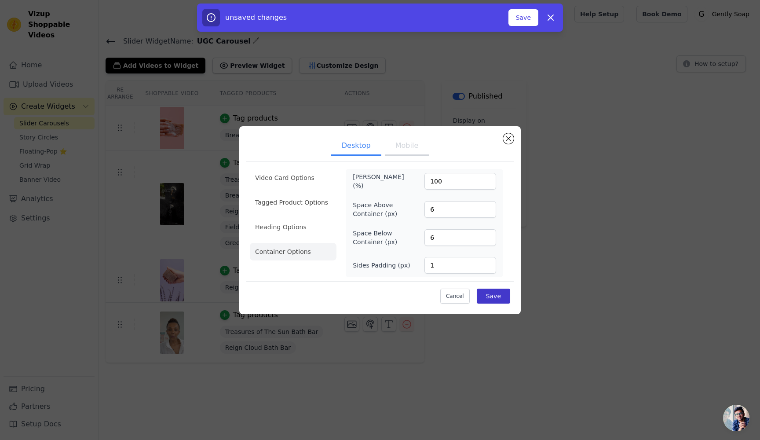
click at [491, 300] on button "Save" at bounding box center [493, 296] width 33 height 15
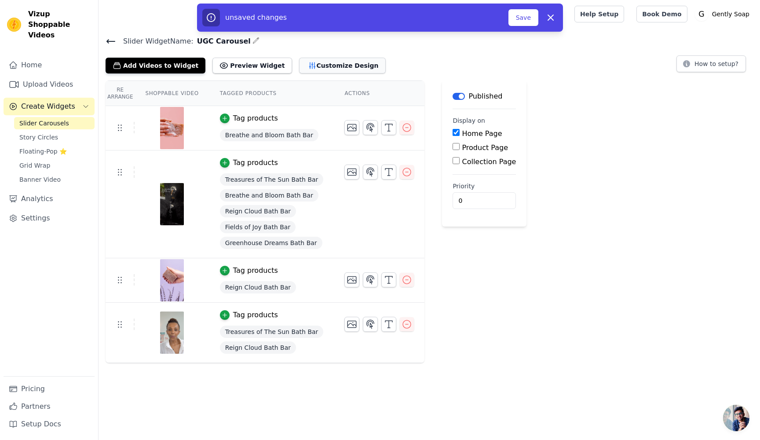
click at [313, 60] on button "Customize Design" at bounding box center [342, 66] width 87 height 16
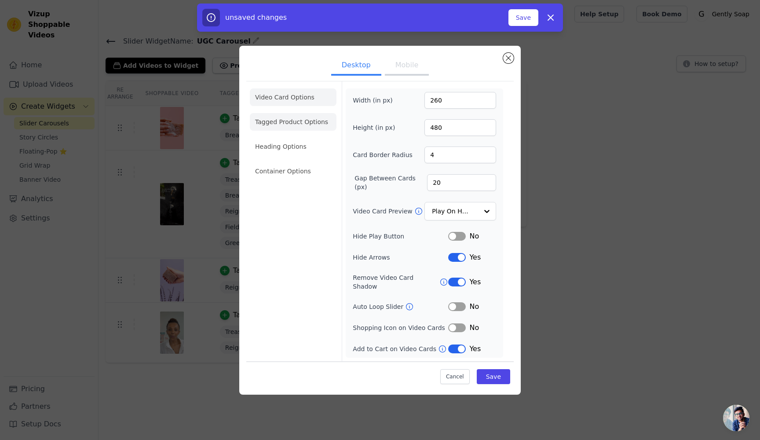
click at [304, 131] on li "Tagged Product Options" at bounding box center [293, 122] width 87 height 18
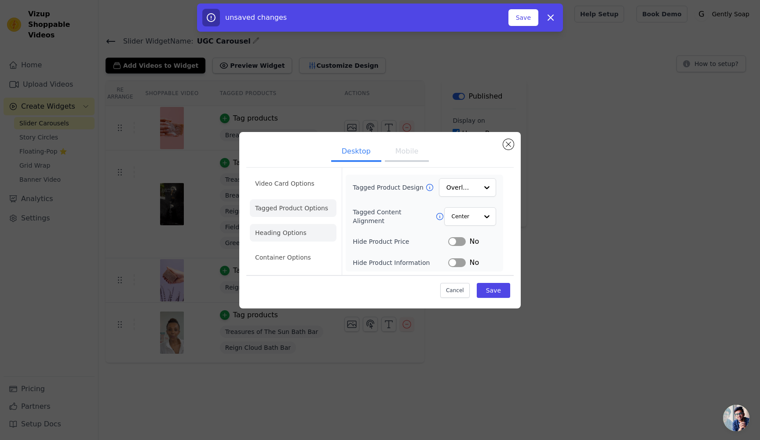
click at [296, 237] on li "Heading Options" at bounding box center [293, 233] width 87 height 18
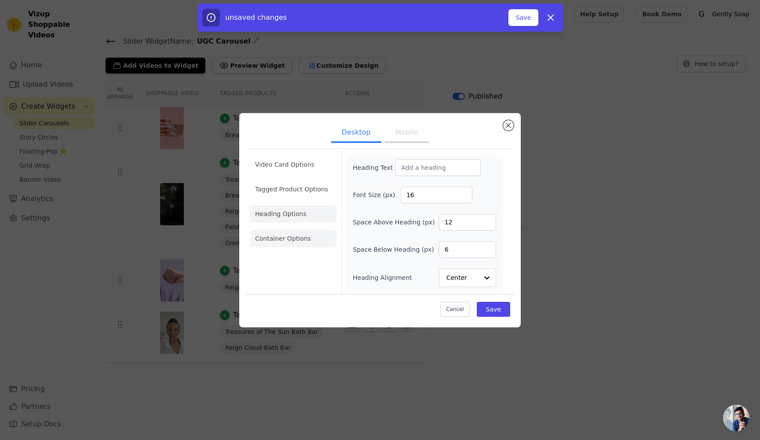
click at [288, 241] on li "Container Options" at bounding box center [293, 239] width 87 height 18
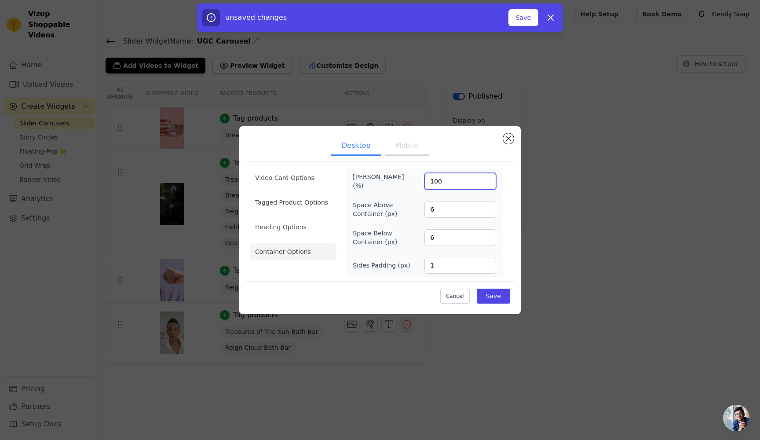
click at [486, 179] on input "100" at bounding box center [460, 181] width 72 height 17
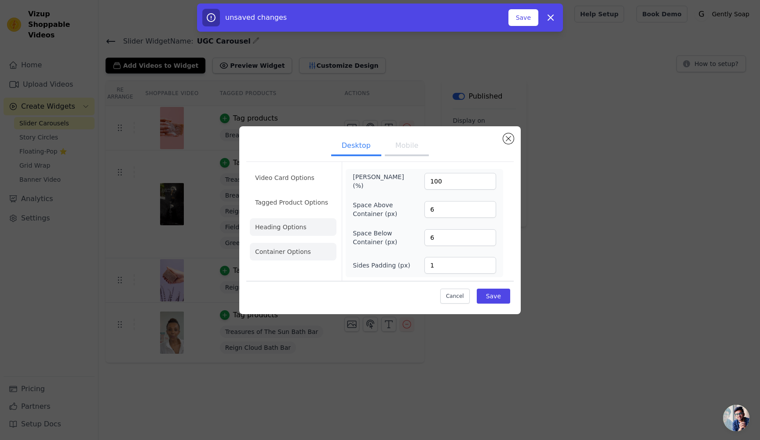
click at [297, 221] on li "Heading Options" at bounding box center [293, 227] width 87 height 18
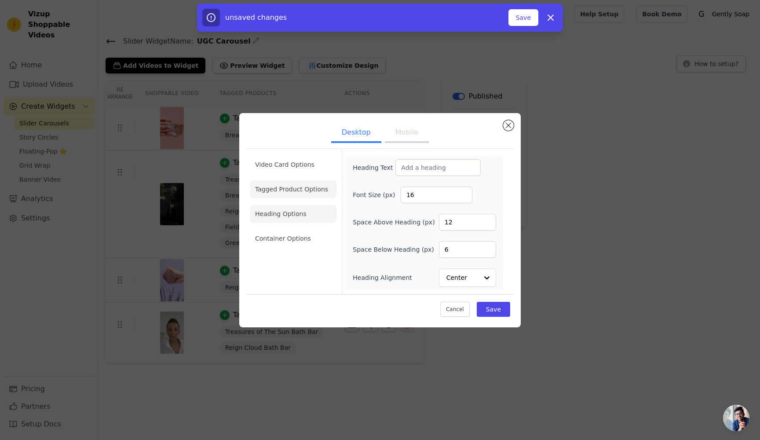
click at [296, 191] on li "Tagged Product Options" at bounding box center [293, 189] width 87 height 18
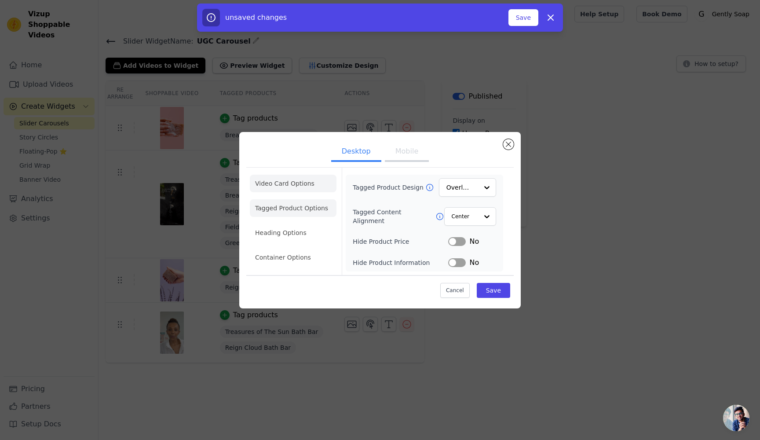
click at [309, 183] on li "Video Card Options" at bounding box center [293, 184] width 87 height 18
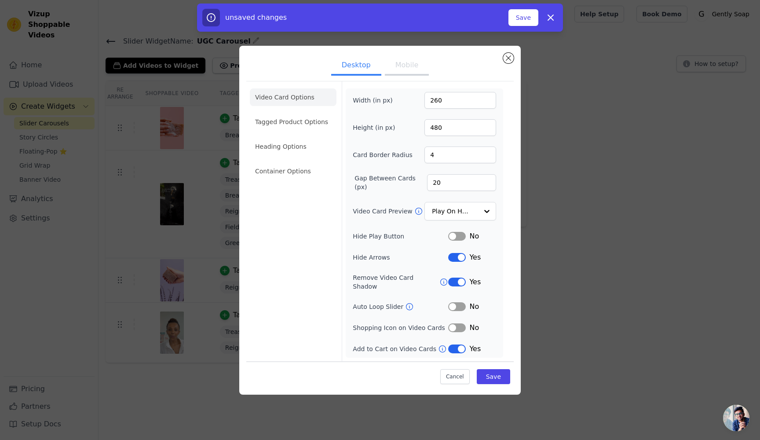
click at [462, 241] on div "No" at bounding box center [472, 236] width 48 height 11
click at [455, 237] on button "Label" at bounding box center [457, 236] width 18 height 9
click at [493, 375] on button "Save" at bounding box center [493, 376] width 33 height 15
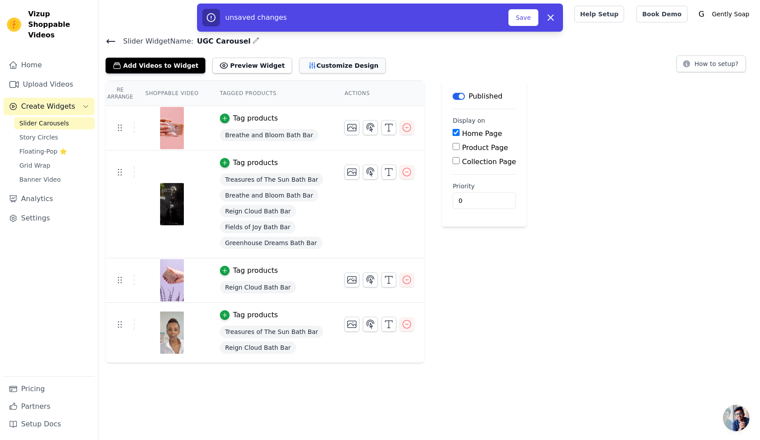
click at [318, 70] on button "Customize Design" at bounding box center [342, 66] width 87 height 16
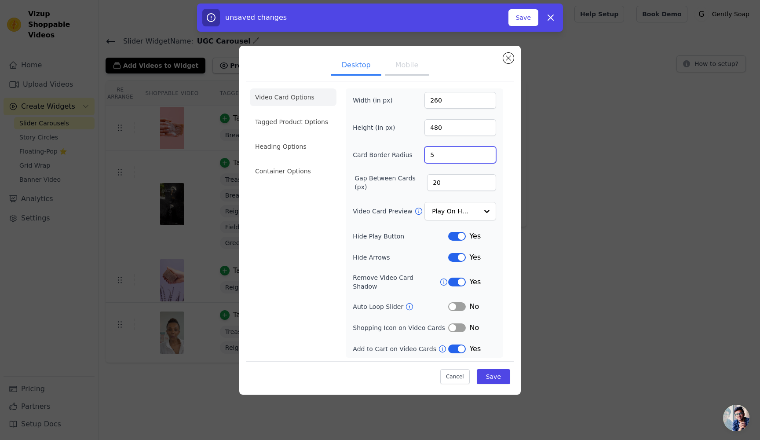
click at [488, 157] on input "5" at bounding box center [460, 154] width 72 height 17
click at [488, 157] on input "6" at bounding box center [460, 154] width 72 height 17
click at [488, 157] on input "7" at bounding box center [460, 154] width 72 height 17
click at [488, 157] on input "8" at bounding box center [460, 154] width 72 height 17
click at [488, 157] on input "9" at bounding box center [460, 154] width 72 height 17
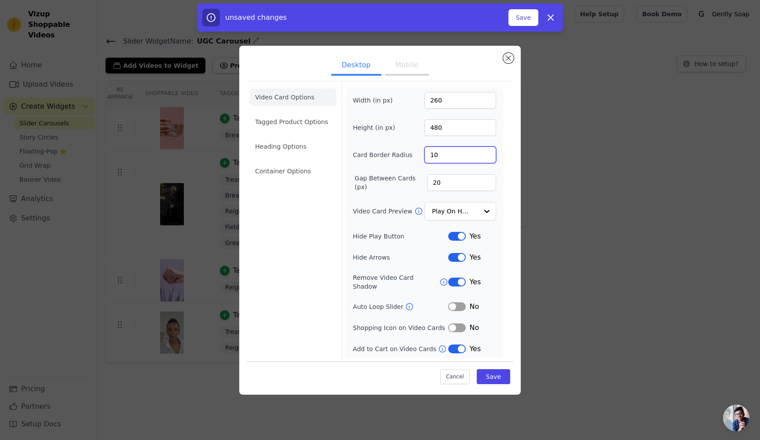
click at [487, 157] on input "10" at bounding box center [460, 154] width 72 height 17
click at [493, 373] on button "Save" at bounding box center [493, 376] width 33 height 15
